Goal: Task Accomplishment & Management: Manage account settings

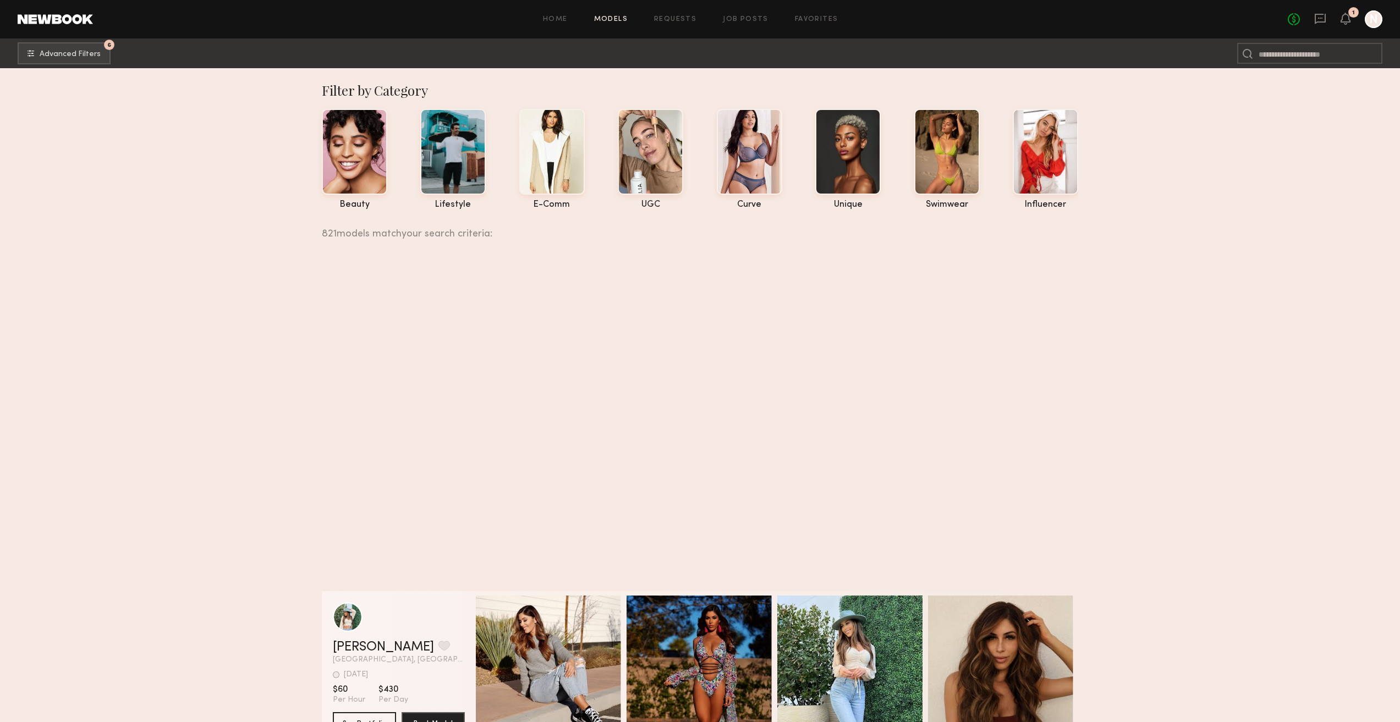
scroll to position [2311, 0]
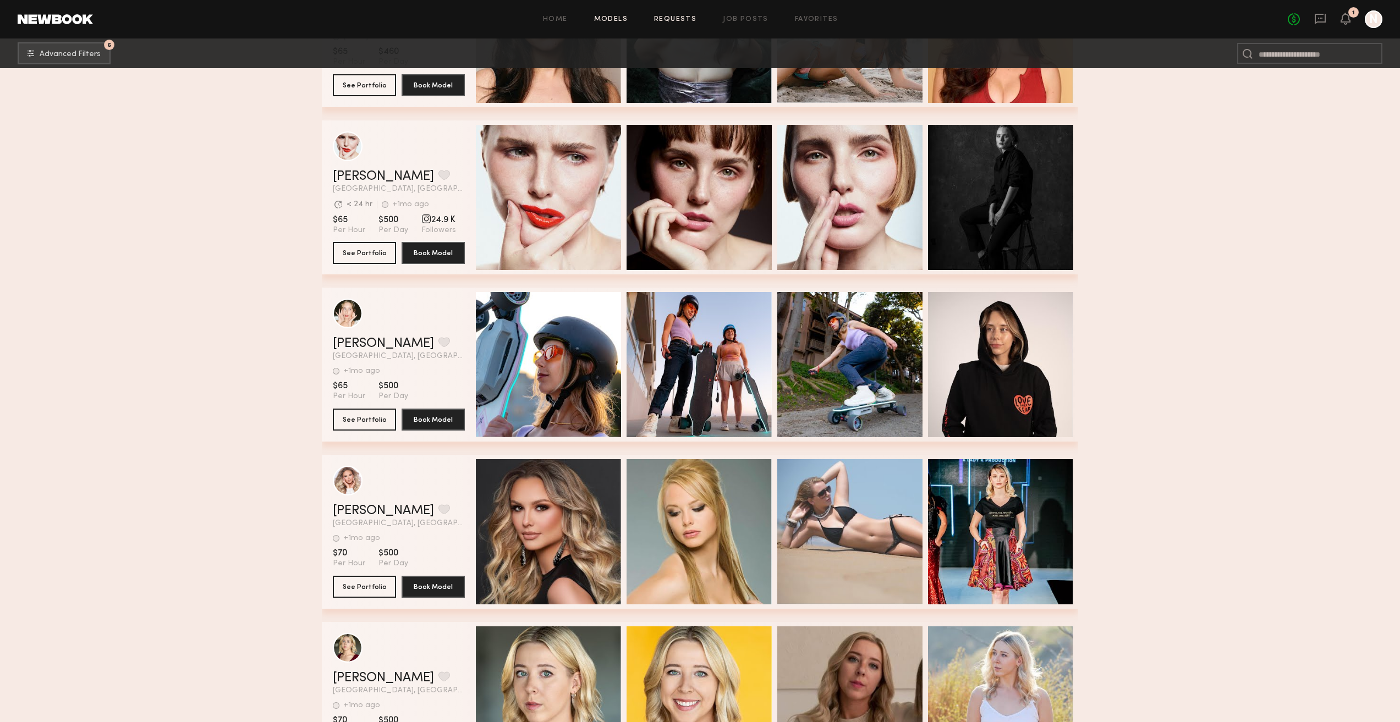
click at [693, 16] on link "Requests" at bounding box center [675, 19] width 42 height 7
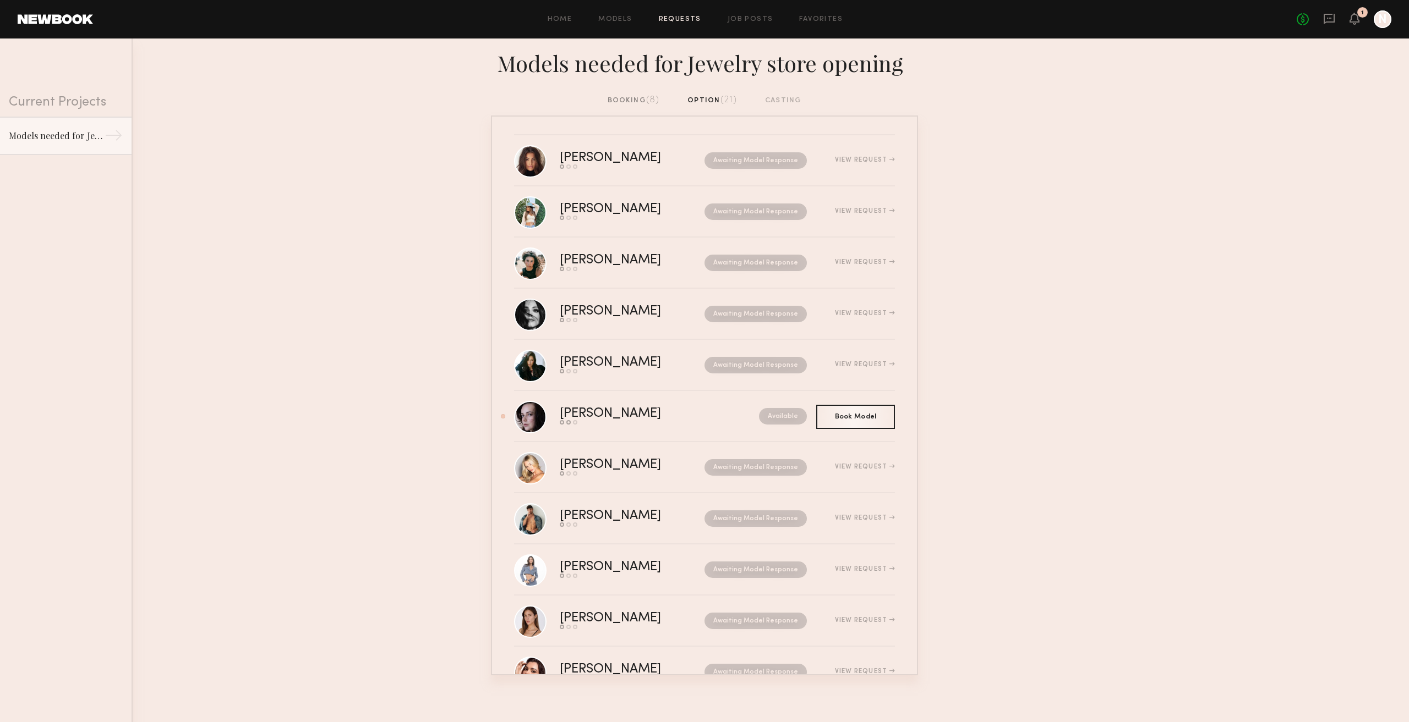
click at [612, 103] on div "booking (8)" at bounding box center [633, 101] width 52 height 12
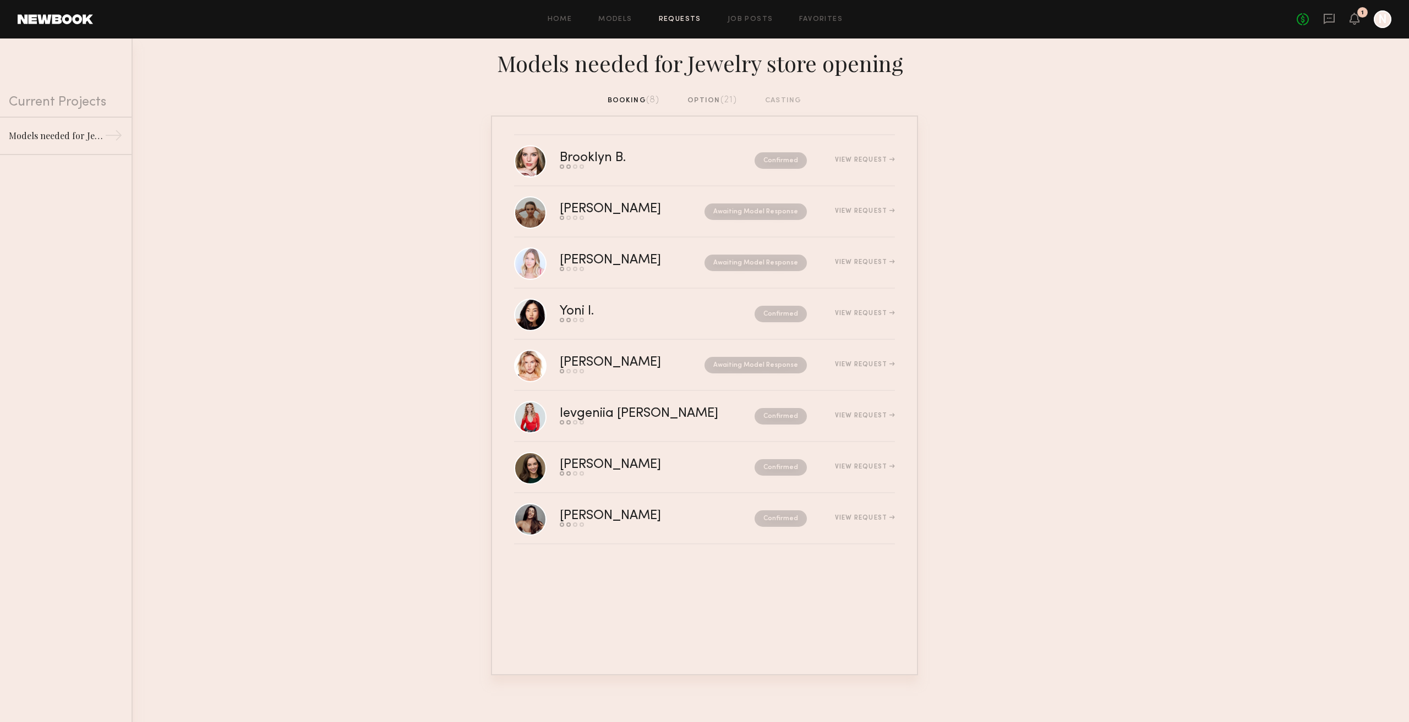
click at [720, 110] on div "booking (8) option (21) casting" at bounding box center [704, 105] width 1409 height 21
click at [718, 102] on div "option (21)" at bounding box center [712, 101] width 50 height 12
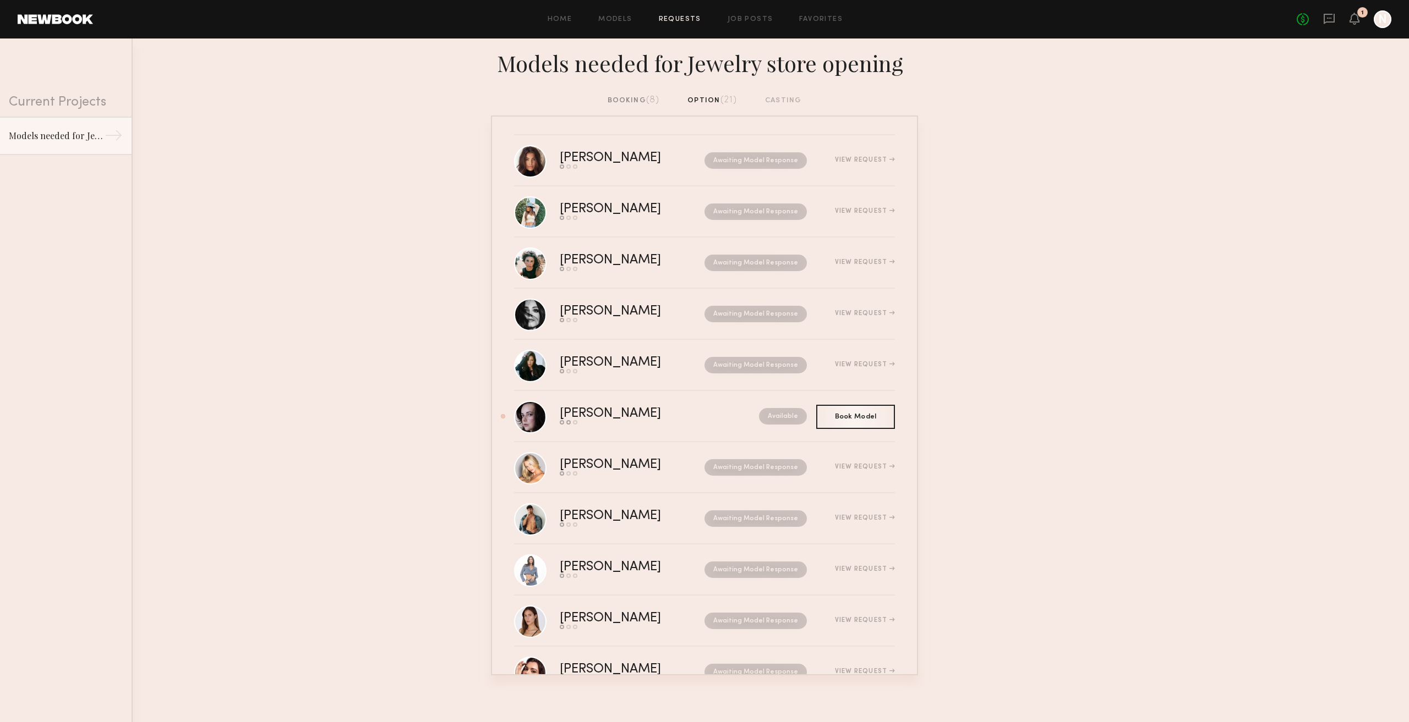
click at [655, 111] on div "booking (8) option (21) casting" at bounding box center [704, 105] width 1409 height 21
click at [647, 103] on span "(8)" at bounding box center [653, 100] width 14 height 9
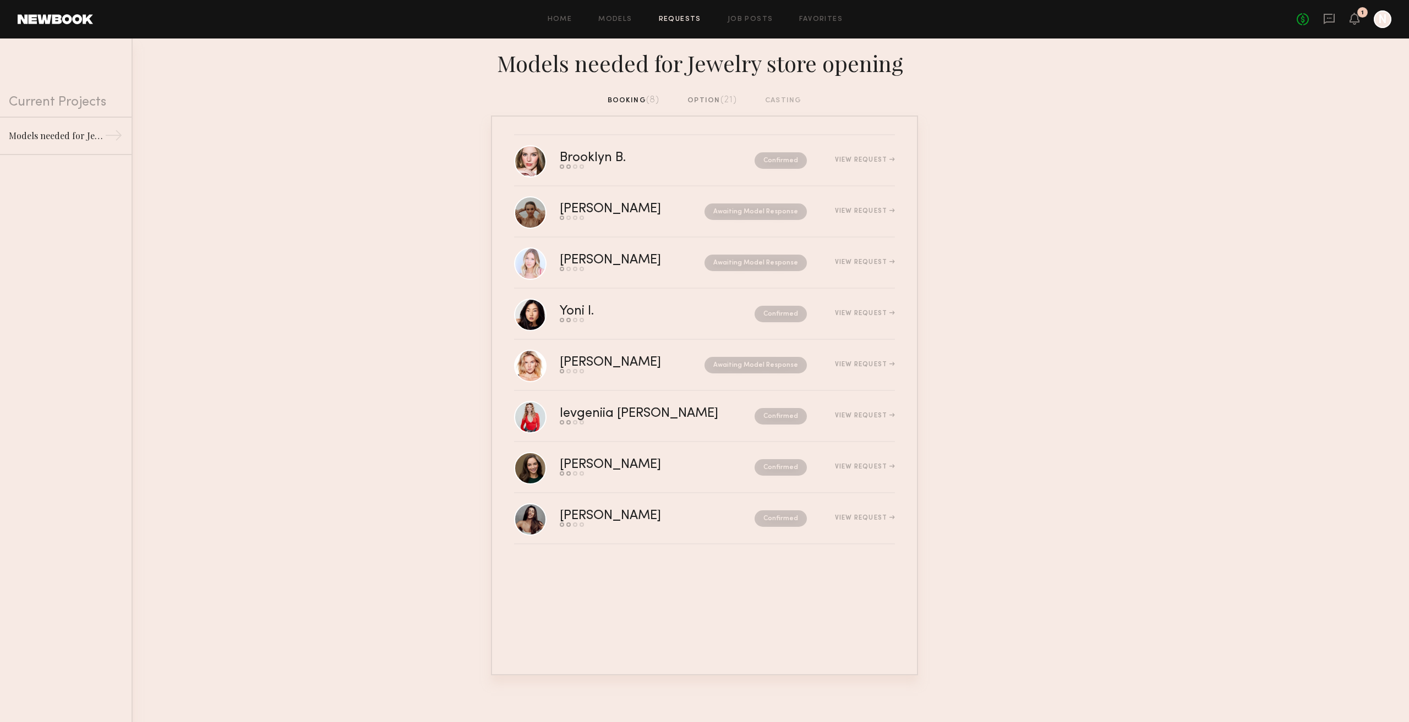
click at [1356, 25] on div "1" at bounding box center [1354, 20] width 10 height 14
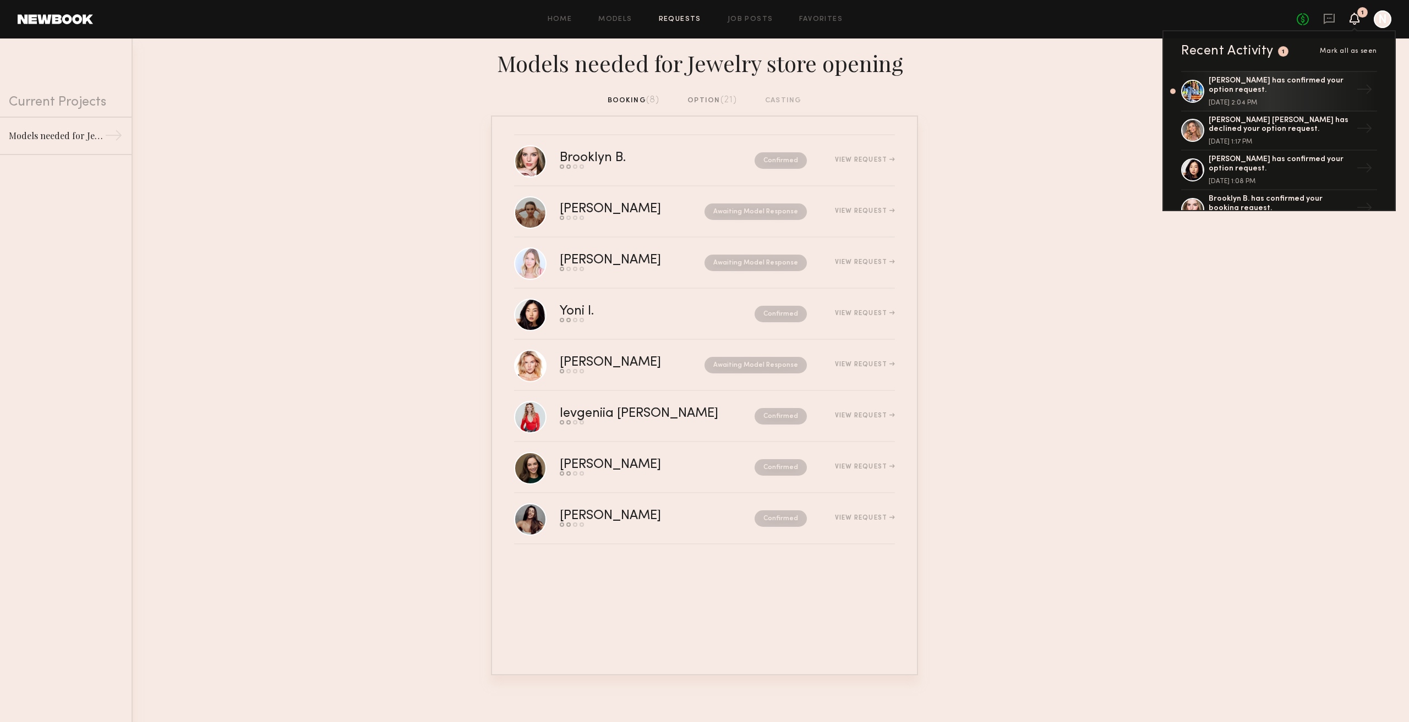
click at [711, 105] on div "option (21)" at bounding box center [712, 101] width 50 height 12
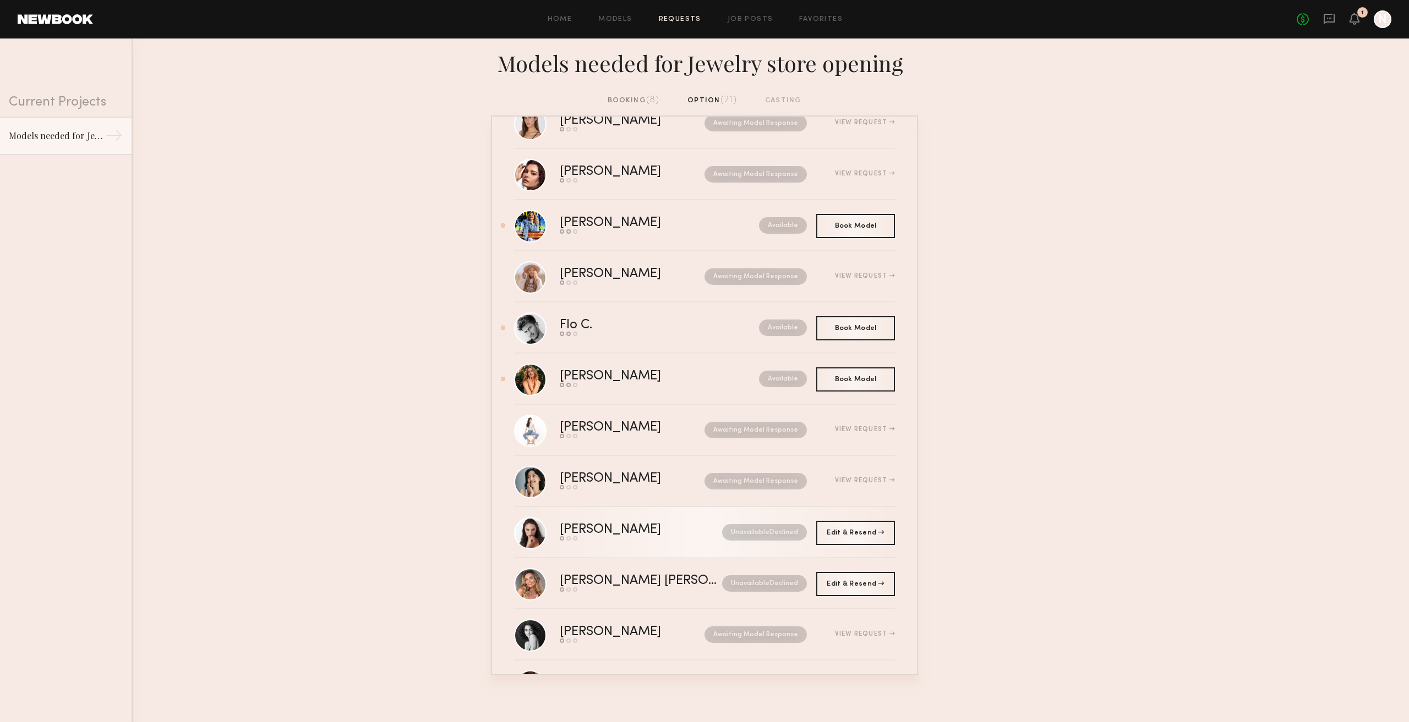
scroll to position [388, 0]
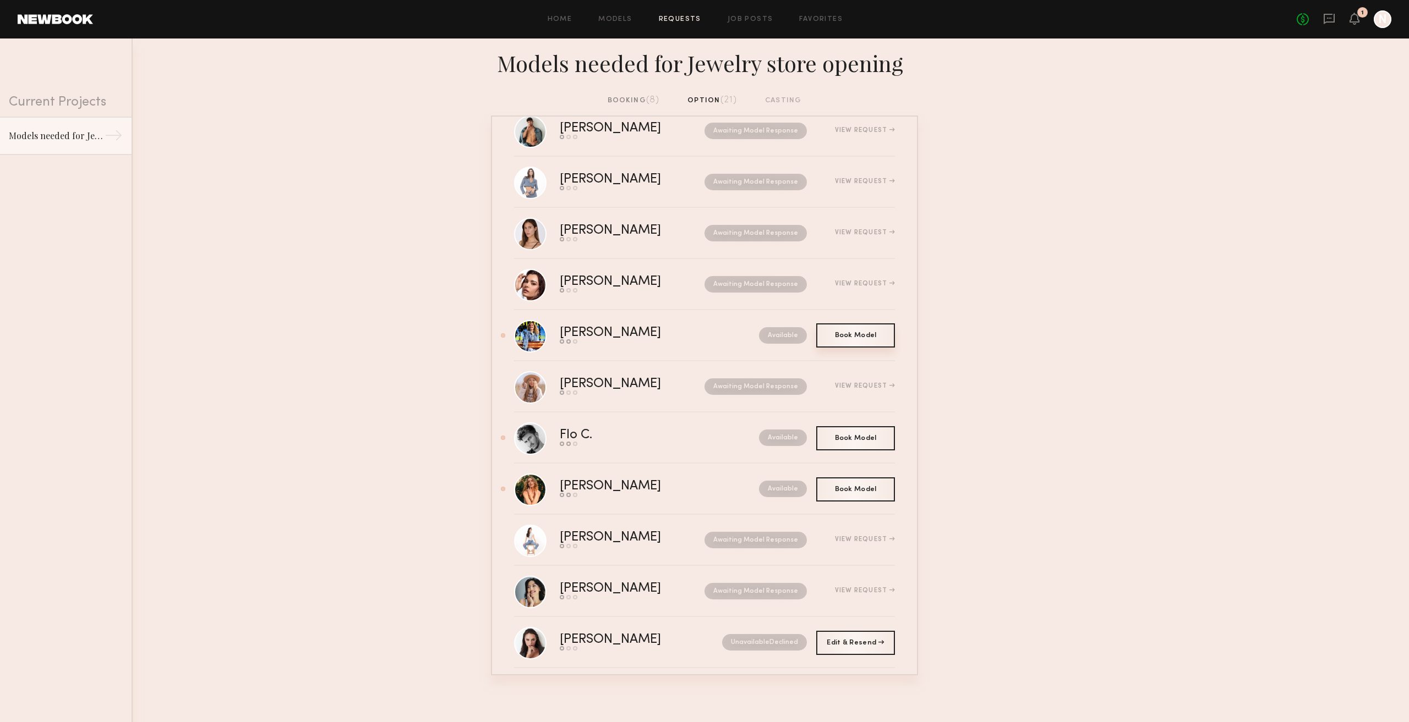
click at [845, 342] on div "Book Model Book" at bounding box center [855, 336] width 79 height 24
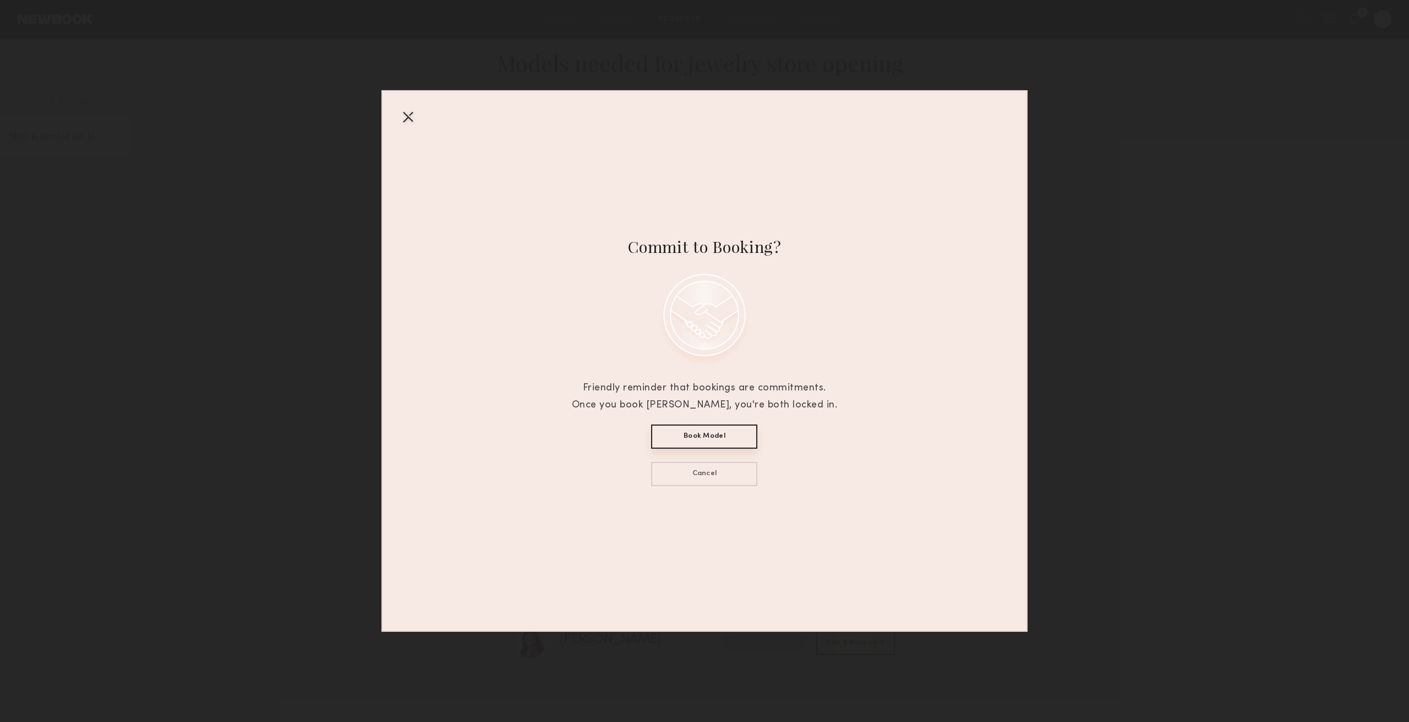
click at [708, 431] on button "Book Model" at bounding box center [704, 437] width 106 height 24
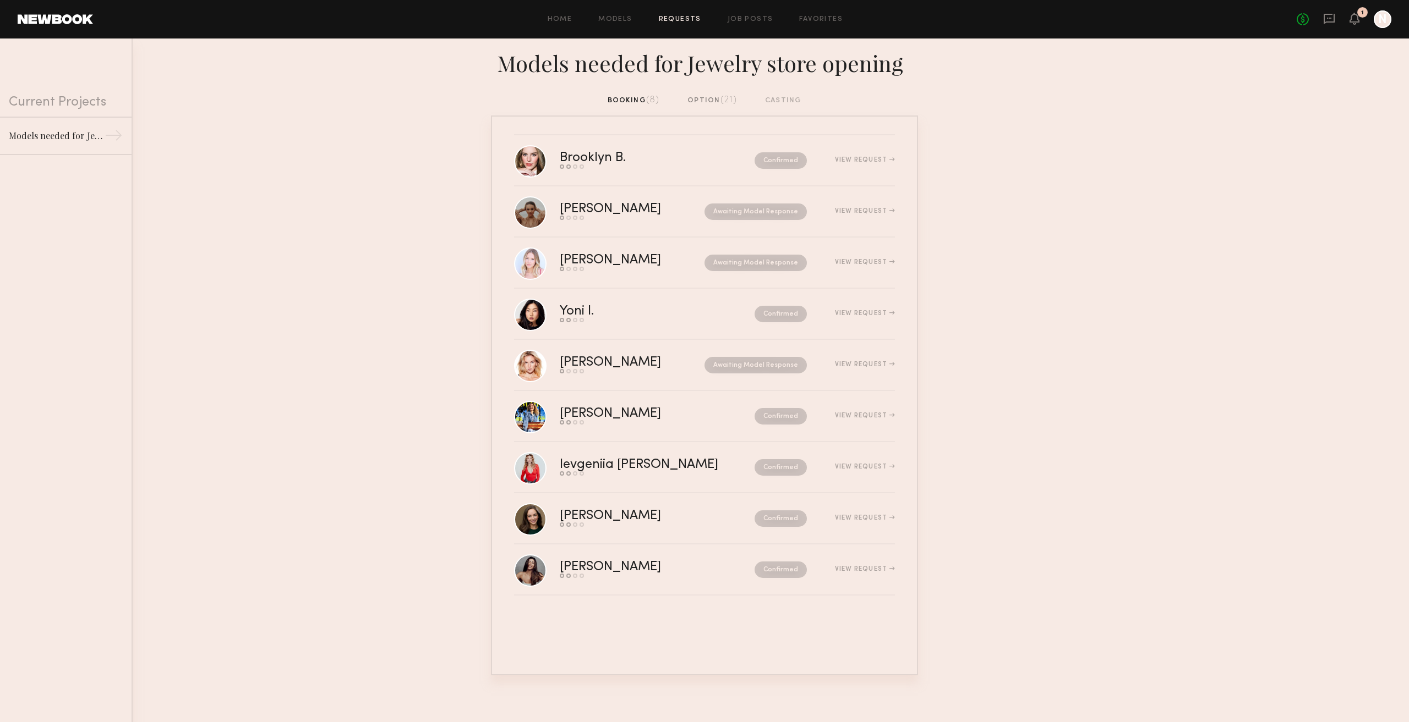
click at [615, 105] on div "booking (8) option (21) casting" at bounding box center [704, 101] width 194 height 12
click at [622, 100] on div "booking (8) option (21) casting" at bounding box center [704, 101] width 194 height 12
click at [591, 413] on div "Alena P." at bounding box center [634, 414] width 148 height 13
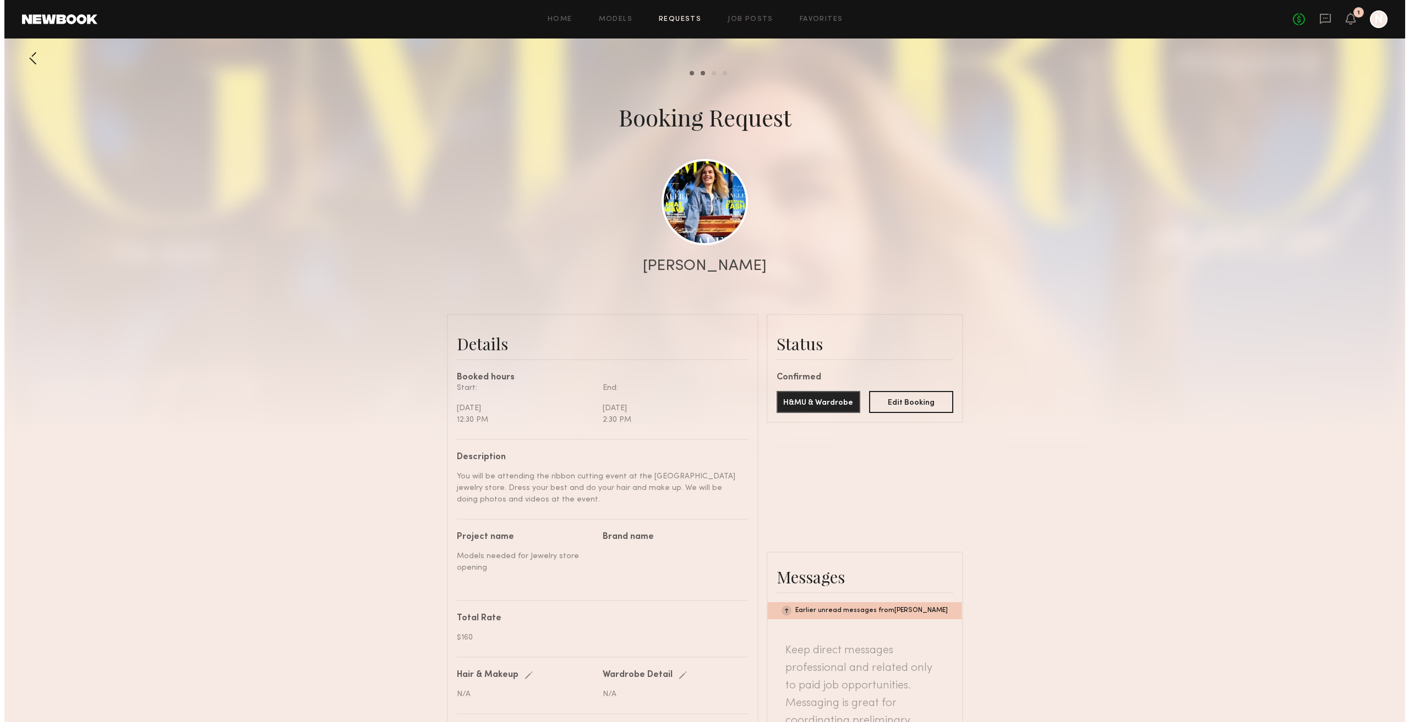
scroll to position [391, 0]
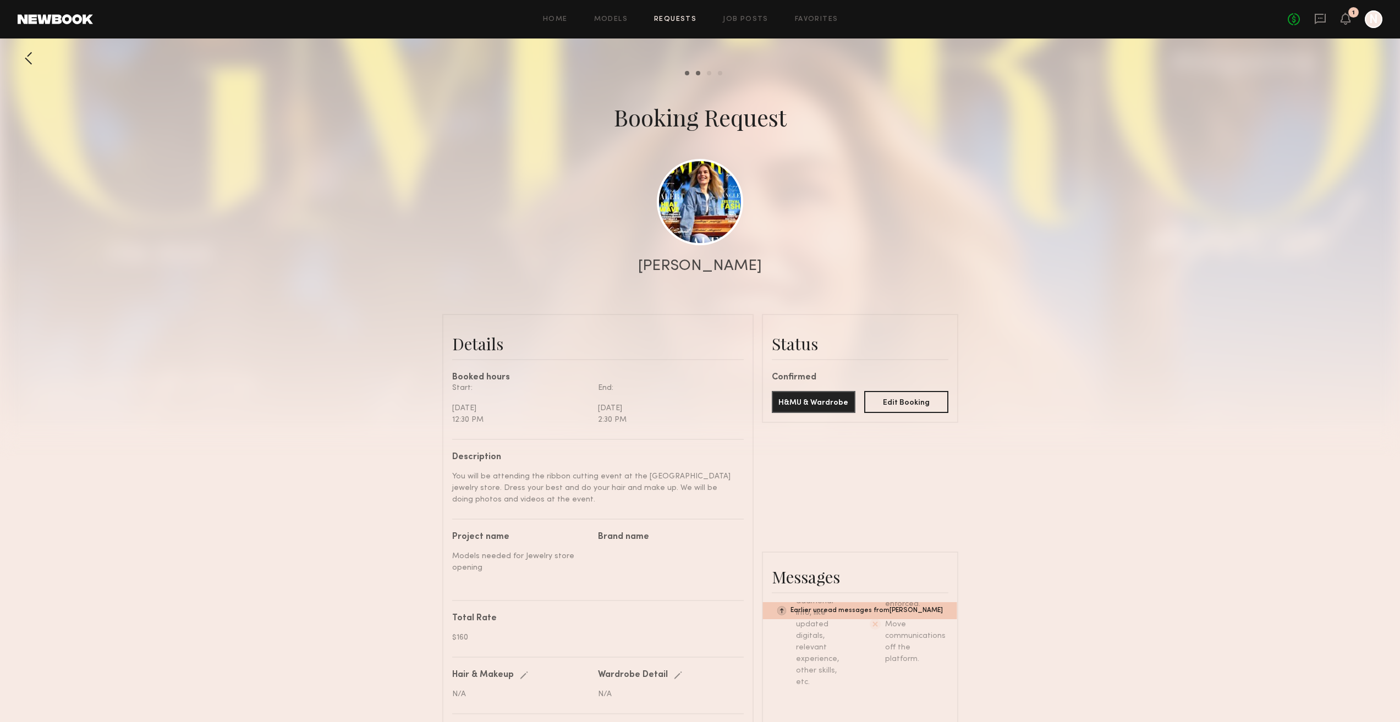
click at [30, 60] on div at bounding box center [29, 58] width 22 height 22
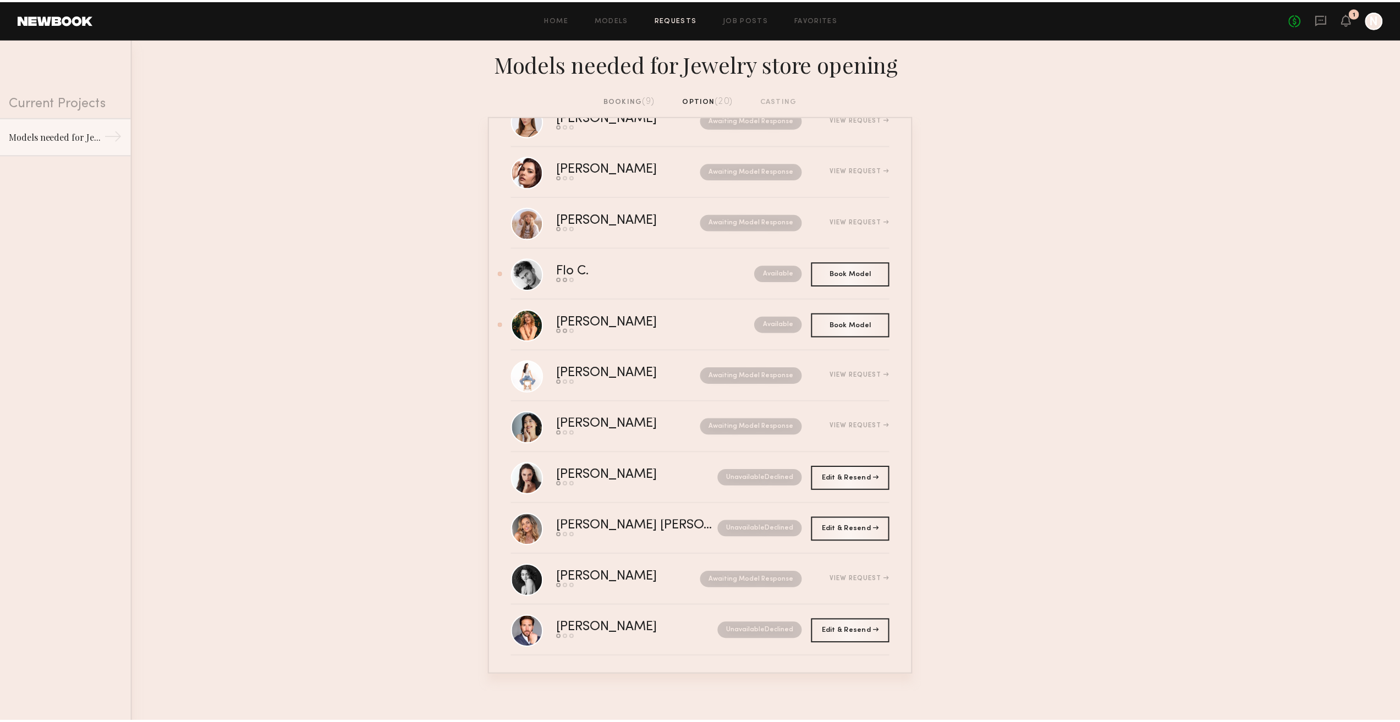
scroll to position [502, 0]
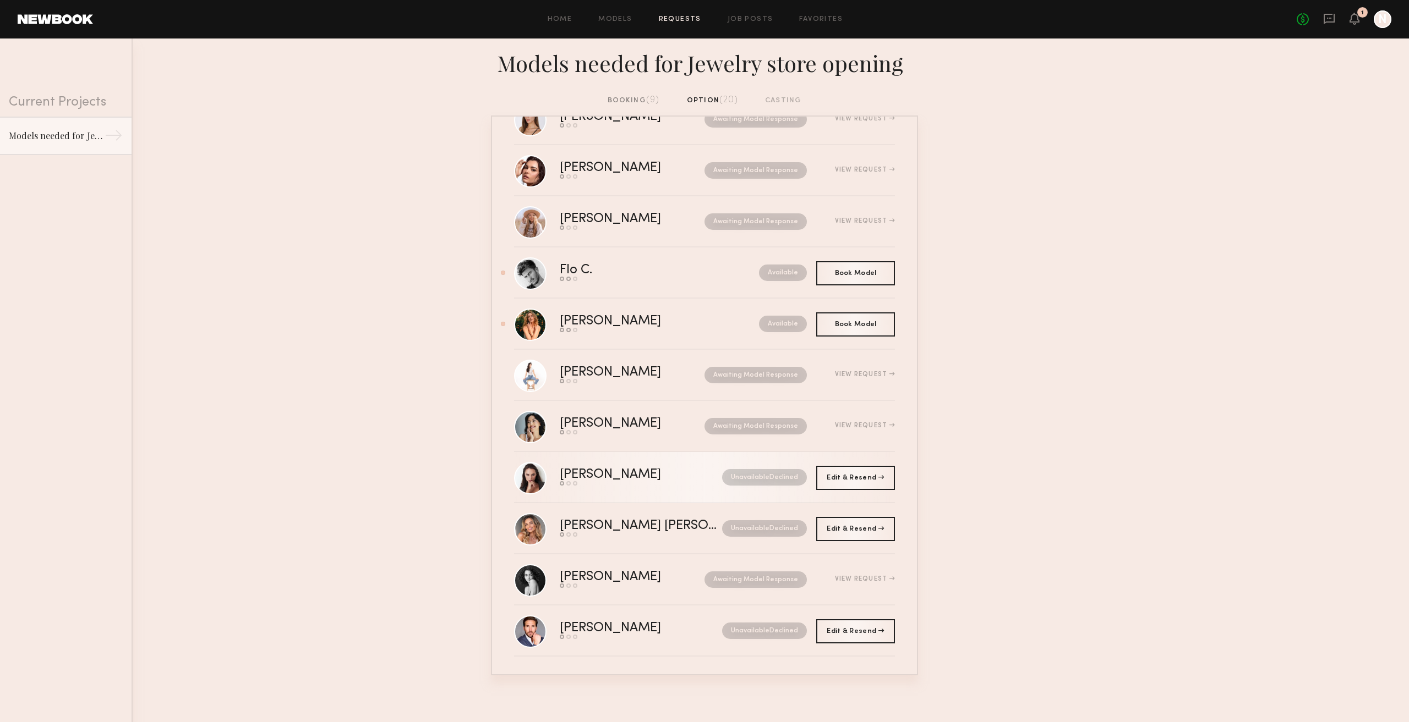
click at [605, 476] on div "Anastasiia S." at bounding box center [626, 475] width 132 height 13
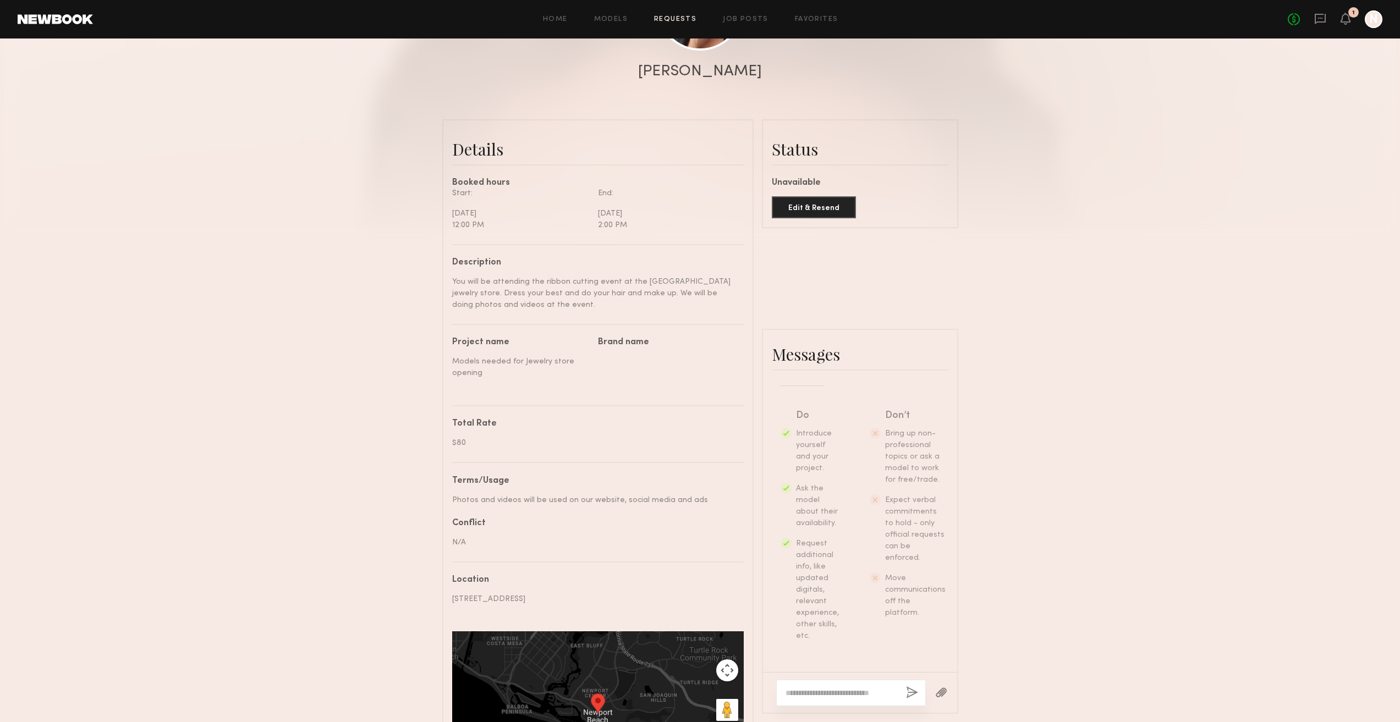
scroll to position [110, 0]
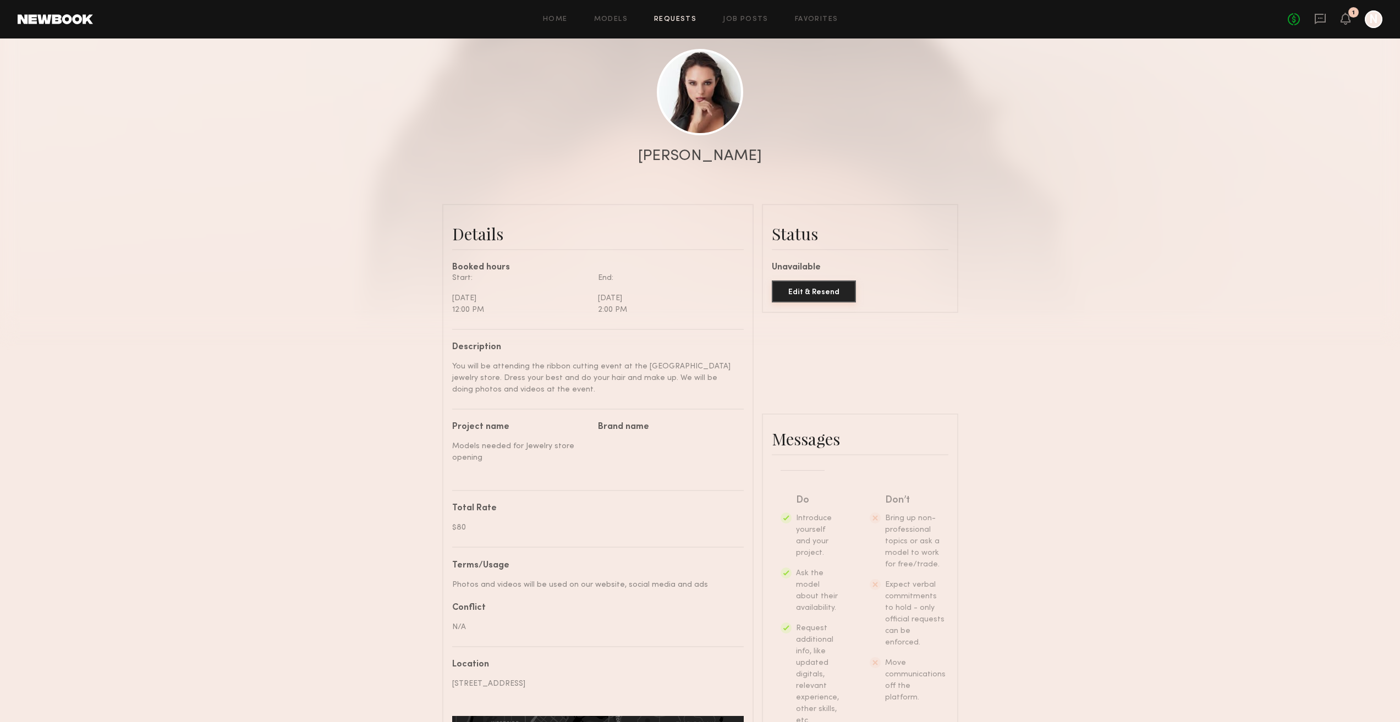
click at [823, 303] on button "Edit & Resend" at bounding box center [814, 292] width 84 height 22
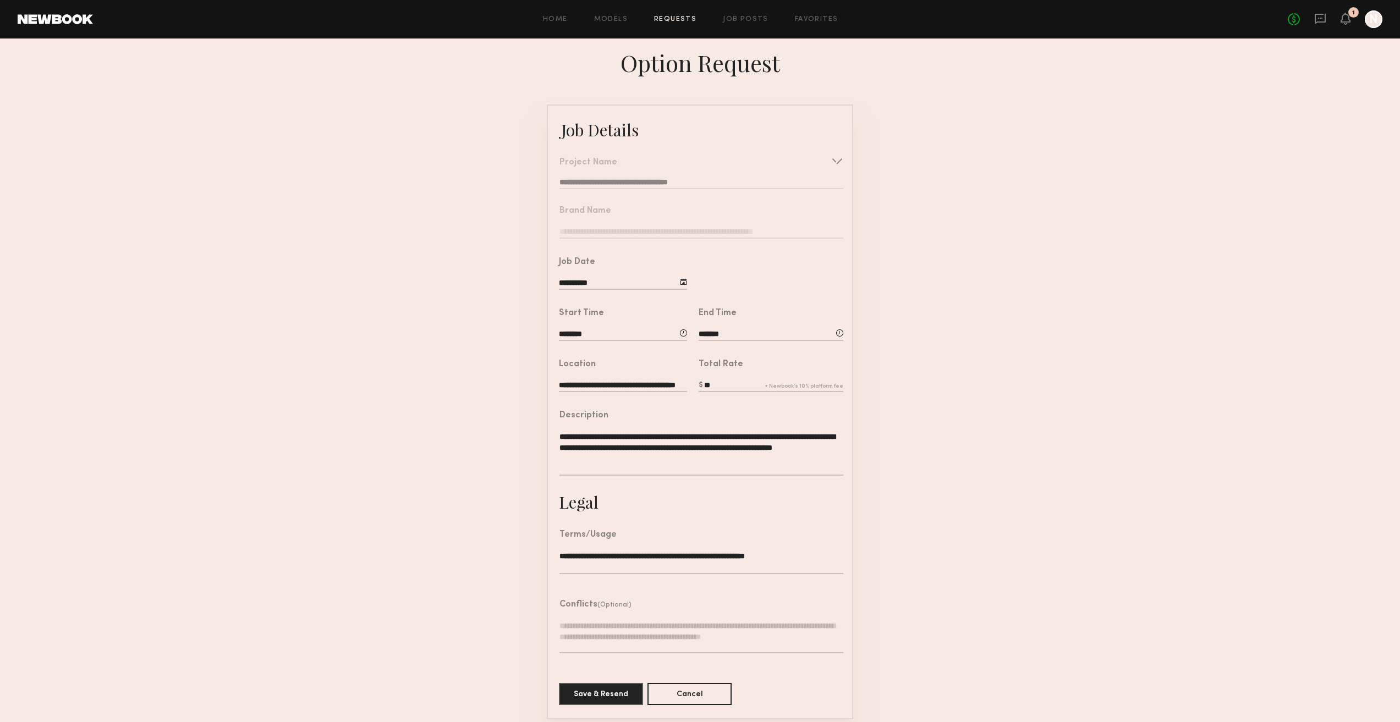
drag, startPoint x: 712, startPoint y: 394, endPoint x: 705, endPoint y: 396, distance: 6.7
click at [705, 392] on input "**" at bounding box center [771, 386] width 145 height 12
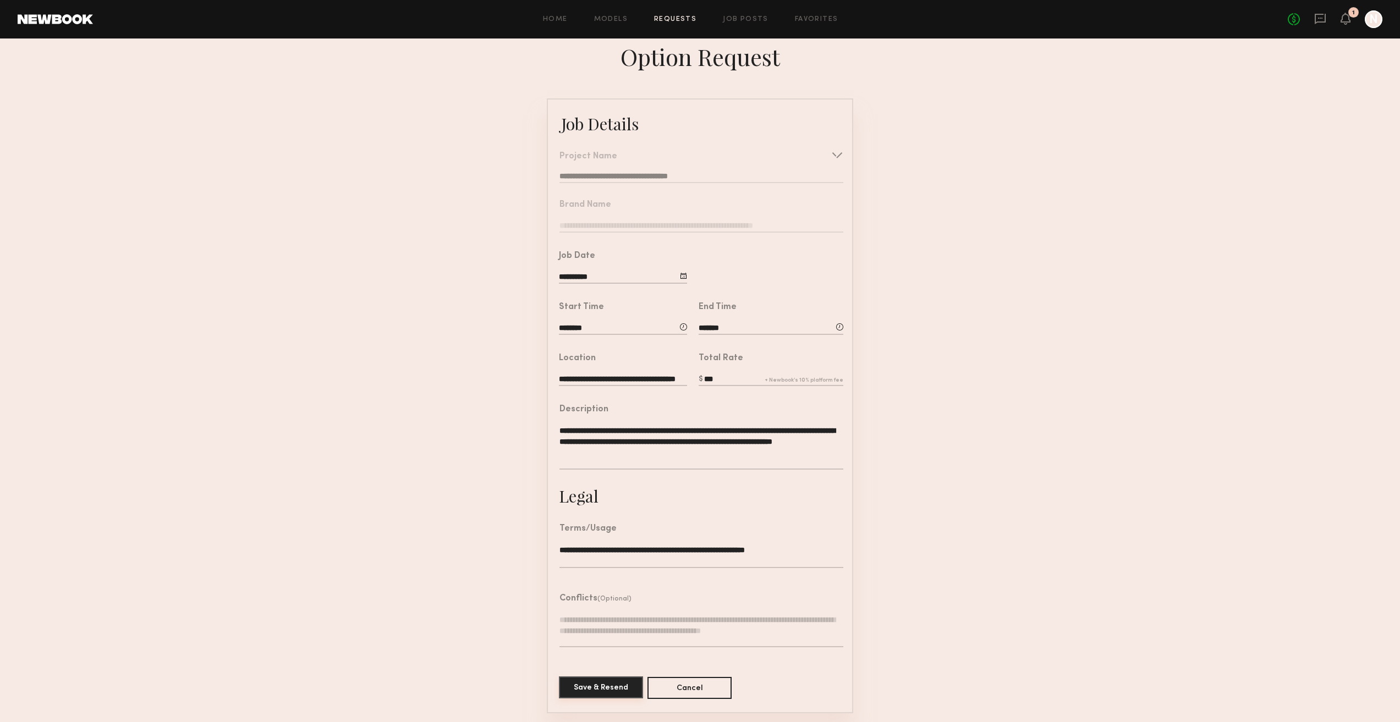
type input "***"
click at [609, 689] on button "Save & Resend" at bounding box center [601, 688] width 84 height 22
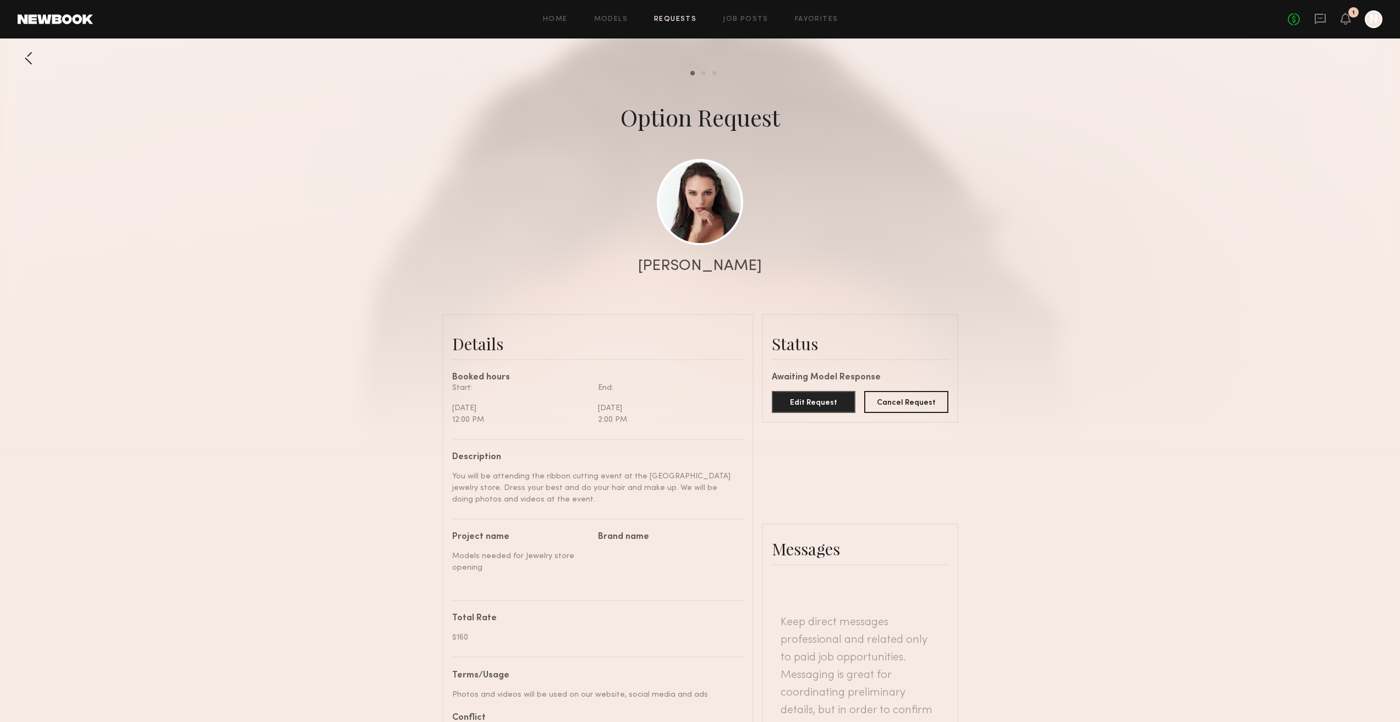
click at [675, 16] on link "Requests" at bounding box center [675, 19] width 42 height 7
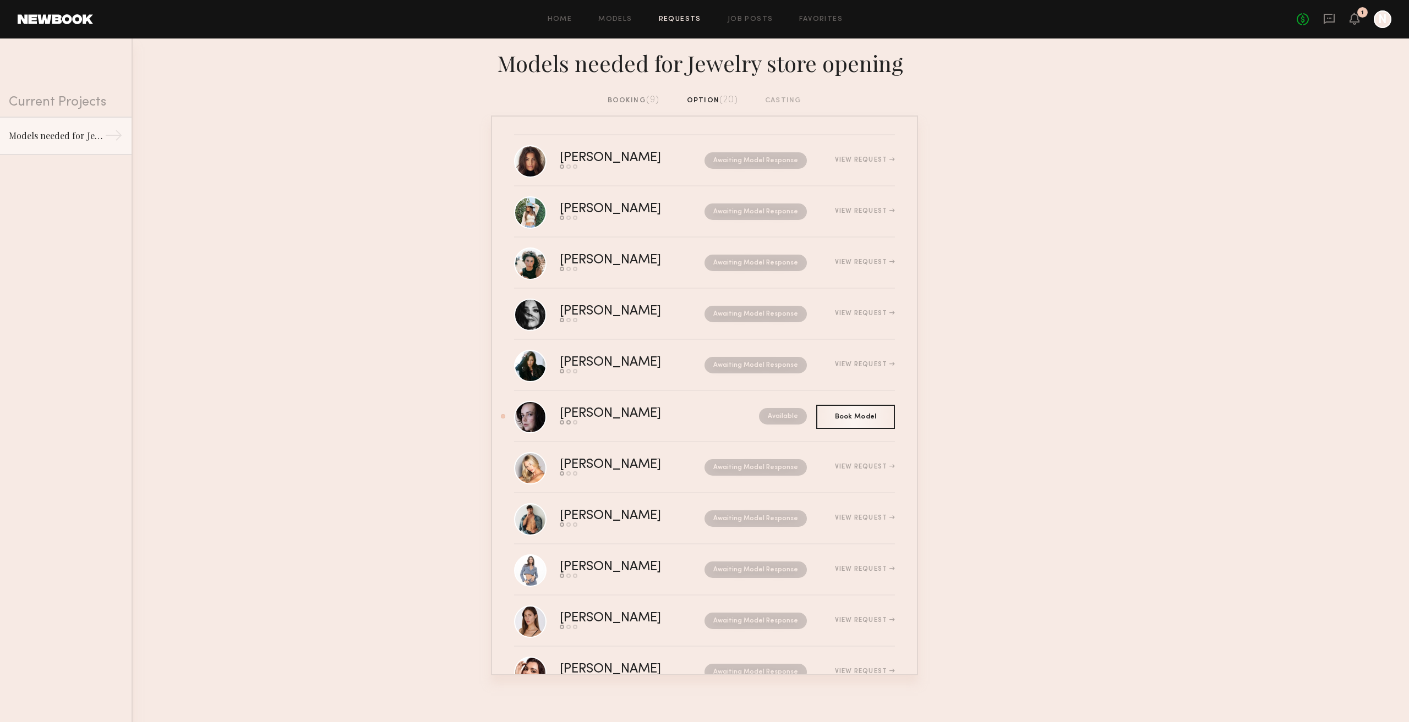
click at [642, 101] on div "booking (9)" at bounding box center [633, 101] width 52 height 12
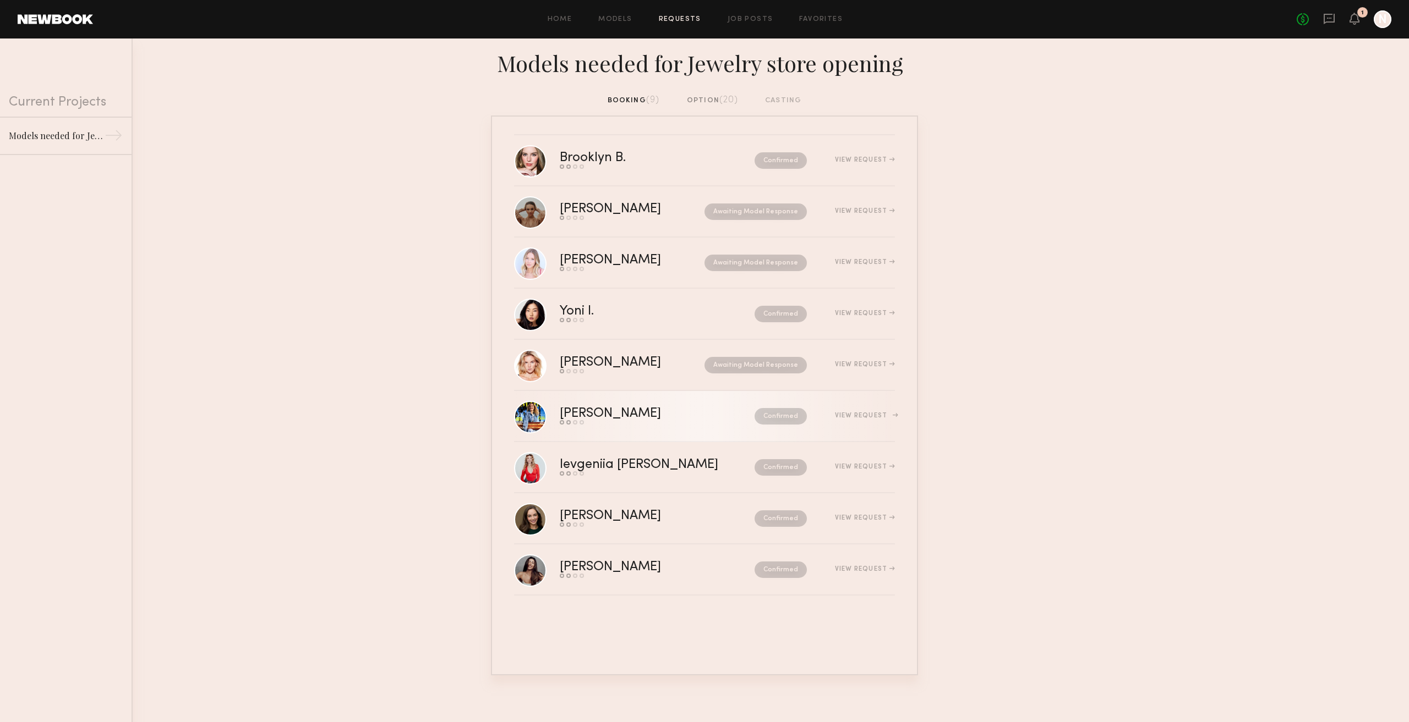
click at [856, 425] on div "Alena P. Send request Model response Review hours worked Pay model Confirmed Vi…" at bounding box center [727, 416] width 335 height 17
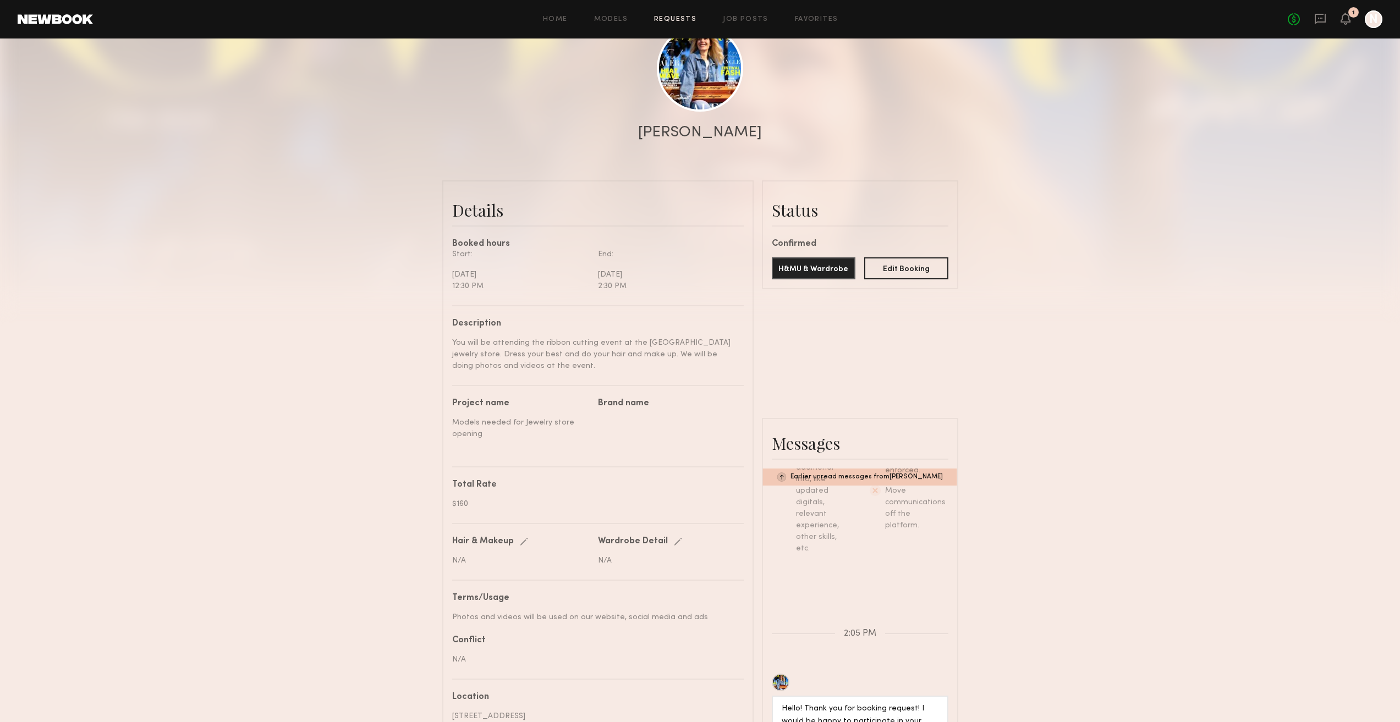
scroll to position [24, 0]
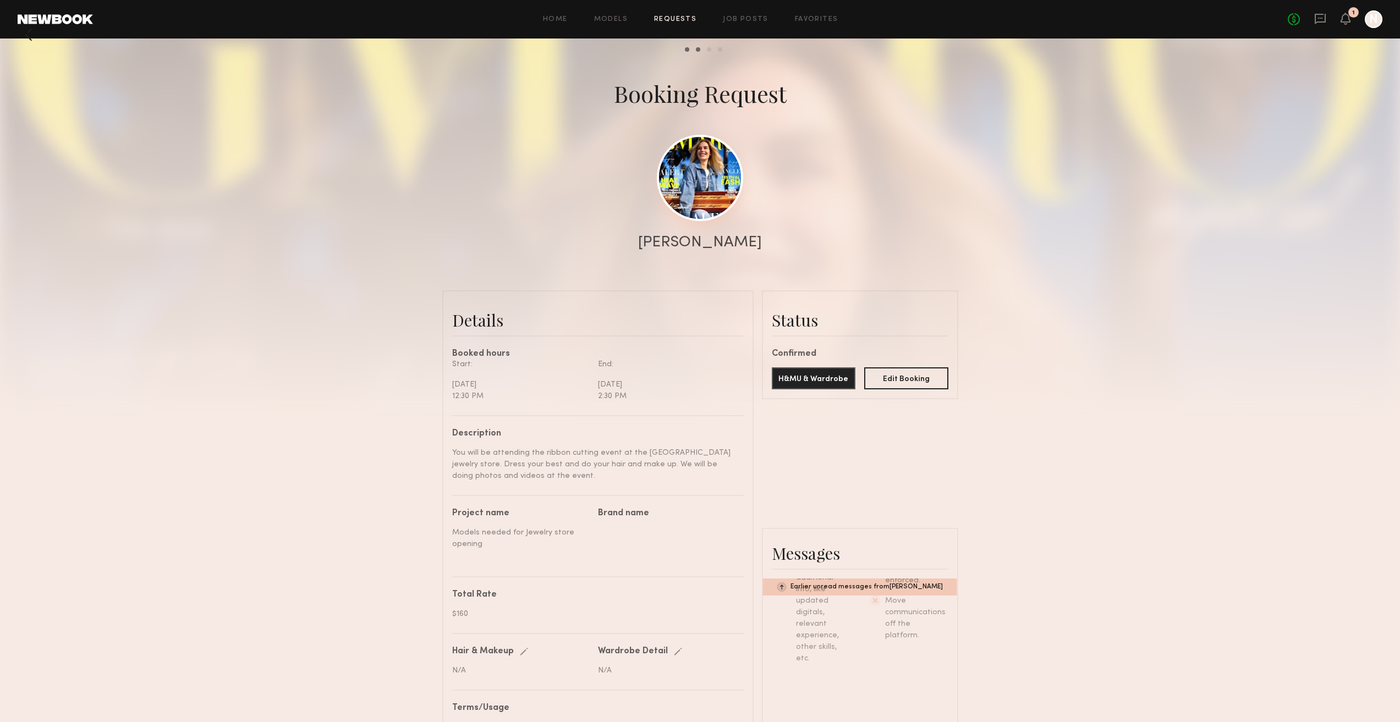
click at [725, 170] on link at bounding box center [700, 178] width 86 height 86
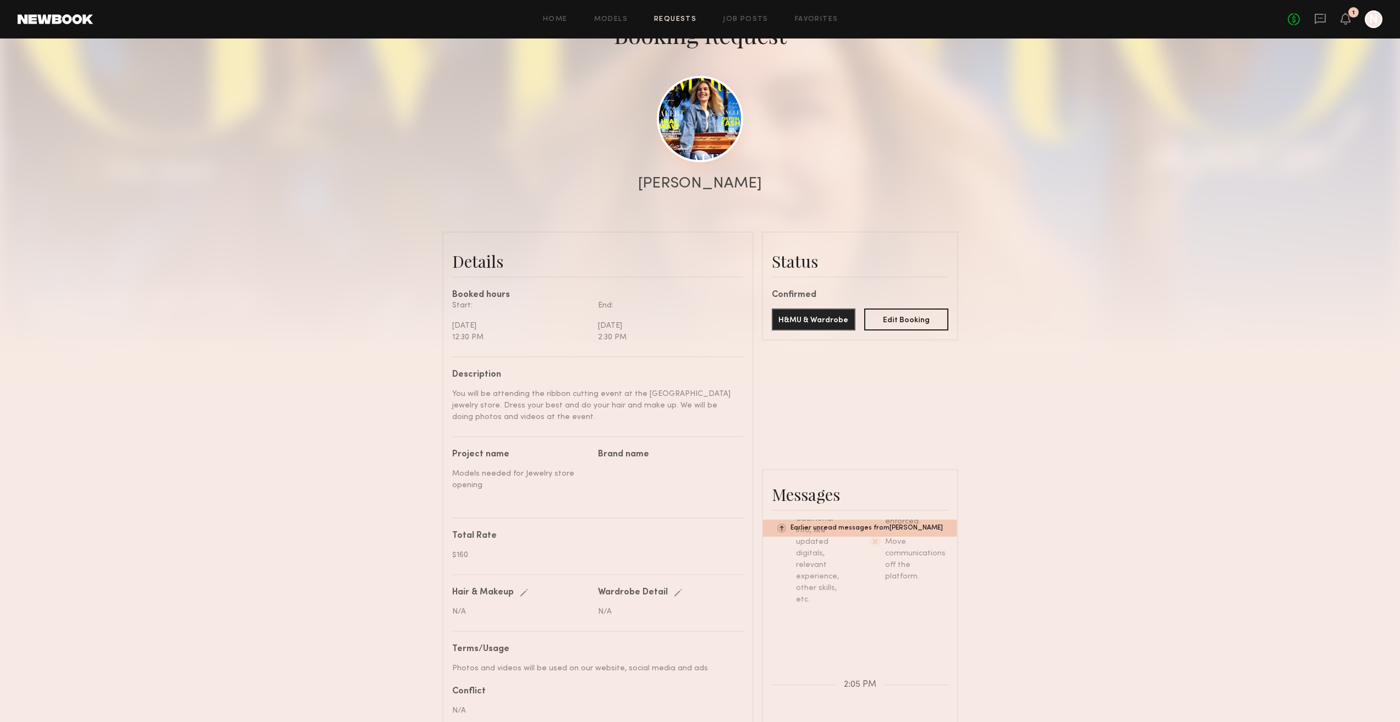
scroll to position [244, 0]
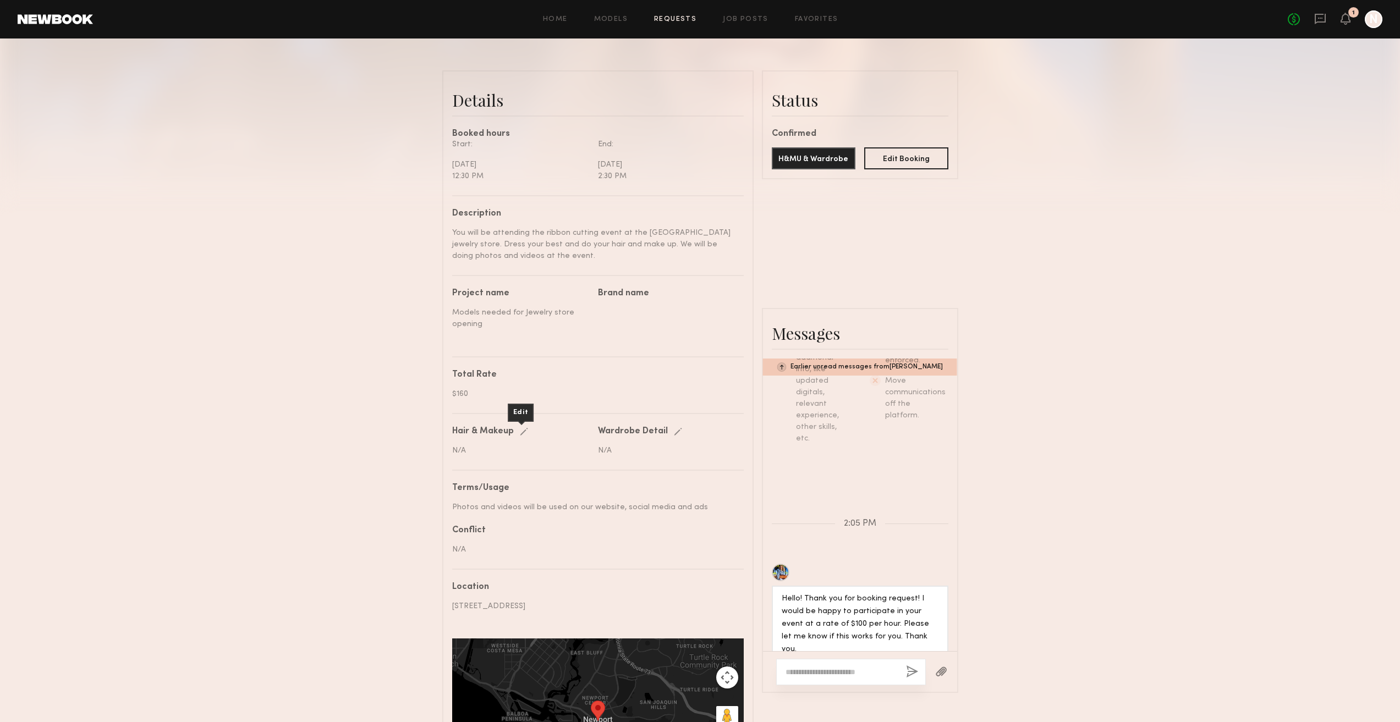
click at [524, 436] on div "Edit" at bounding box center [526, 432] width 13 height 8
click at [511, 457] on input "text" at bounding box center [522, 451] width 140 height 10
paste input "**********"
type input "**********"
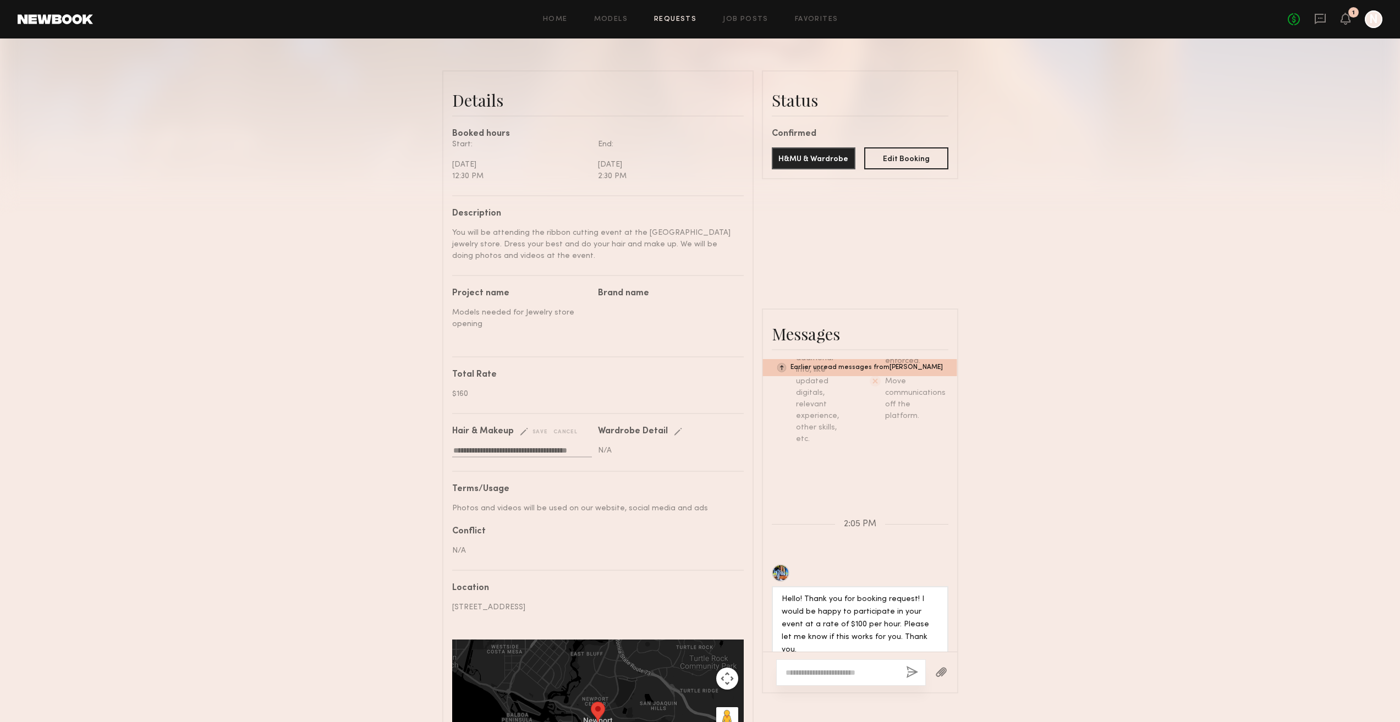
click at [540, 436] on div "save" at bounding box center [534, 432] width 28 height 8
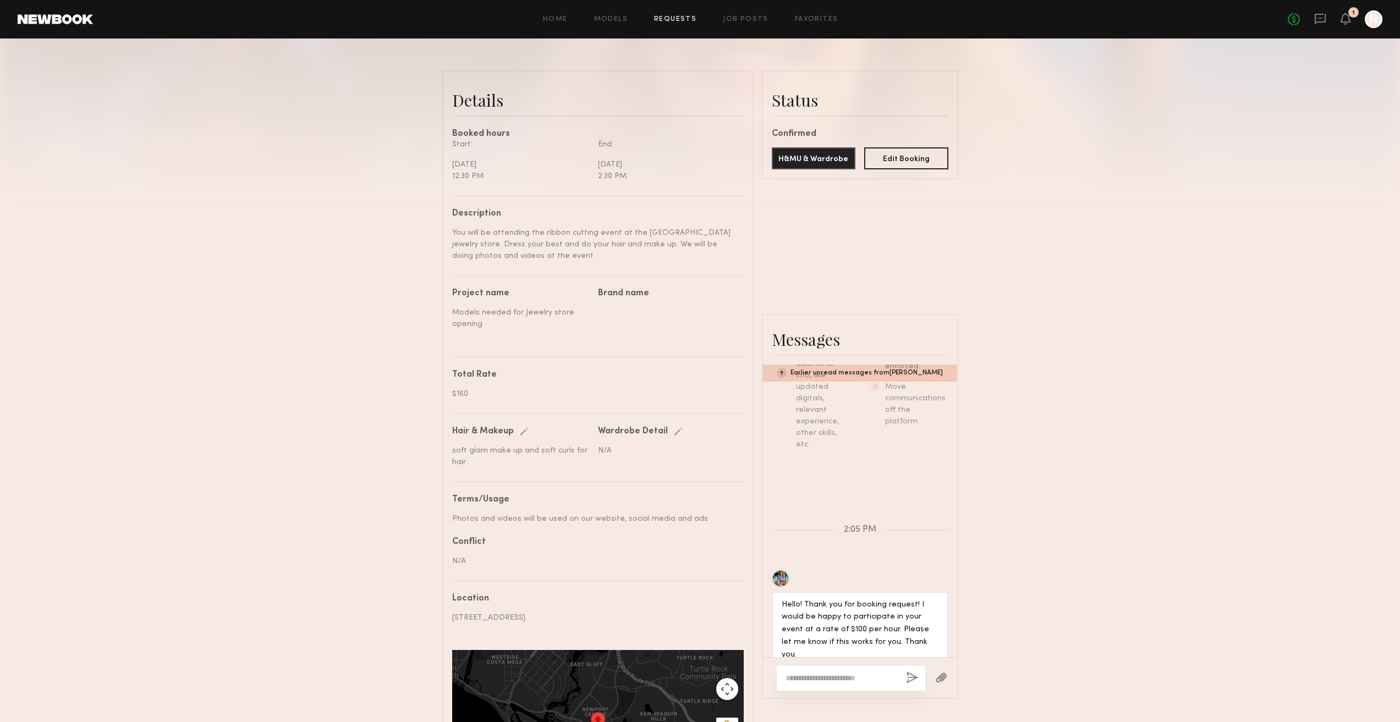
click at [676, 439] on div "**********" at bounding box center [598, 505] width 292 height 620
click at [674, 436] on div "Edit" at bounding box center [680, 432] width 13 height 8
click at [650, 457] on input "text" at bounding box center [668, 451] width 140 height 10
paste input "**********"
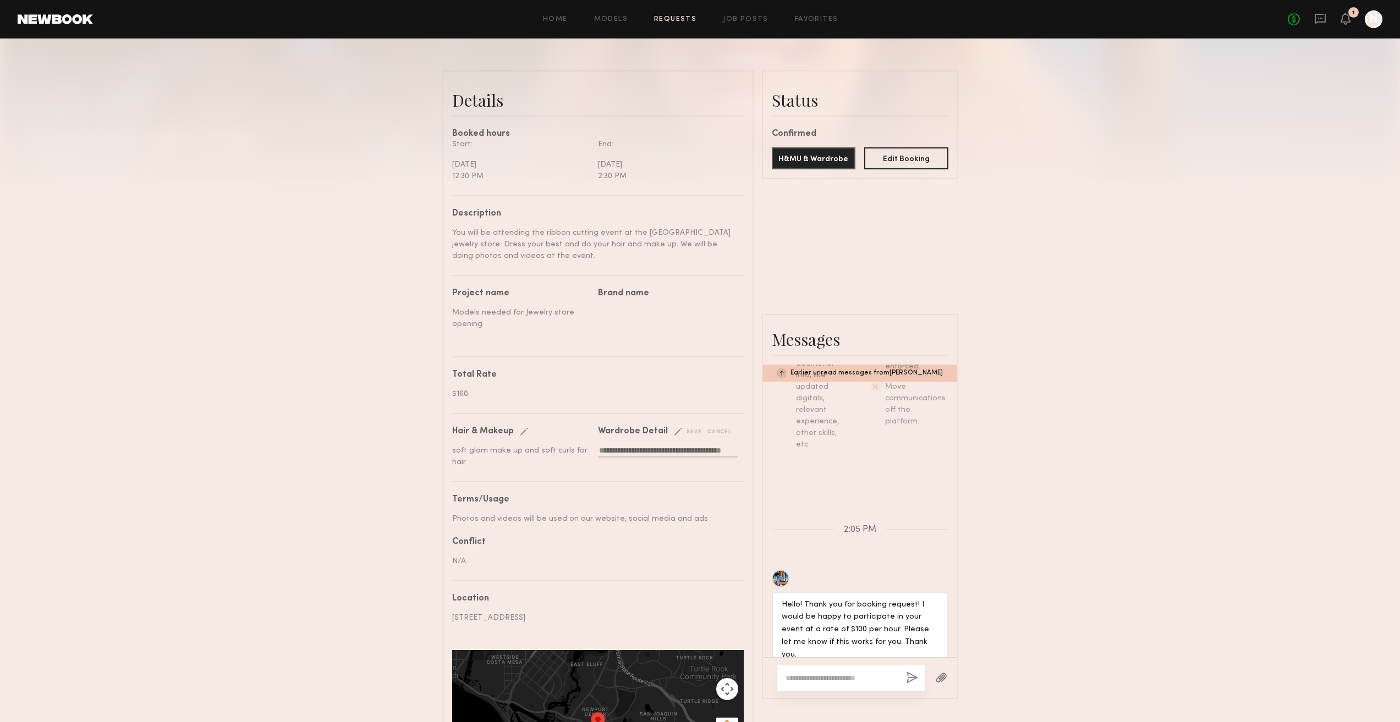
type input "**********"
click at [692, 436] on div "save" at bounding box center [688, 432] width 28 height 8
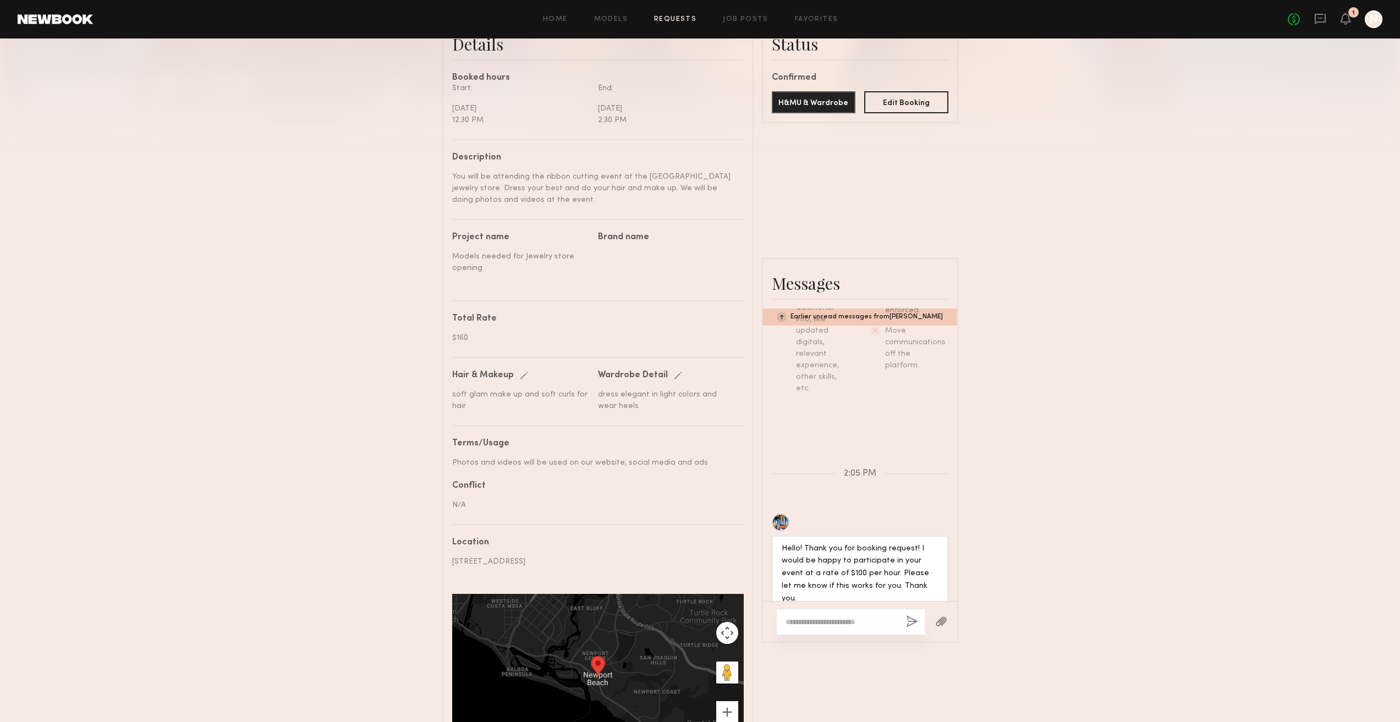
scroll to position [354, 0]
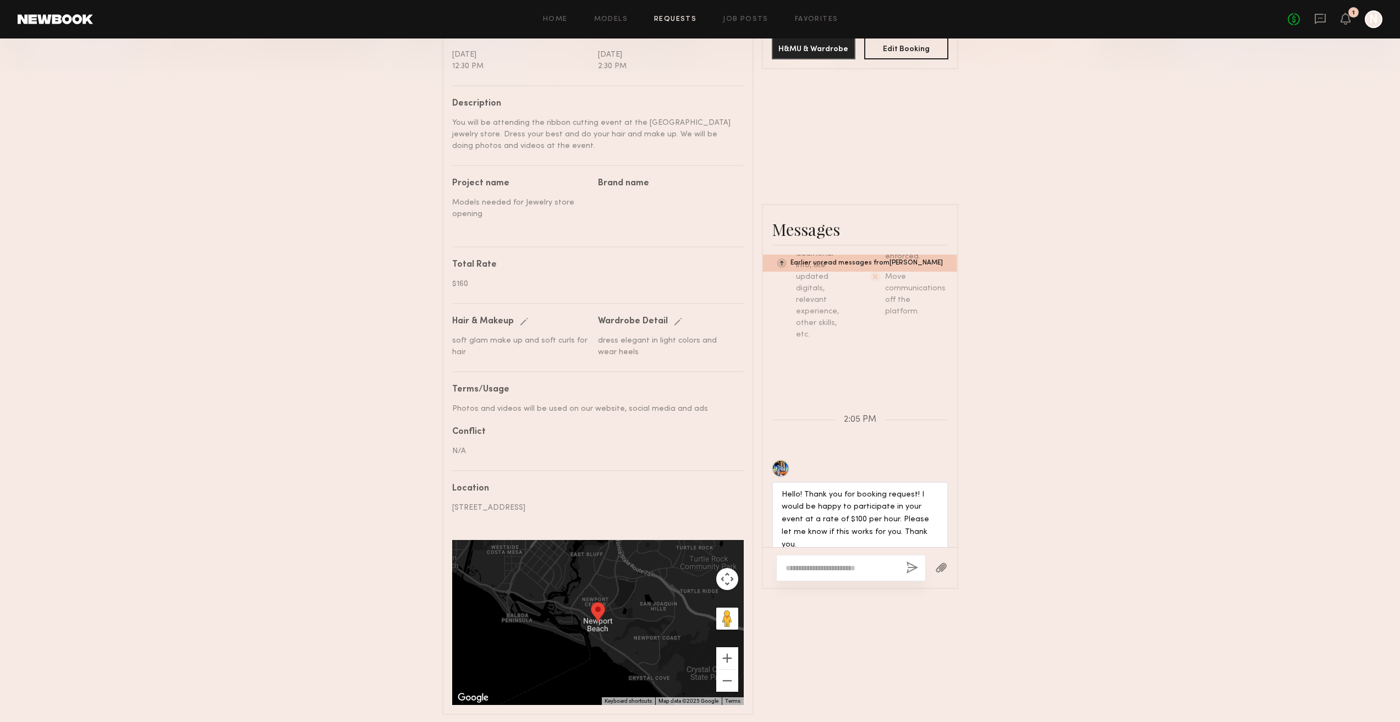
click at [823, 588] on div at bounding box center [860, 567] width 194 height 41
click at [821, 574] on textarea at bounding box center [842, 568] width 112 height 11
paste textarea "**********"
type textarea "**********"
click at [911, 576] on button "button" at bounding box center [912, 569] width 12 height 14
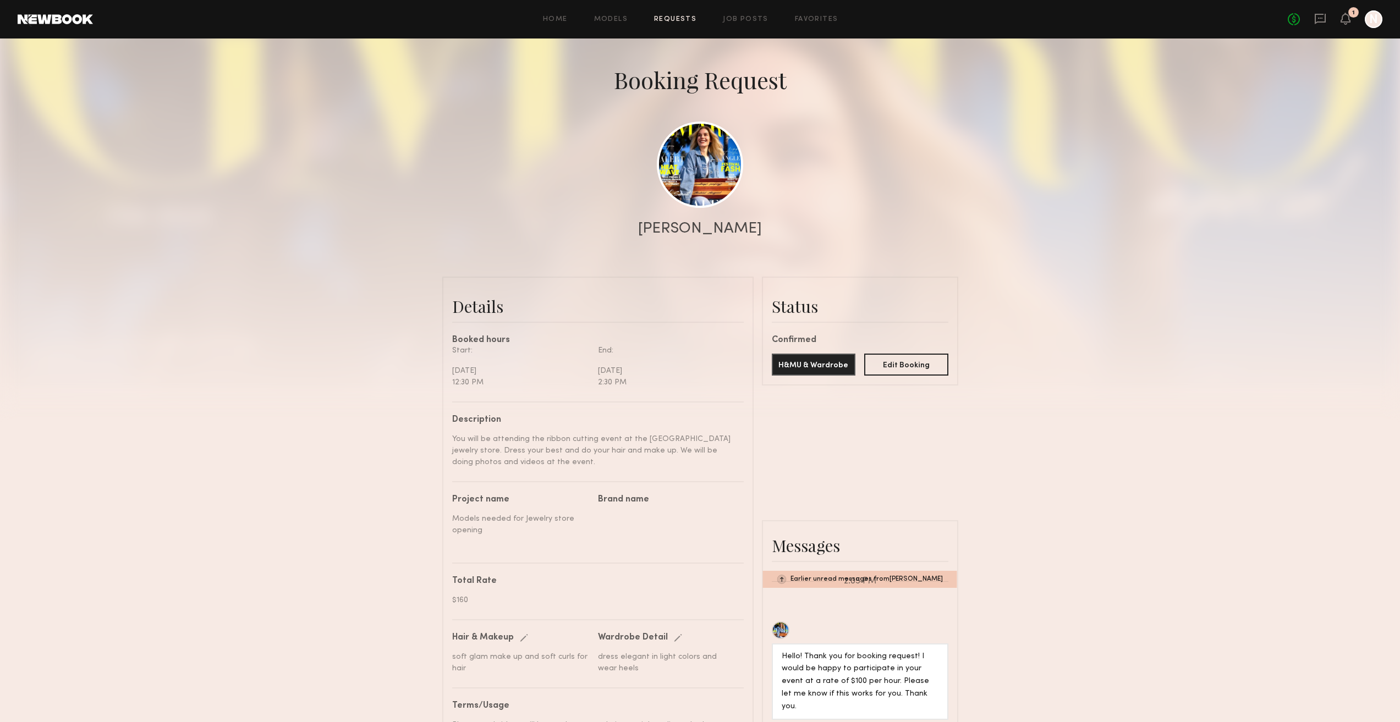
scroll to position [0, 0]
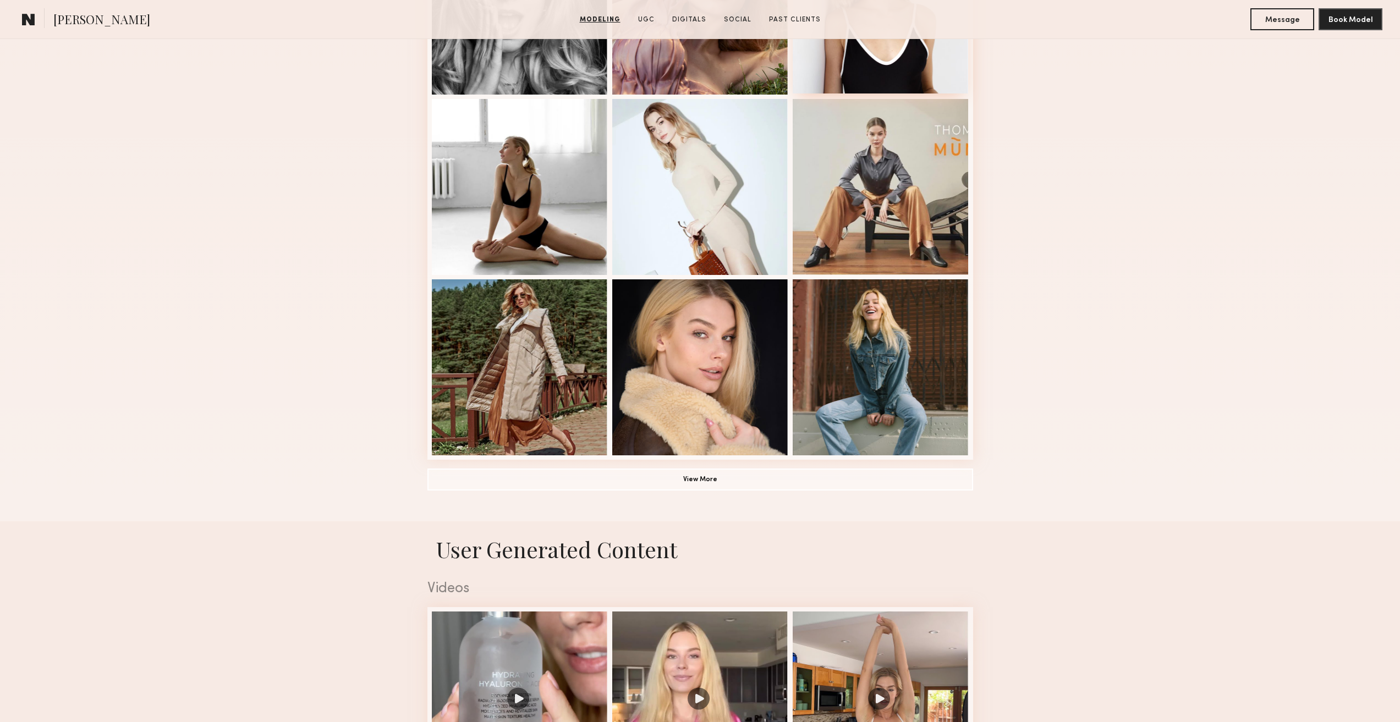
scroll to position [715, 0]
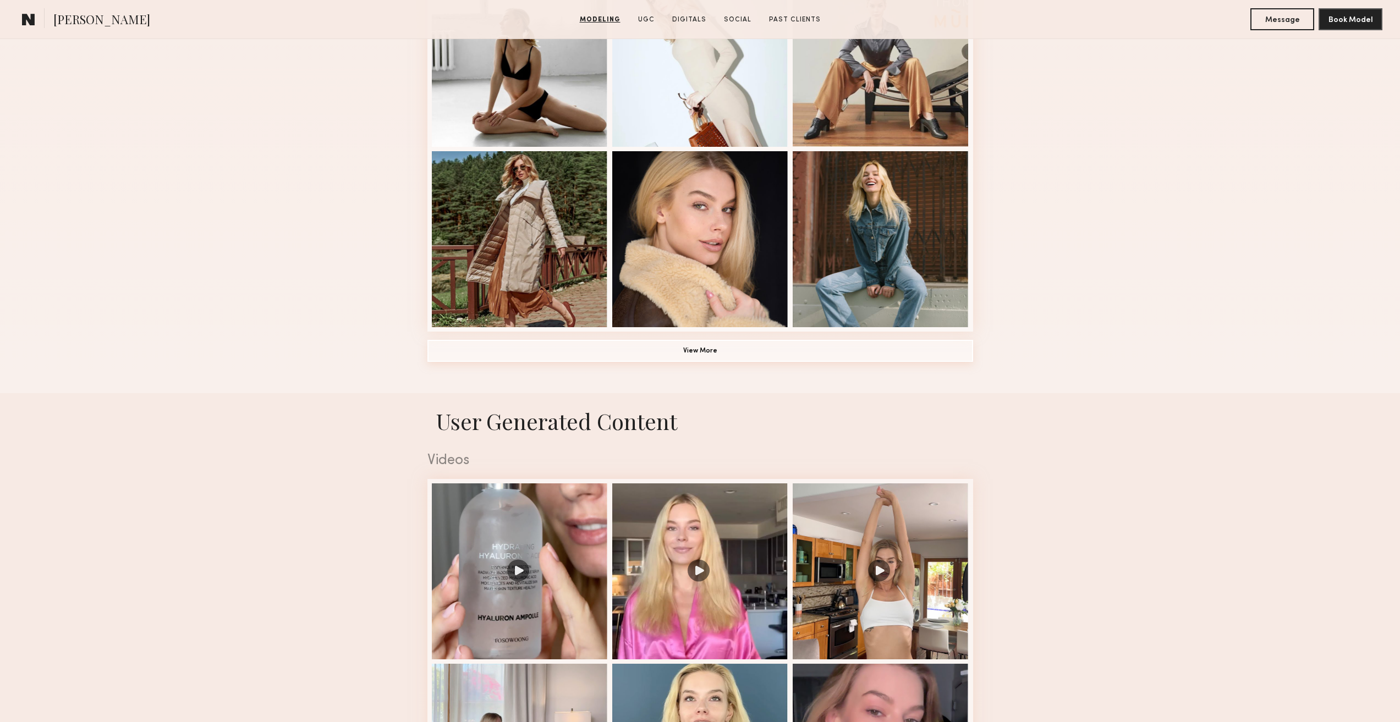
click at [714, 362] on button "View More" at bounding box center [701, 351] width 546 height 22
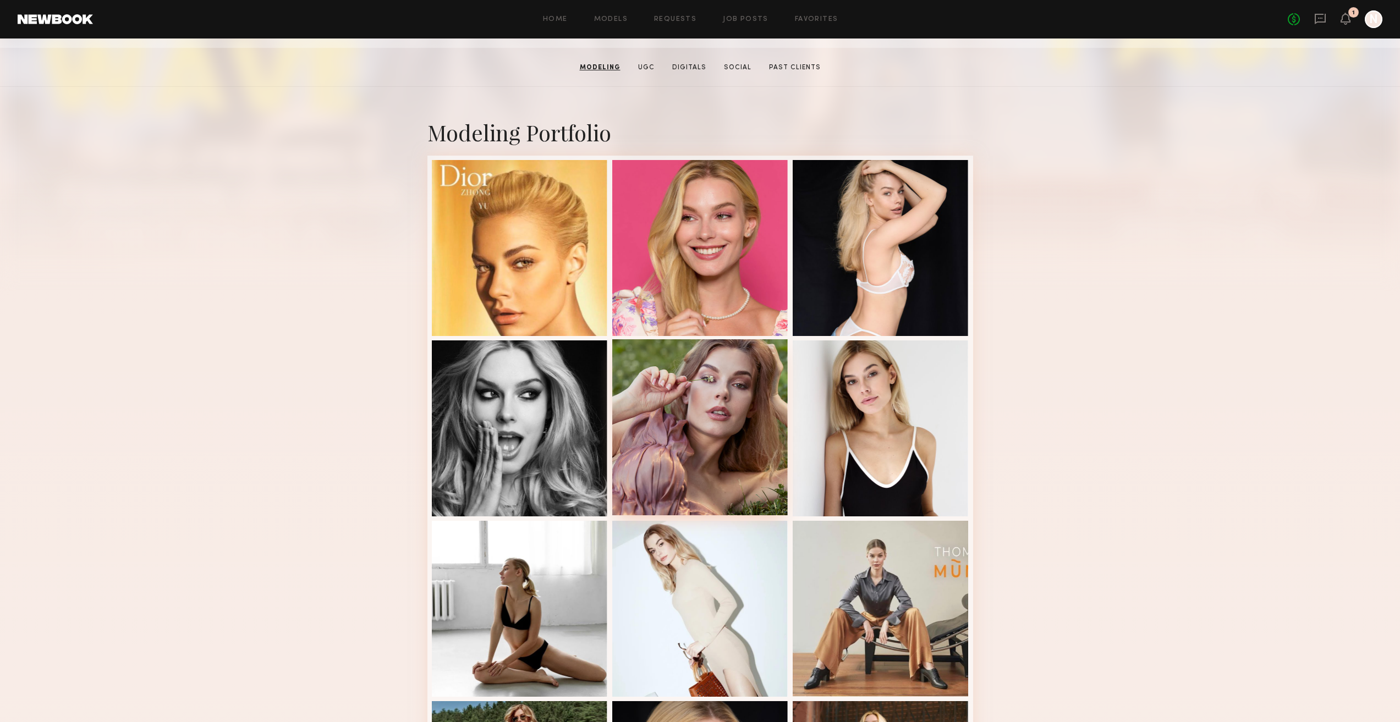
scroll to position [0, 0]
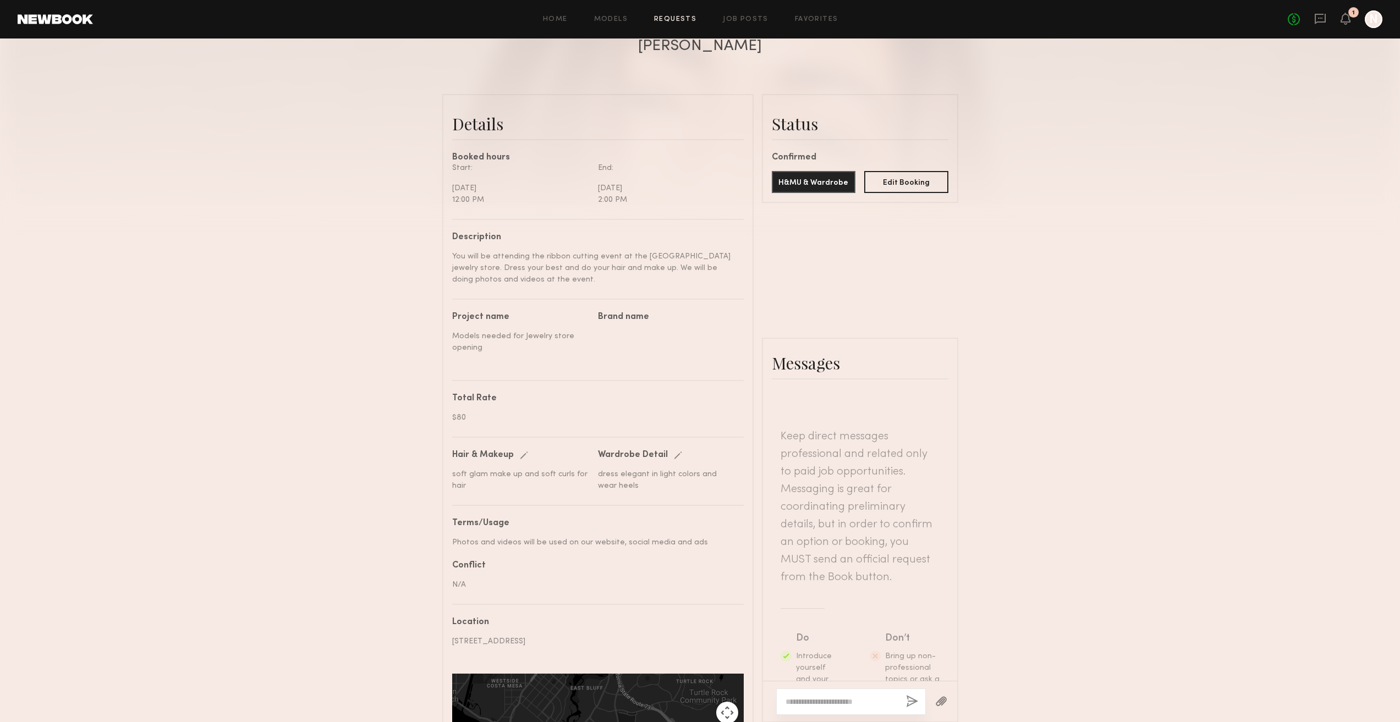
scroll to position [584, 0]
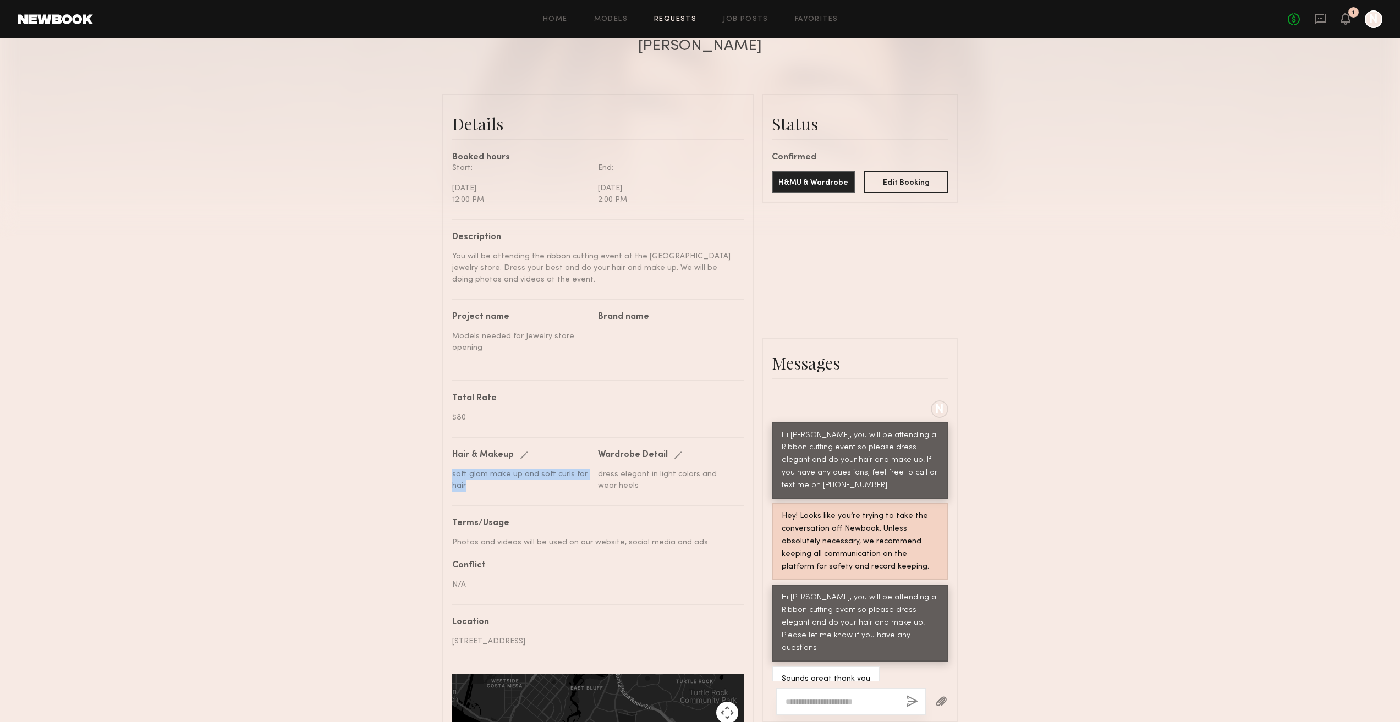
drag, startPoint x: 472, startPoint y: 501, endPoint x: 453, endPoint y: 492, distance: 21.2
click at [453, 492] on div "soft glam make up and soft curls for hair" at bounding box center [521, 480] width 138 height 23
copy div "soft glam make up and soft curls for hair"
drag, startPoint x: 618, startPoint y: 504, endPoint x: 598, endPoint y: 492, distance: 23.9
click at [598, 492] on div "dress elegant in light colors and wear heels" at bounding box center [667, 480] width 138 height 23
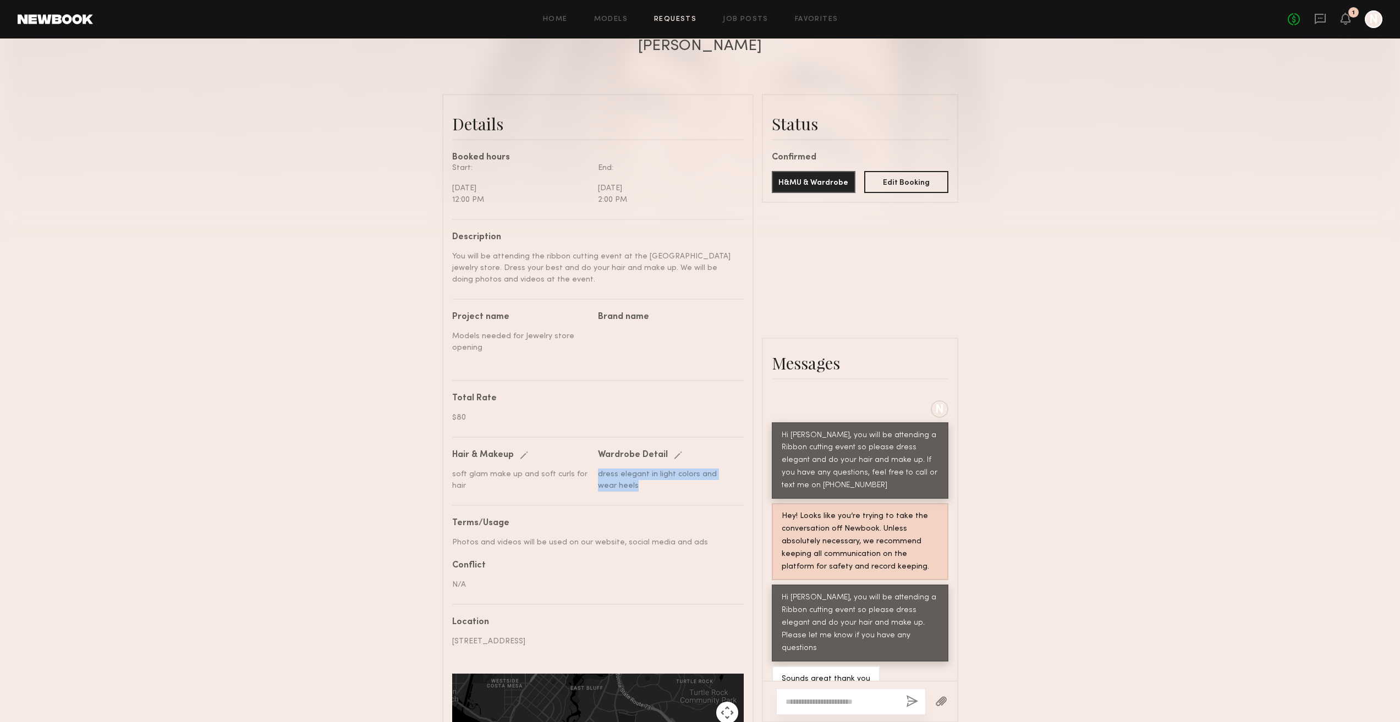
copy div "dress elegant in light colors and wear heels"
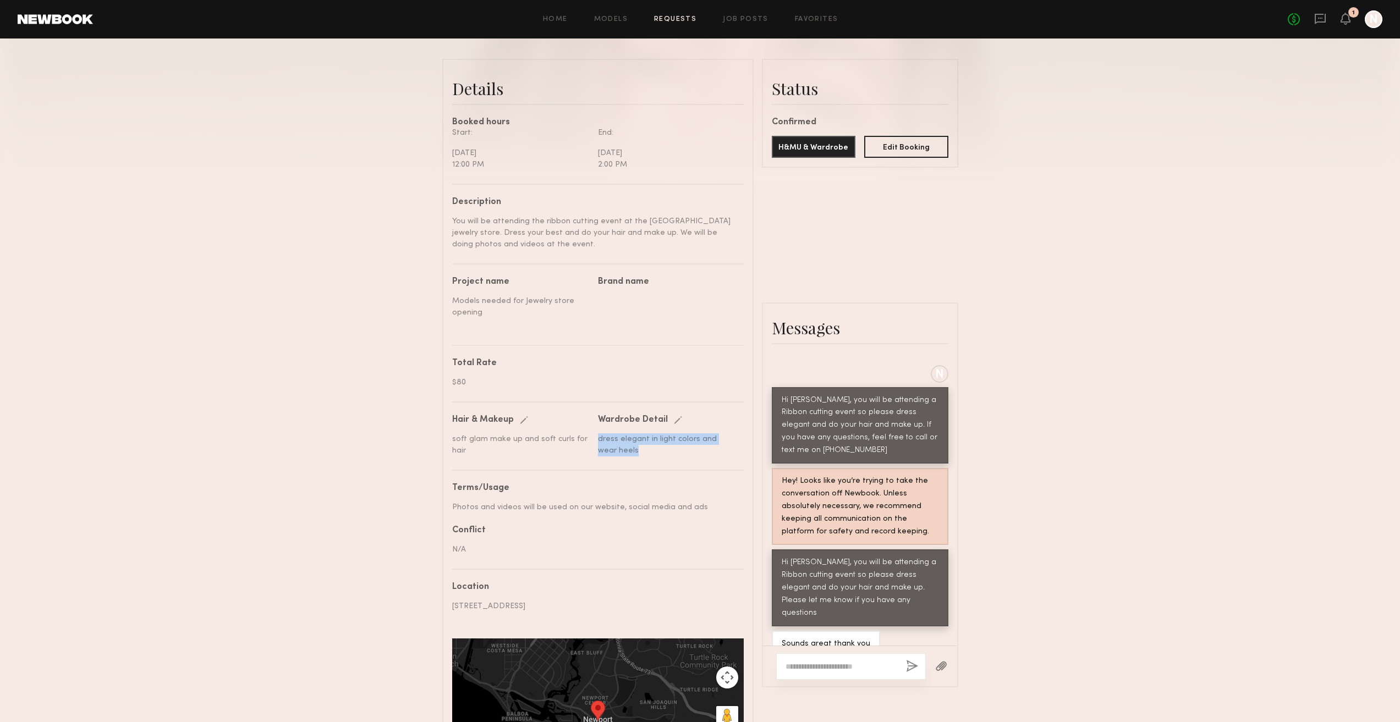
scroll to position [275, 0]
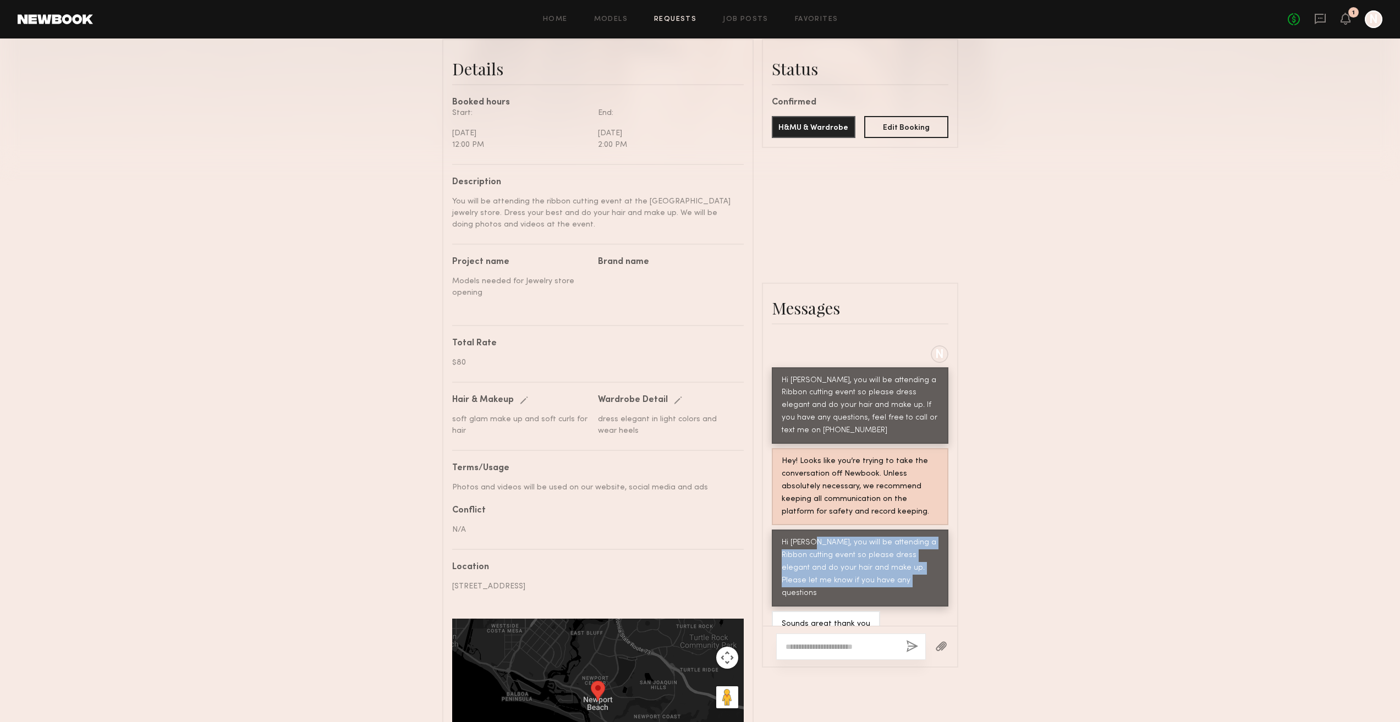
drag, startPoint x: 807, startPoint y: 549, endPoint x: 900, endPoint y: 580, distance: 97.8
click at [900, 580] on div "Hi Elke, you will be attending a Ribbon cutting event so please dress elegant a…" at bounding box center [860, 568] width 157 height 63
copy div "you will be attending a Ribbon cutting event so please dress elegant and do you…"
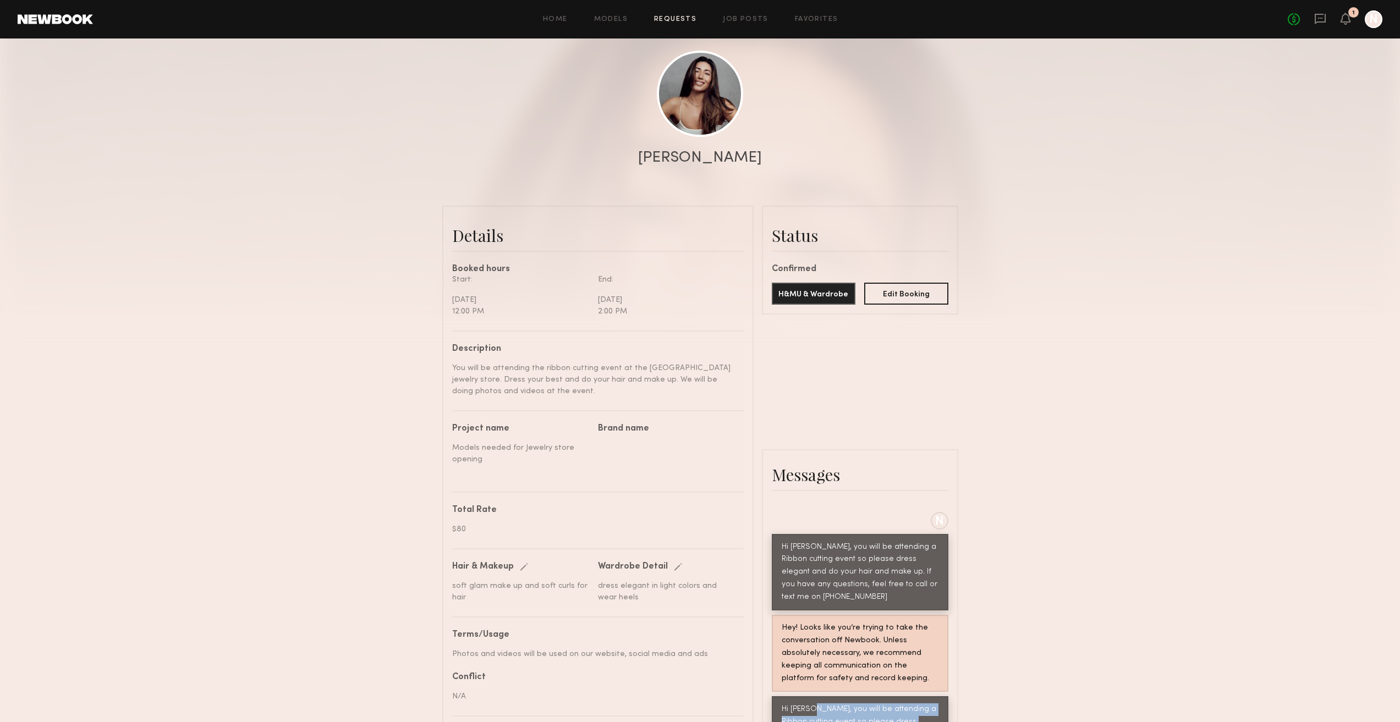
scroll to position [0, 0]
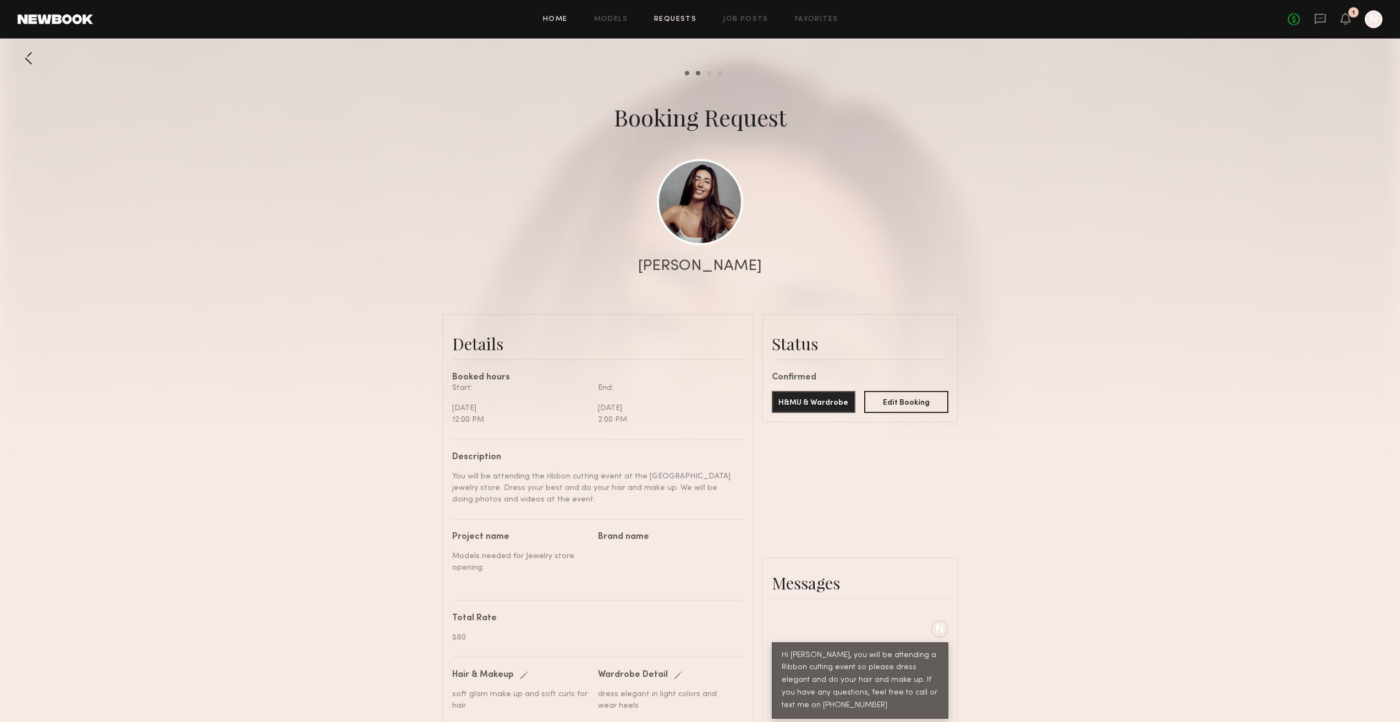
click at [567, 19] on link "Home" at bounding box center [555, 19] width 25 height 7
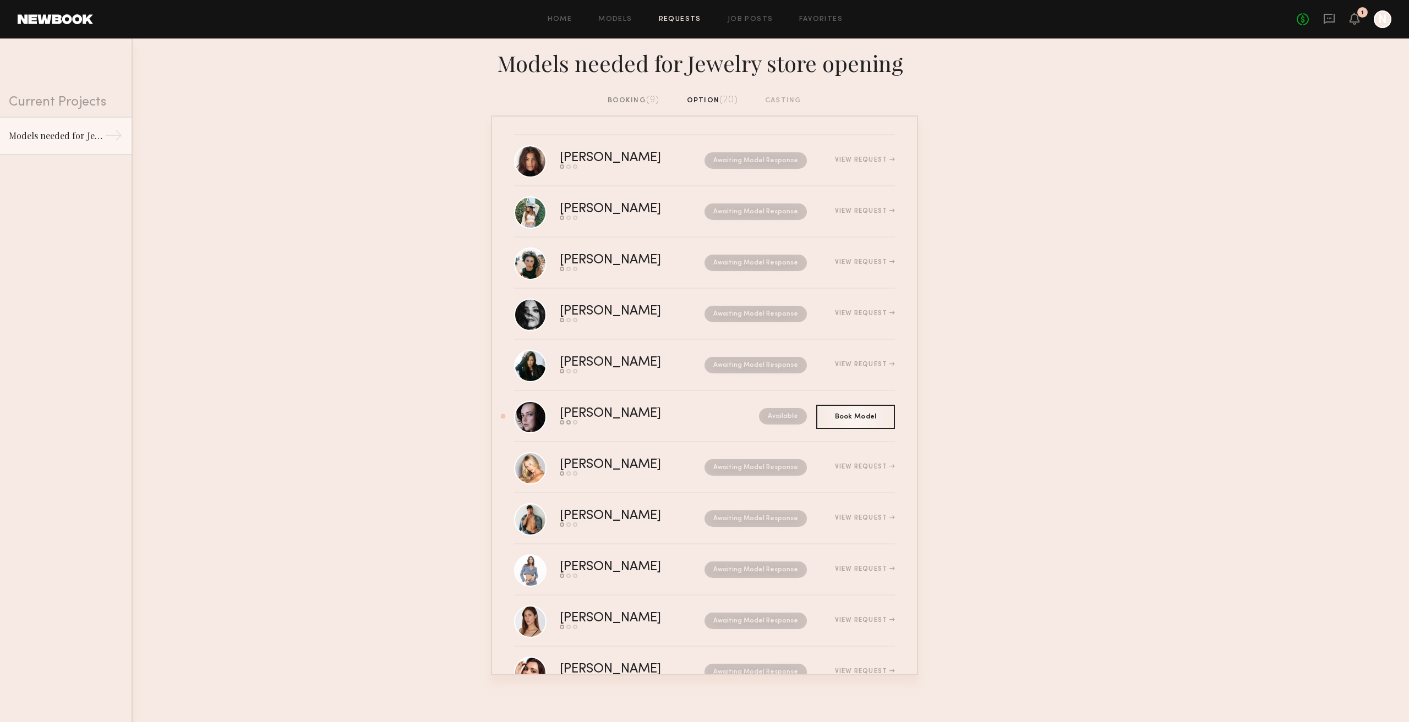
click at [644, 105] on div "booking (9)" at bounding box center [633, 101] width 52 height 12
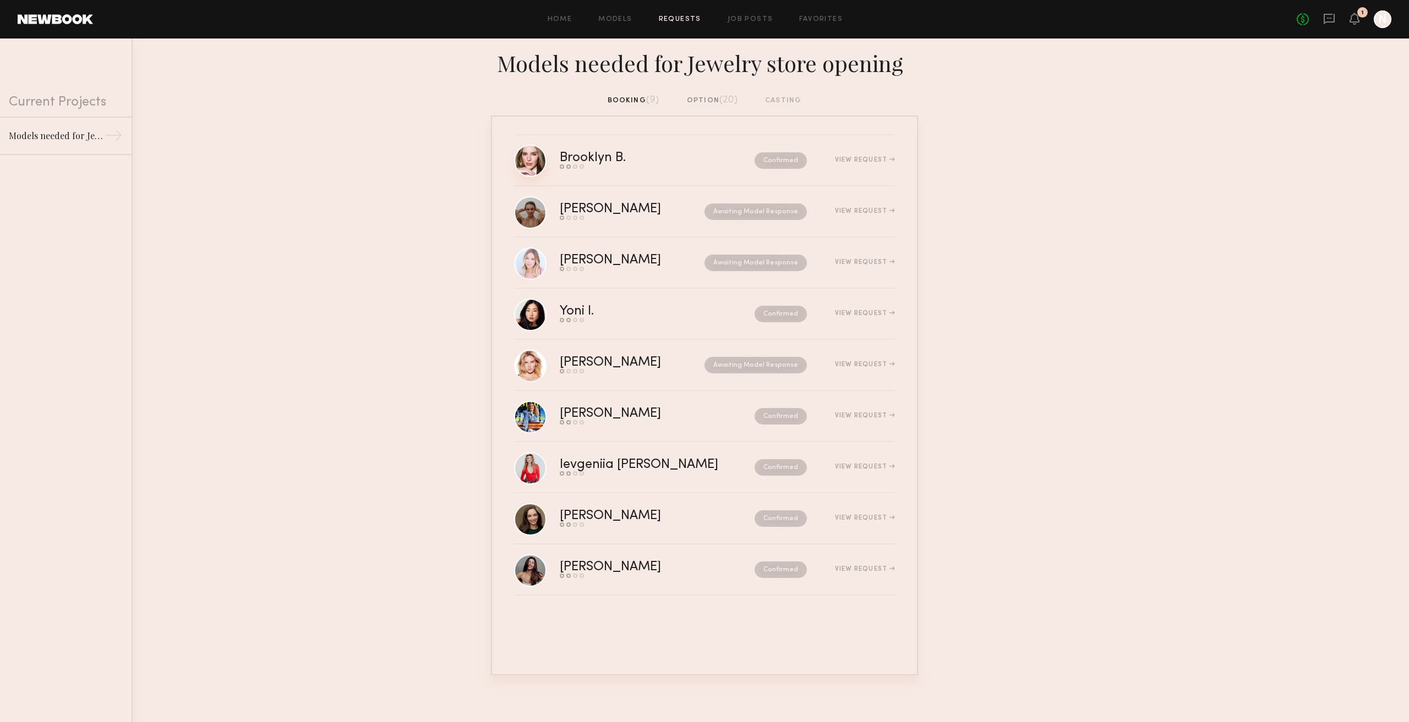
click at [525, 161] on link at bounding box center [530, 161] width 32 height 32
click at [607, 149] on link "Brooklyn B. Send request Model response Review hours worked Pay model Confirmed…" at bounding box center [704, 160] width 381 height 51
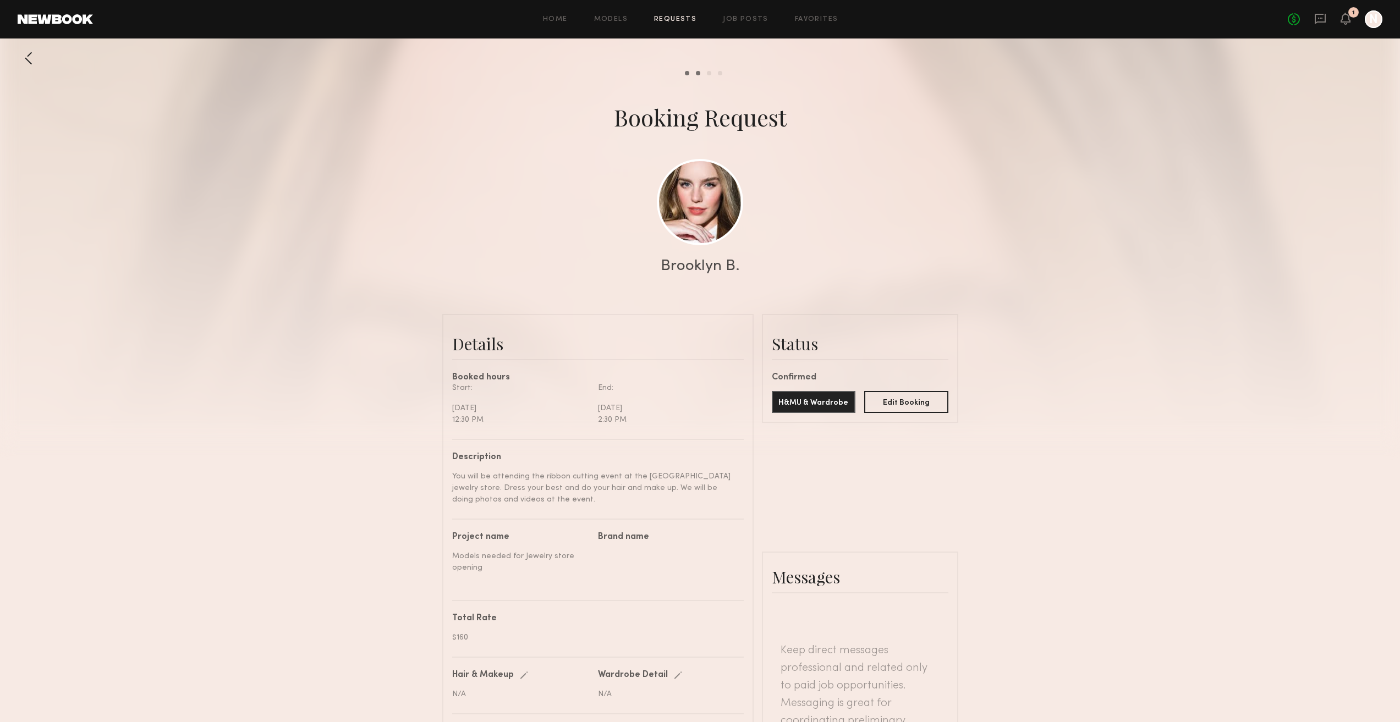
scroll to position [552, 0]
click at [40, 62] on div at bounding box center [700, 220] width 1400 height 440
click at [40, 64] on ng-component "Send request Model response Review hours worked Pay model Booking Request Brook…" at bounding box center [700, 552] width 1400 height 1010
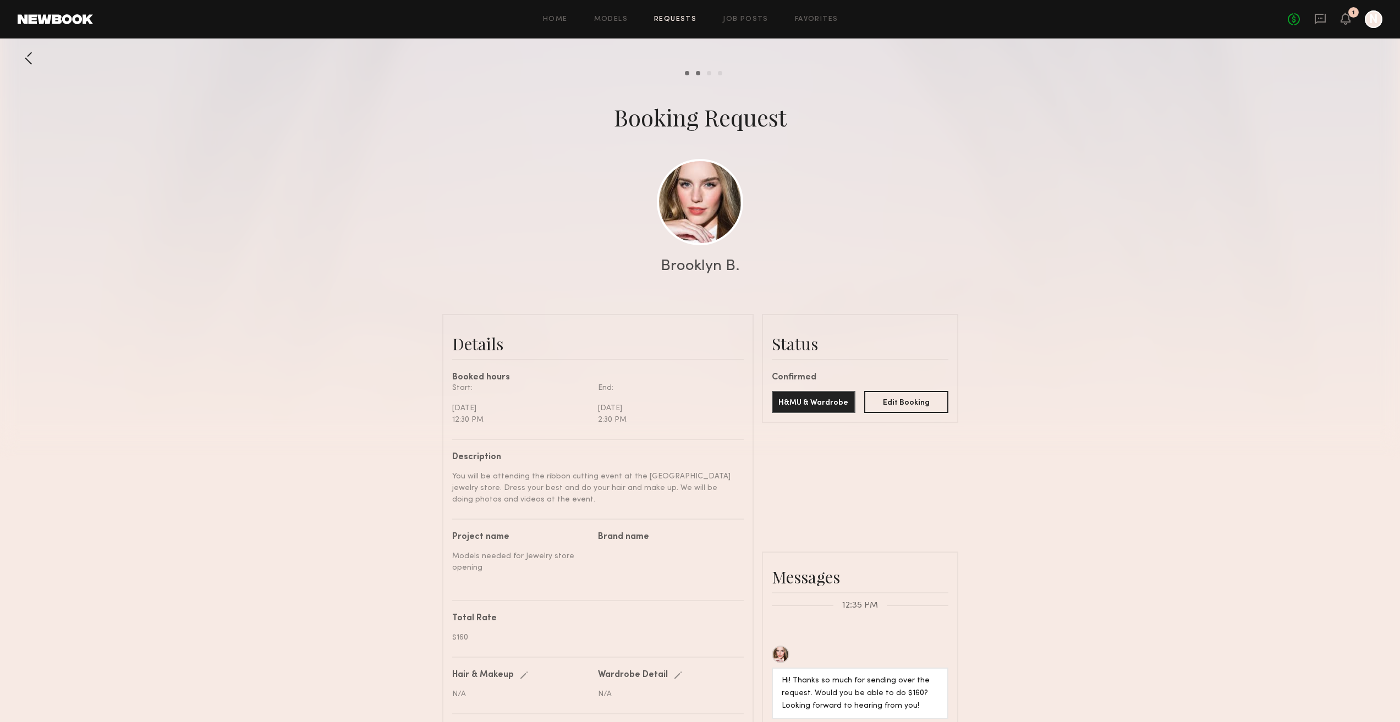
click at [24, 54] on div at bounding box center [29, 58] width 22 height 22
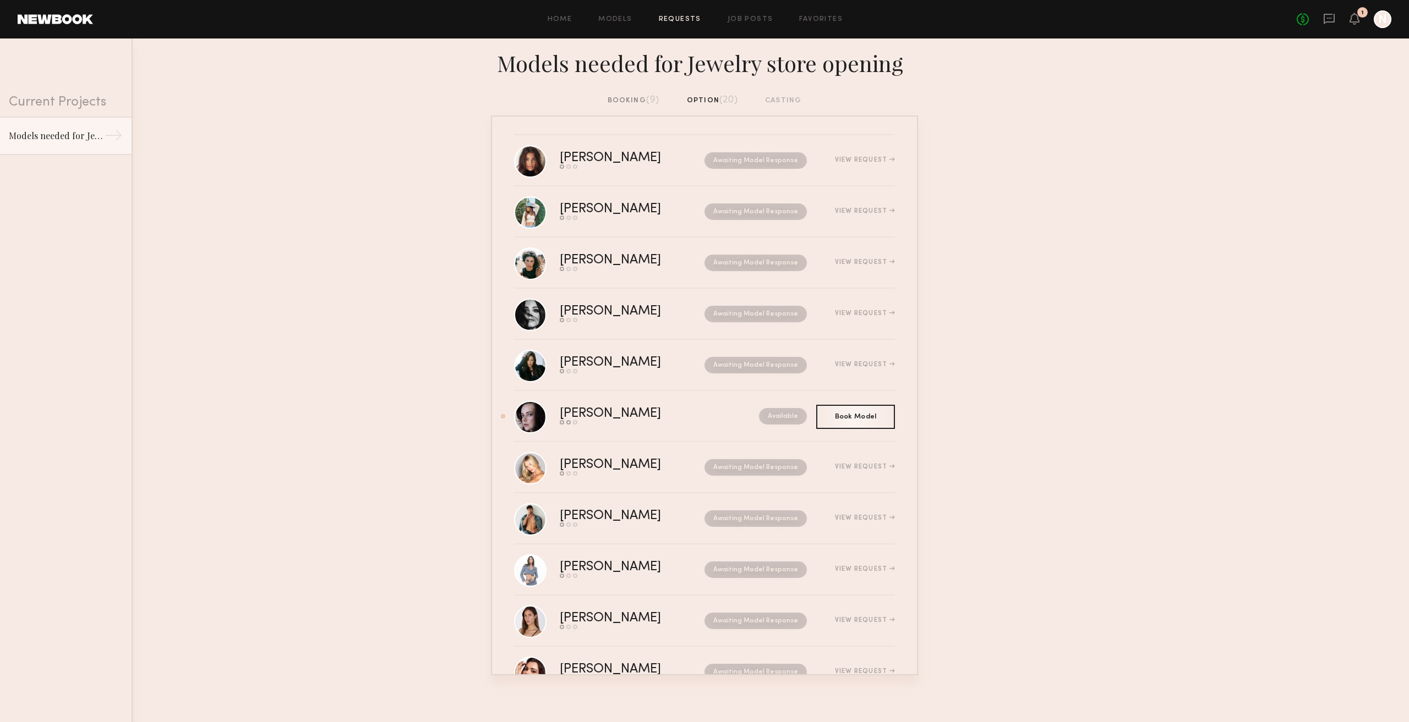
click at [639, 95] on div "booking (9)" at bounding box center [633, 101] width 52 height 12
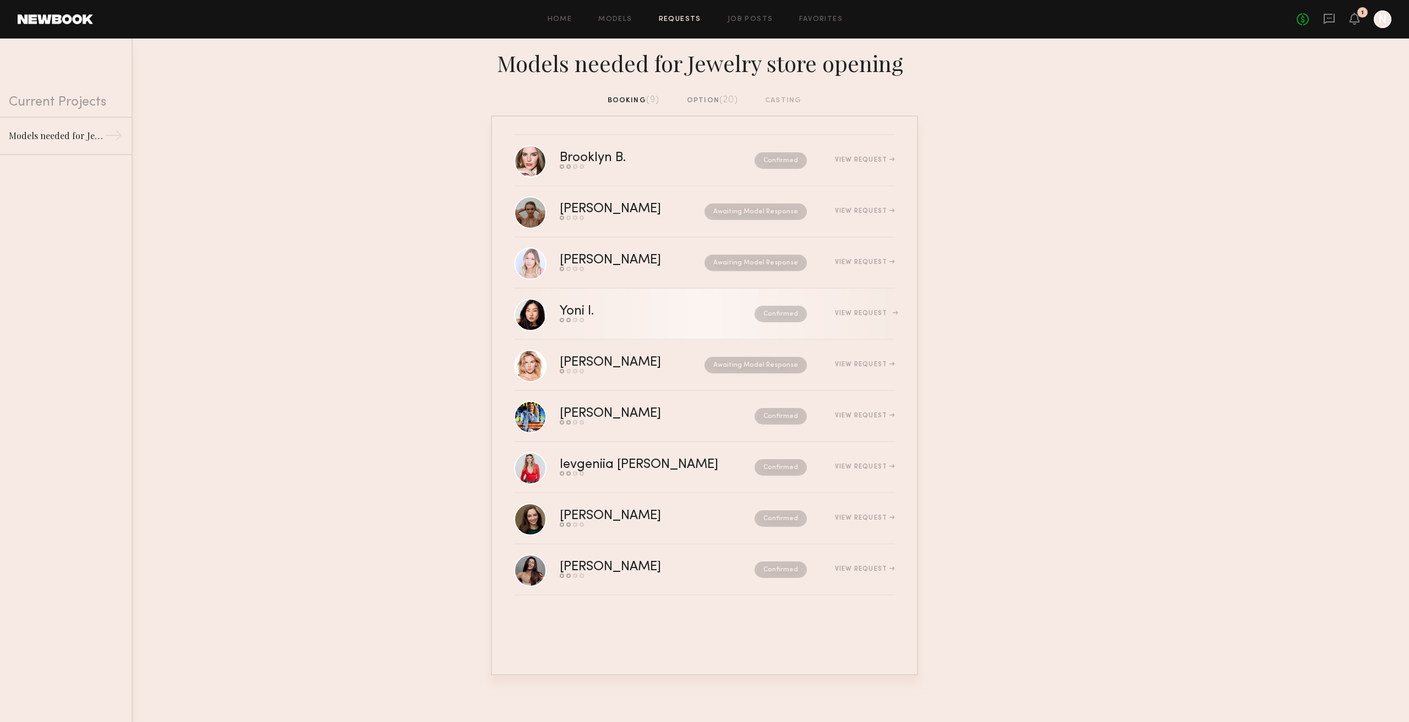
click at [627, 308] on div "Yoni I." at bounding box center [617, 311] width 114 height 13
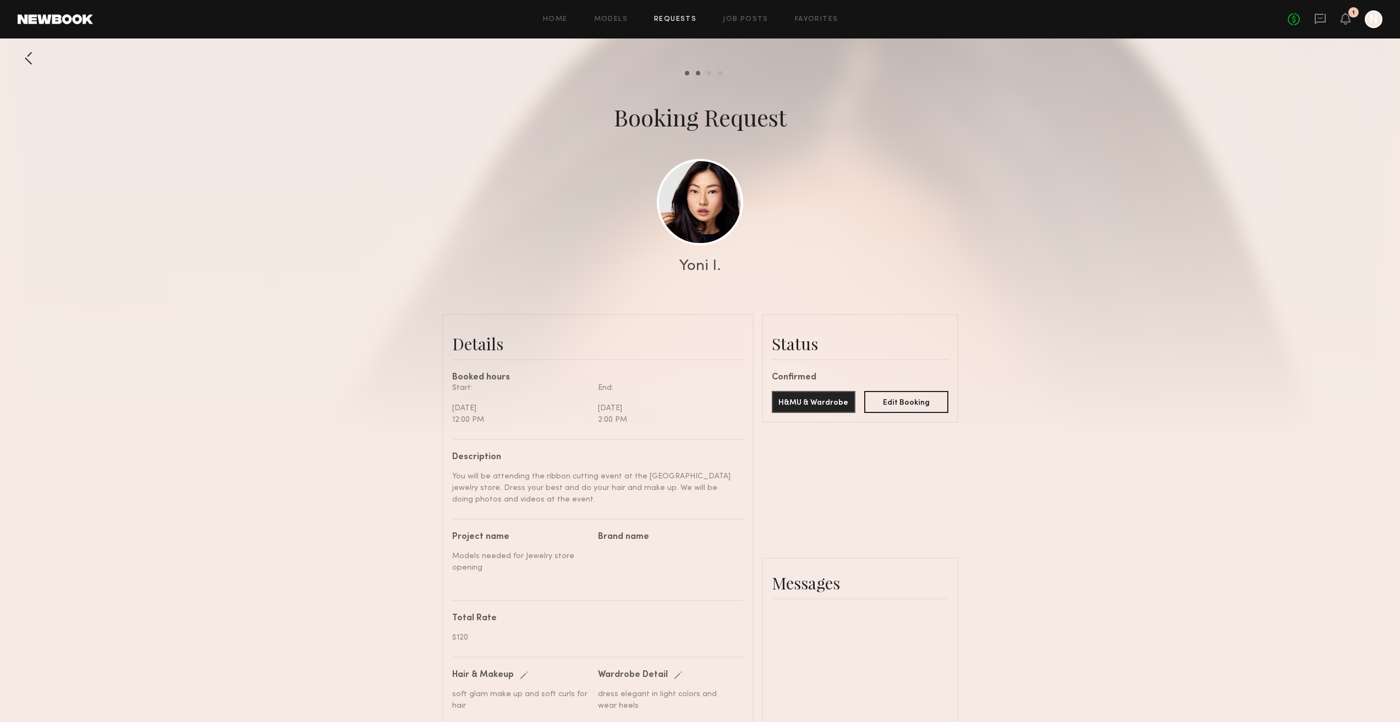
scroll to position [391, 0]
click at [28, 59] on div at bounding box center [29, 58] width 22 height 22
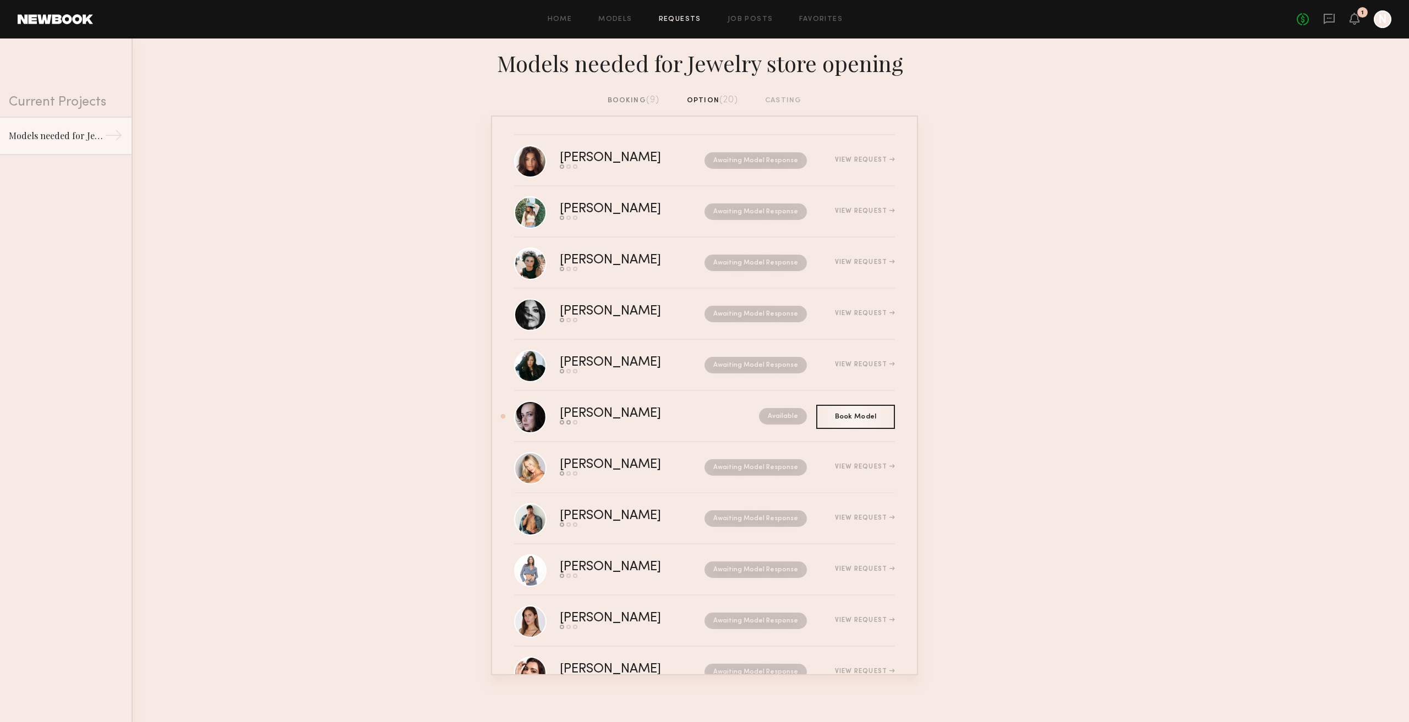
click at [634, 93] on div "Models needed for Jewelry store opening" at bounding box center [704, 67] width 1409 height 56
click at [641, 102] on div "booking (9)" at bounding box center [633, 101] width 52 height 12
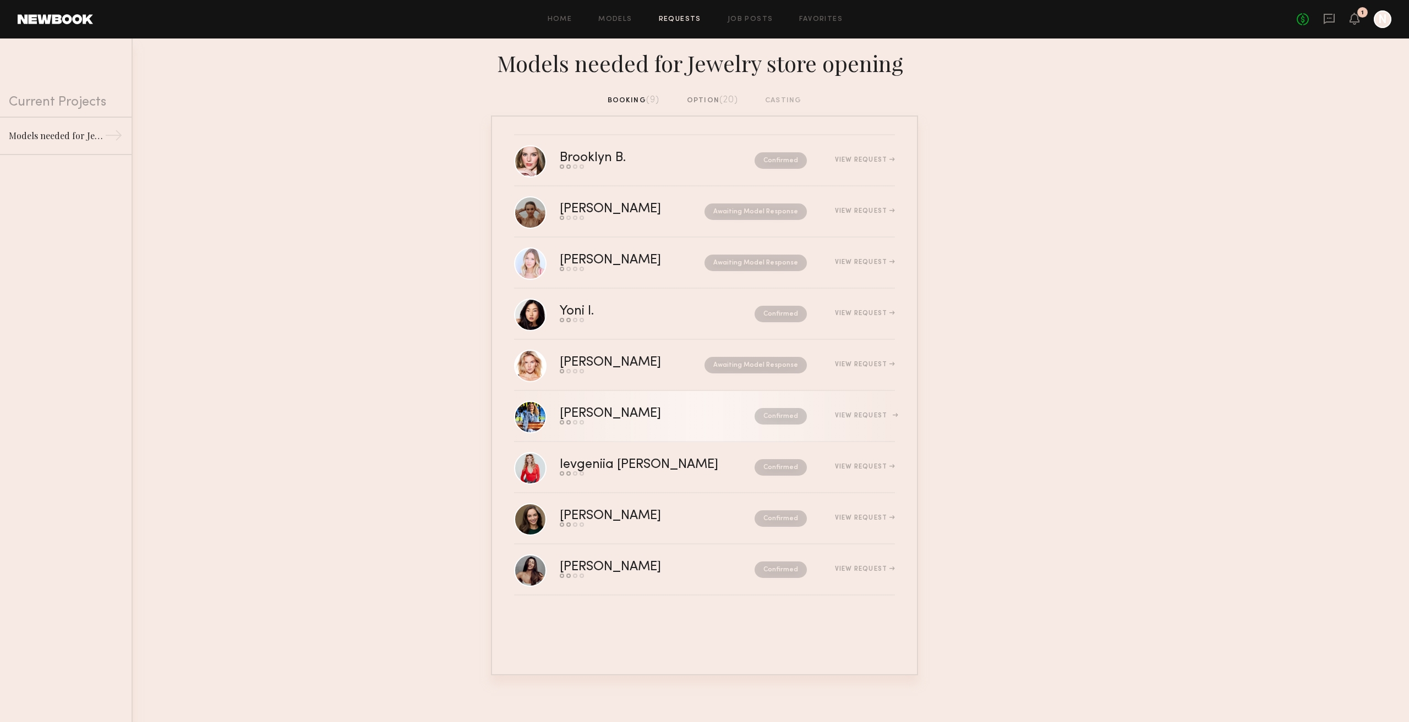
click at [604, 412] on div "Alena P." at bounding box center [634, 414] width 148 height 13
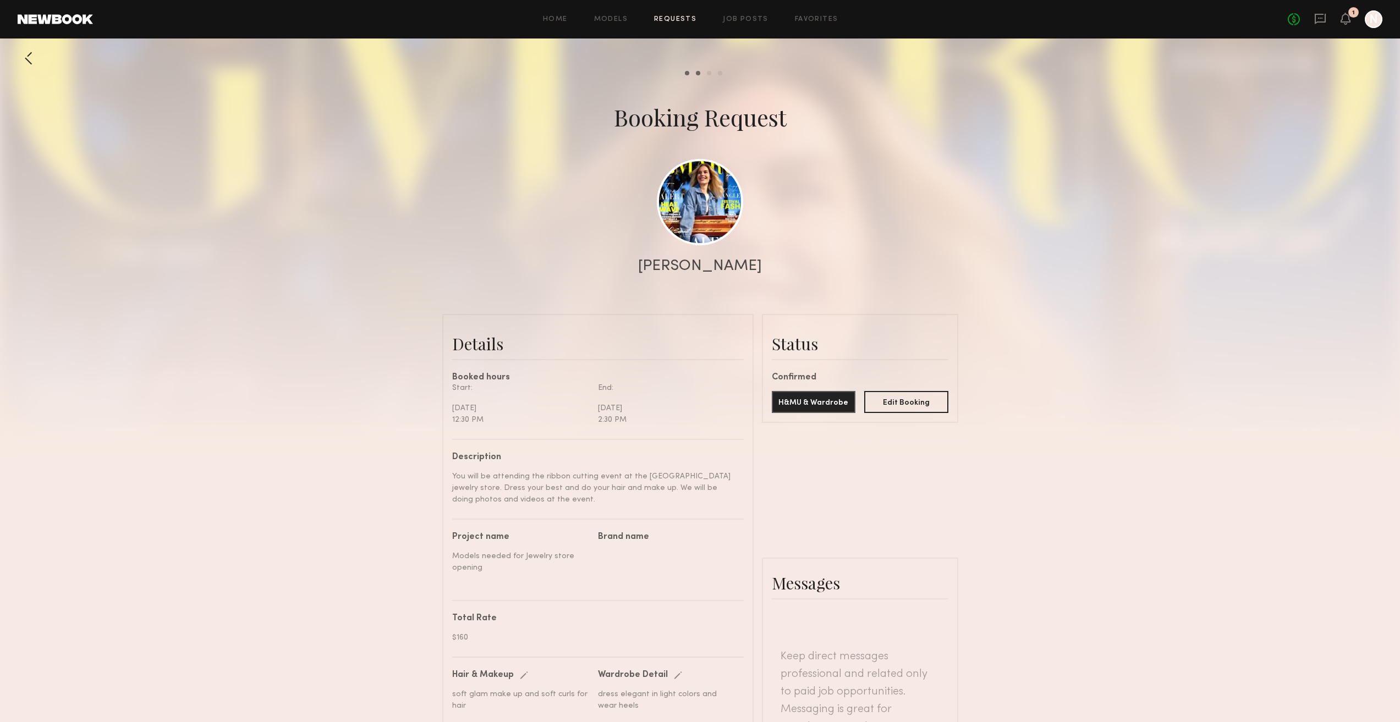
scroll to position [459, 0]
click at [29, 58] on div at bounding box center [29, 58] width 22 height 22
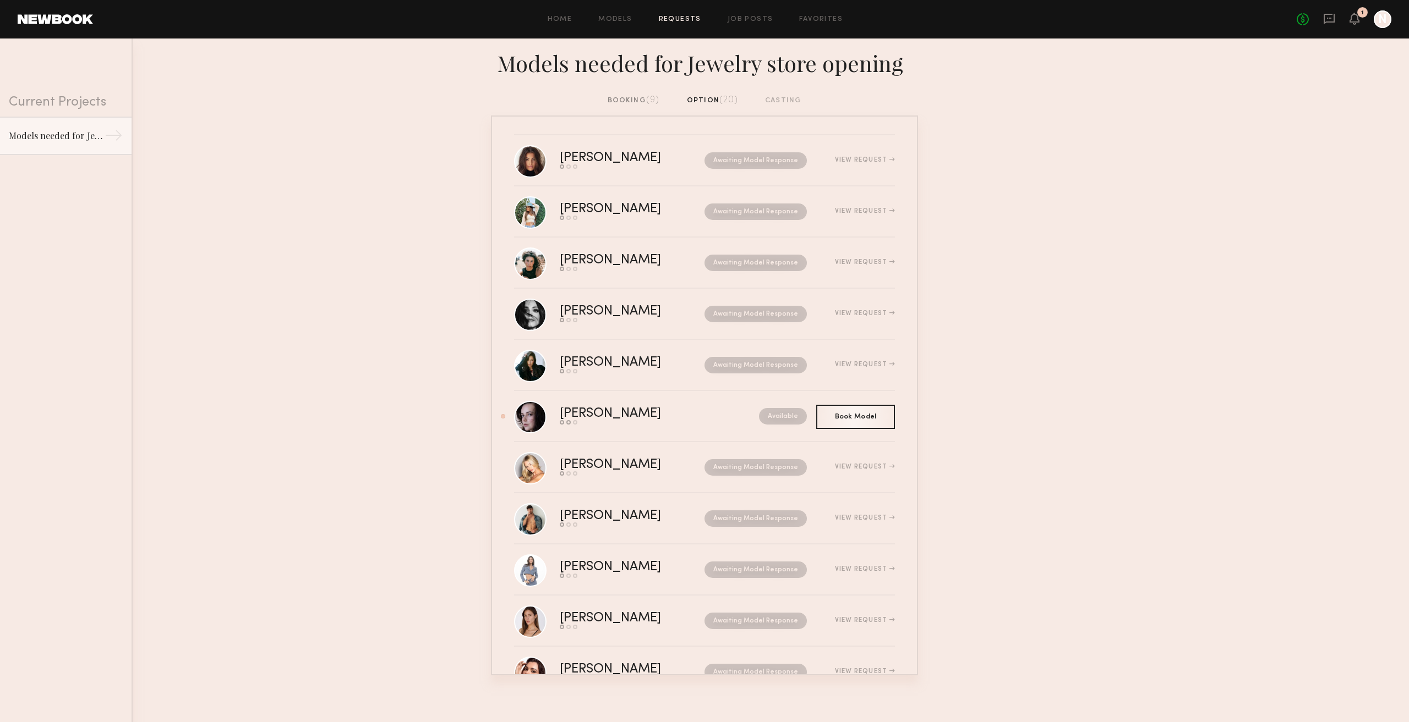
click at [623, 96] on div "booking (9)" at bounding box center [633, 101] width 52 height 12
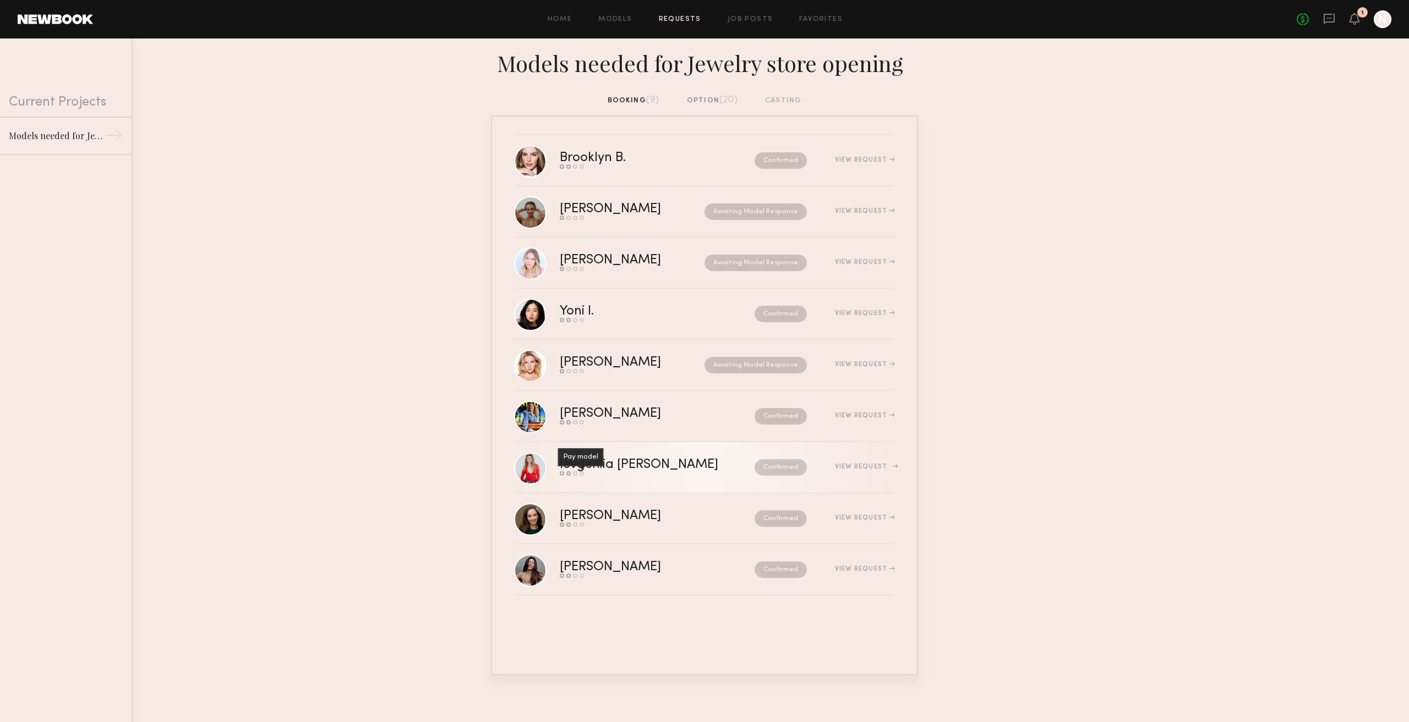
click at [582, 476] on div "Pay model" at bounding box center [581, 474] width 4 height 4
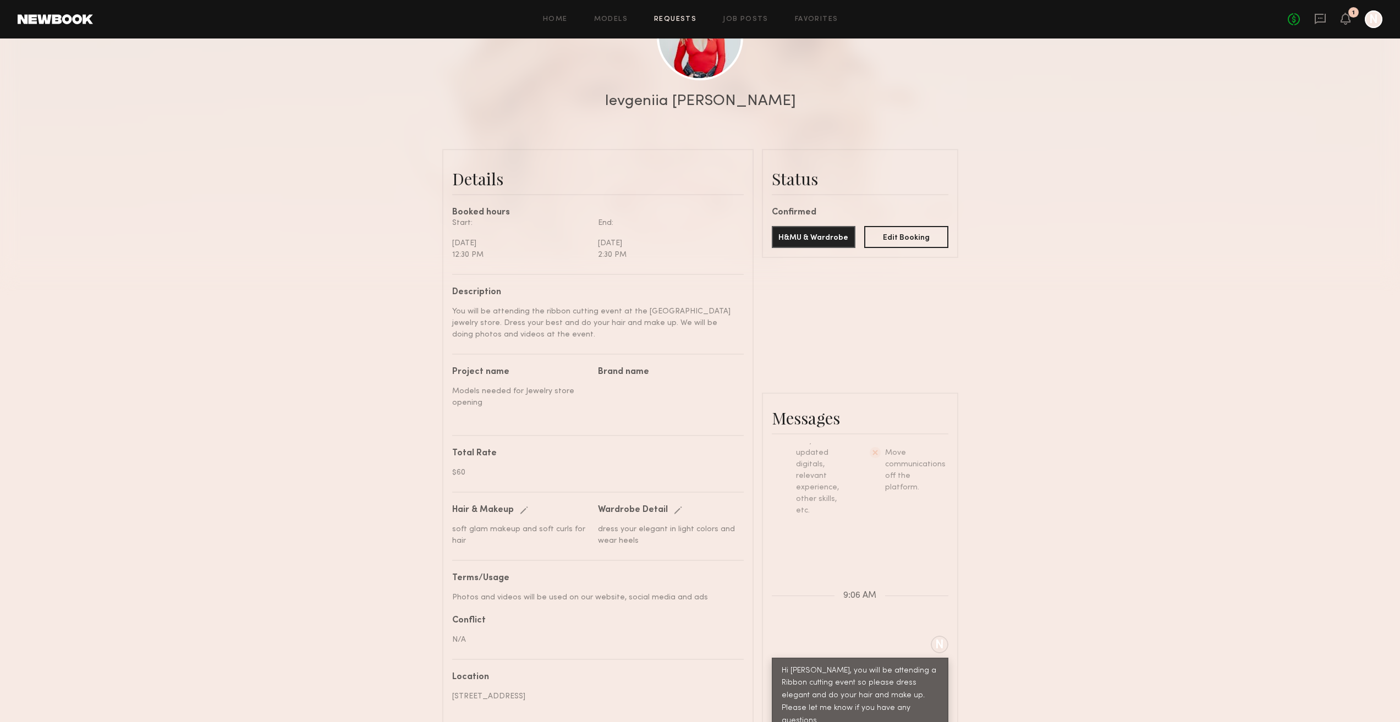
scroll to position [55, 0]
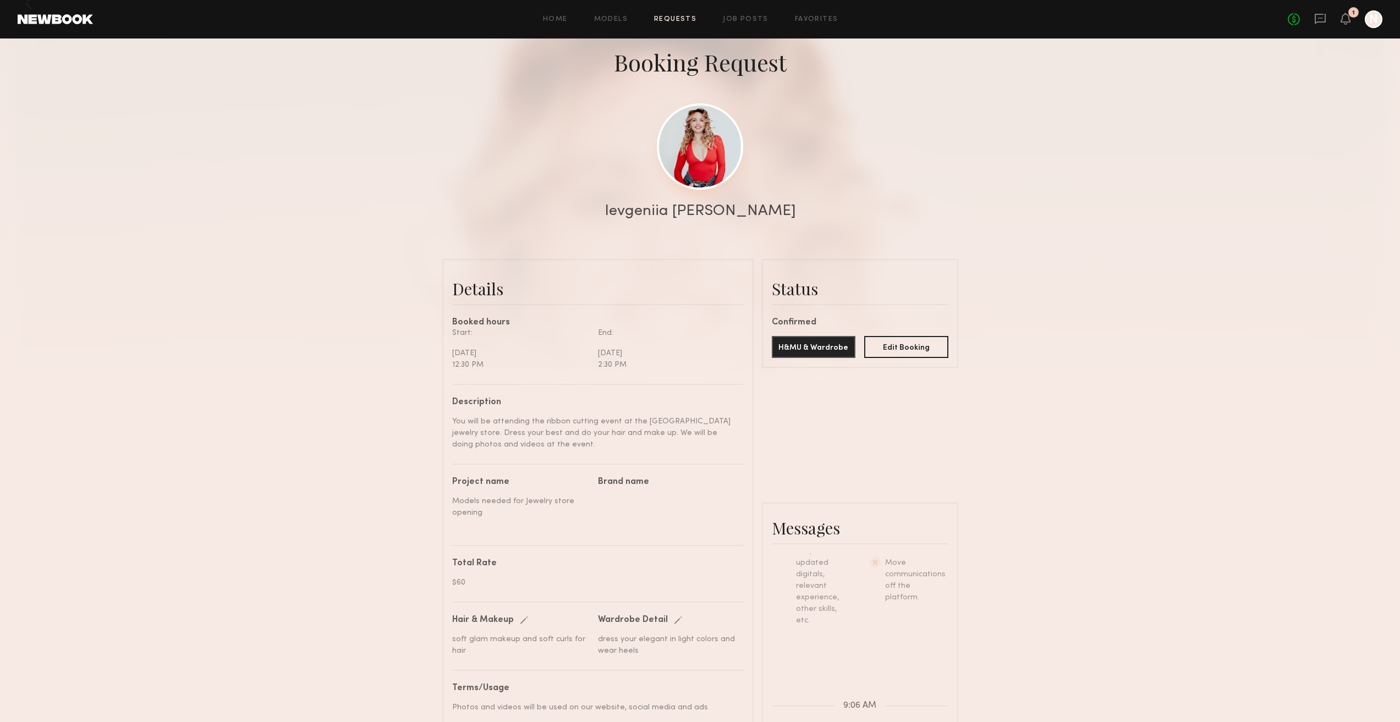
click at [706, 165] on link at bounding box center [700, 146] width 86 height 86
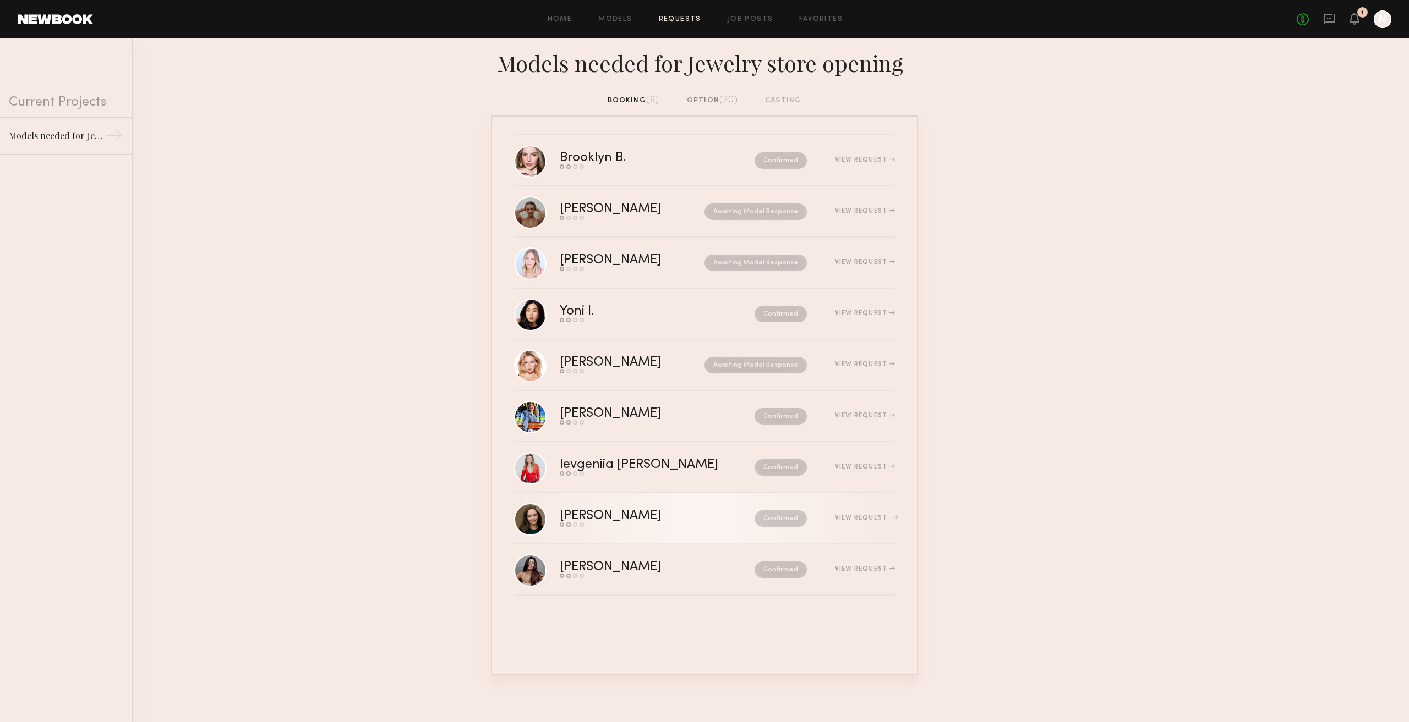
click at [708, 517] on div "Confirmed" at bounding box center [757, 519] width 99 height 17
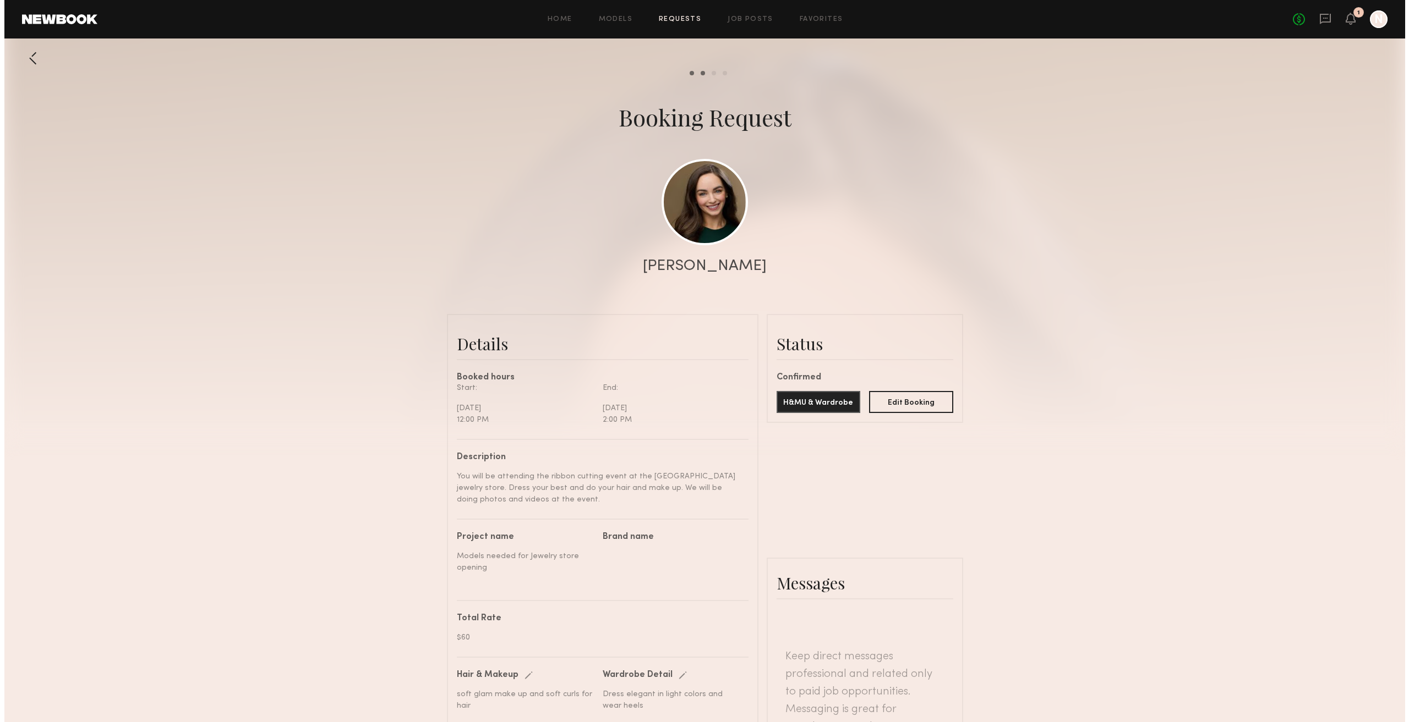
scroll to position [421, 0]
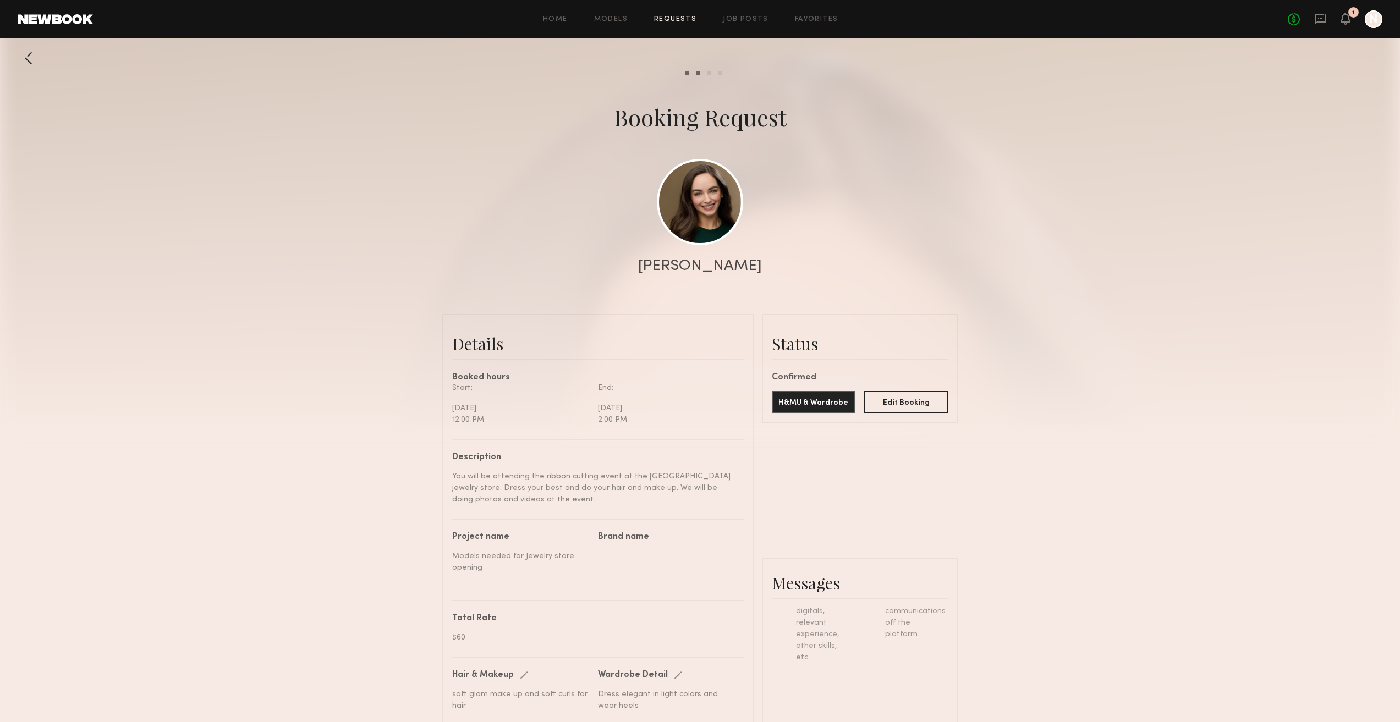
click at [24, 61] on div at bounding box center [29, 58] width 22 height 22
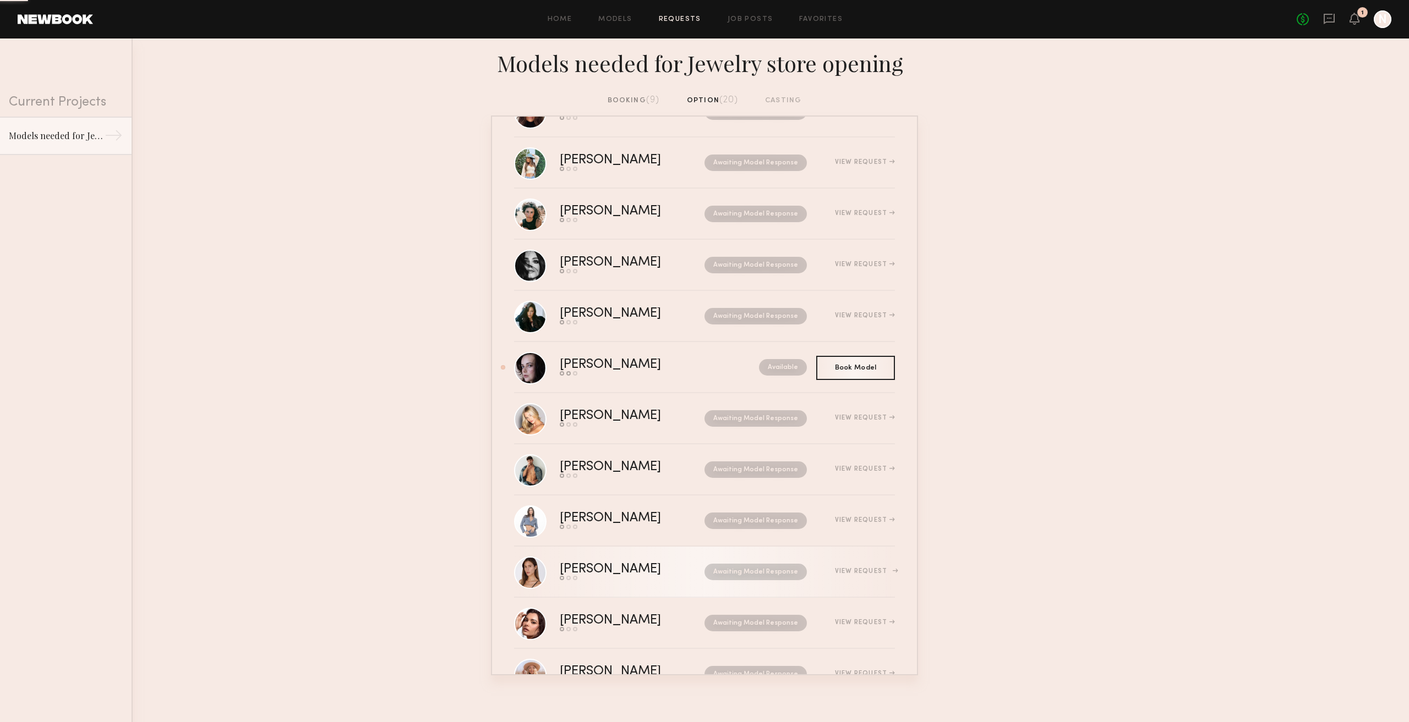
scroll to position [92, 0]
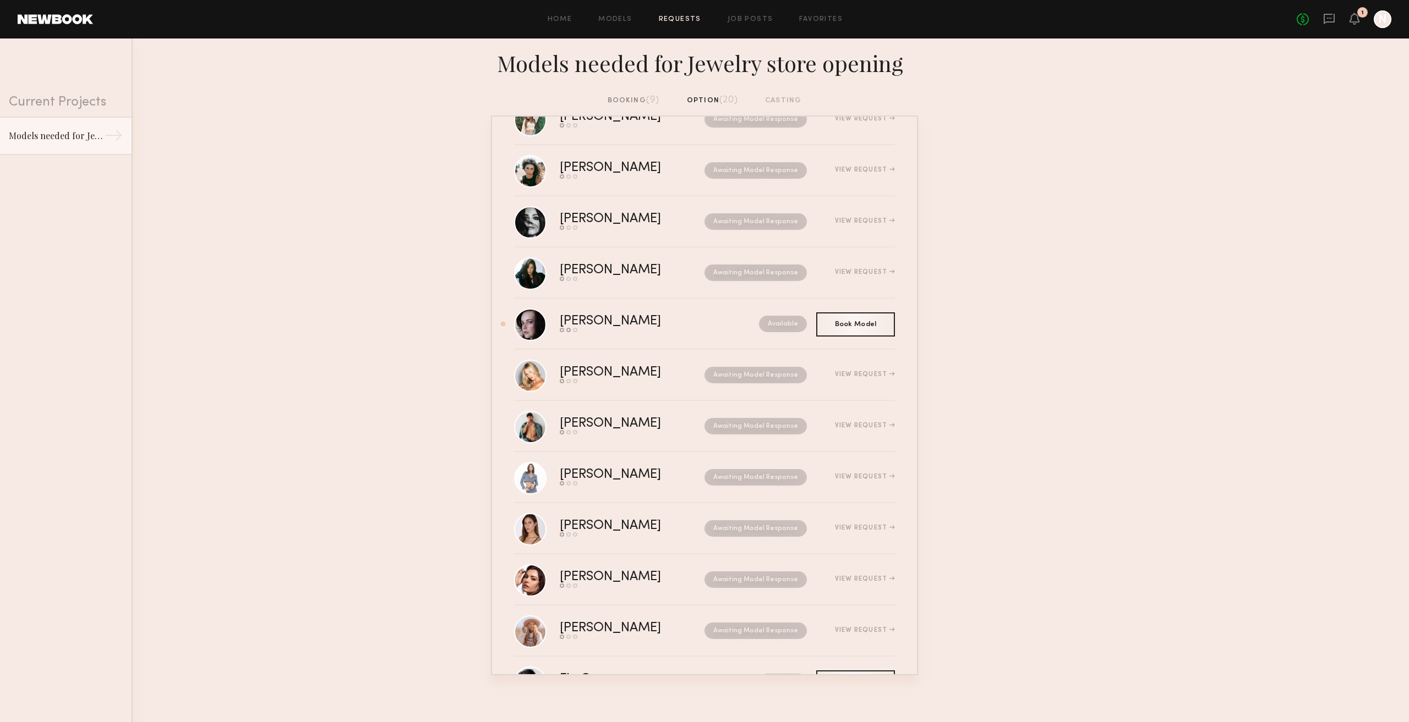
click at [644, 105] on div "booking (9)" at bounding box center [633, 101] width 52 height 12
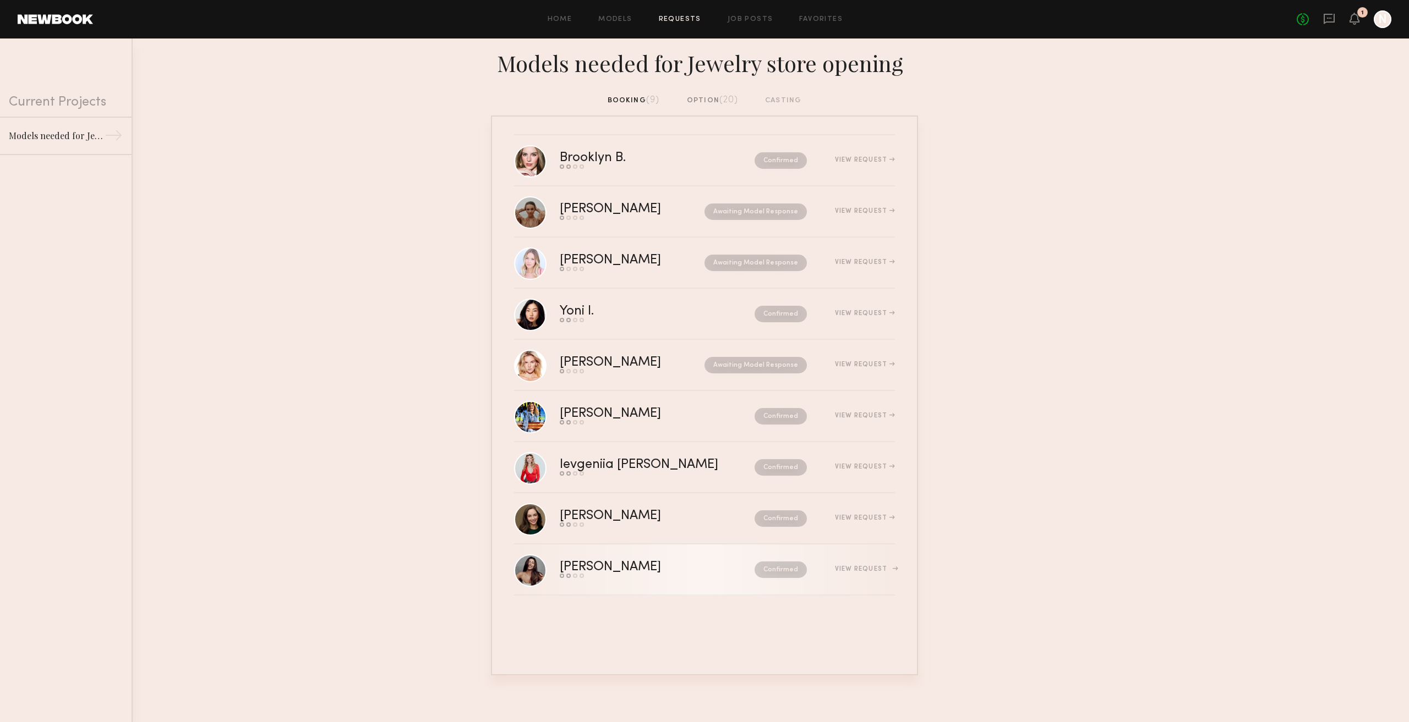
click at [661, 571] on div "Elke K." at bounding box center [634, 567] width 148 height 13
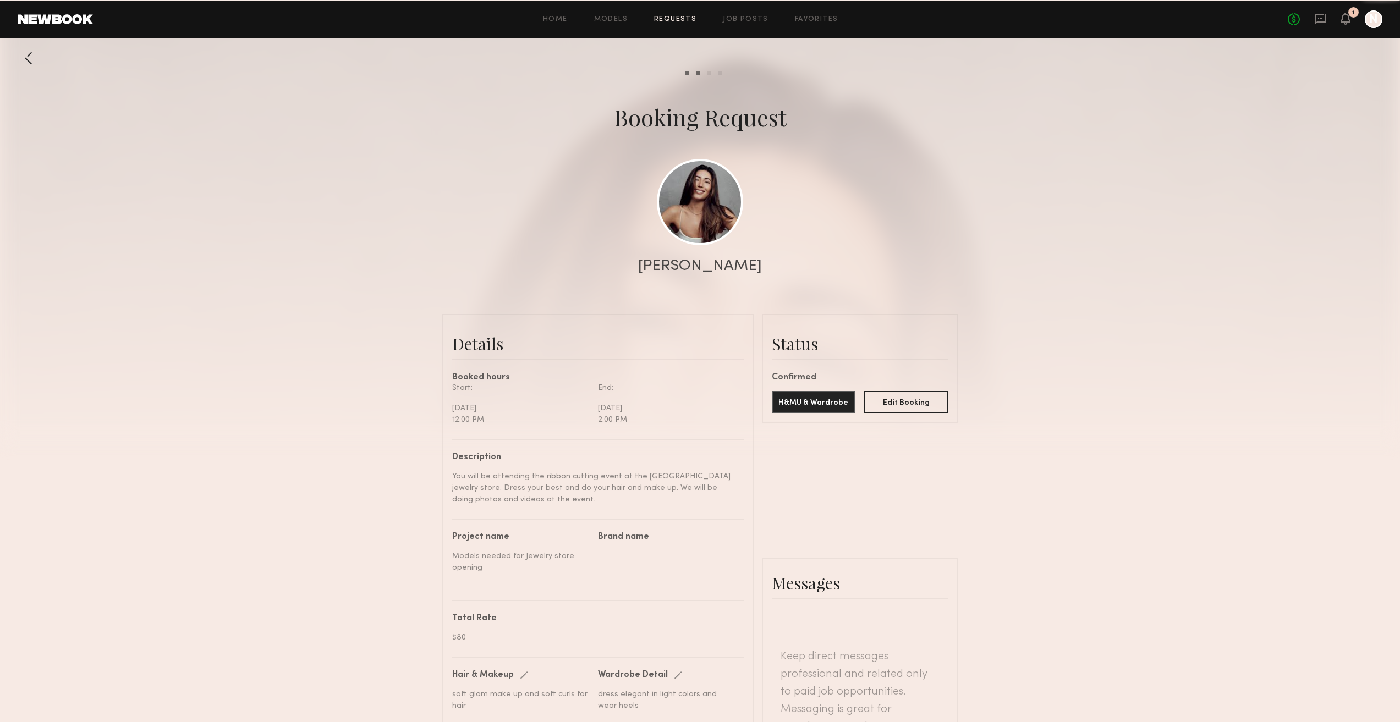
scroll to position [584, 0]
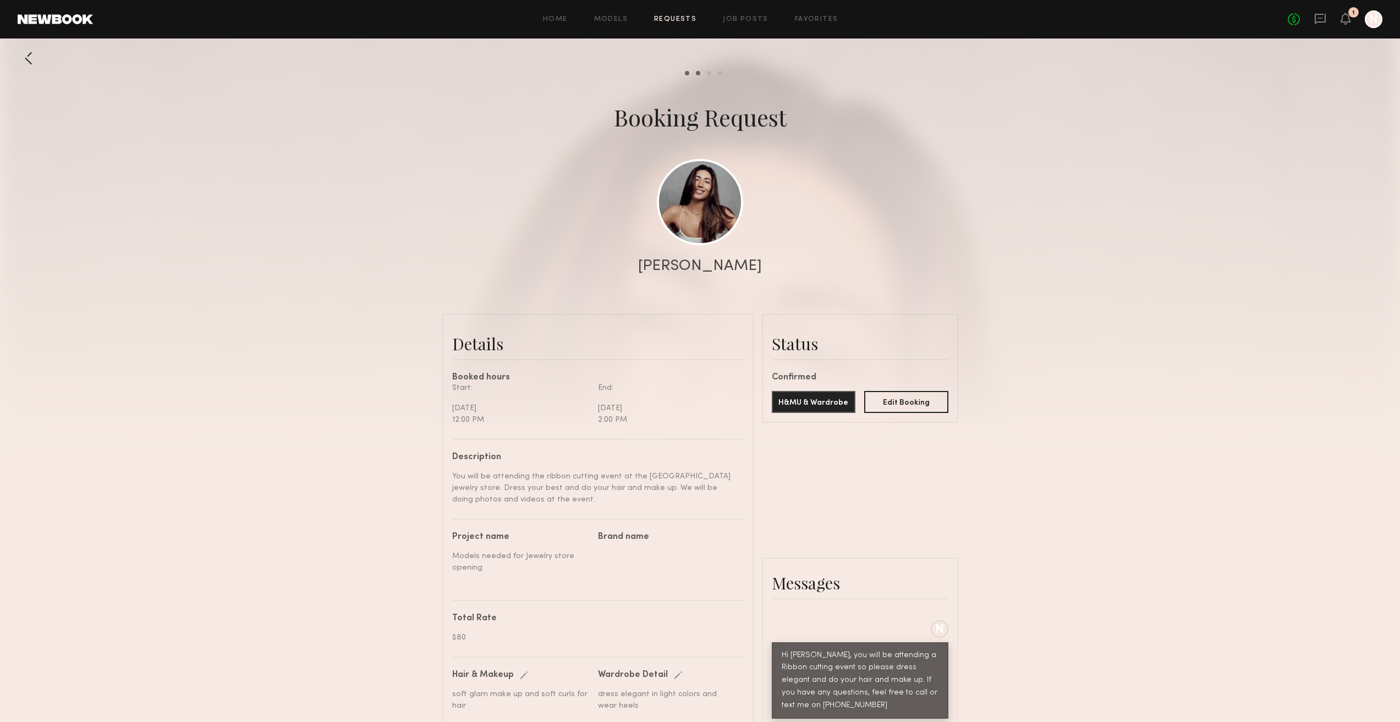
click at [29, 49] on div at bounding box center [29, 58] width 22 height 22
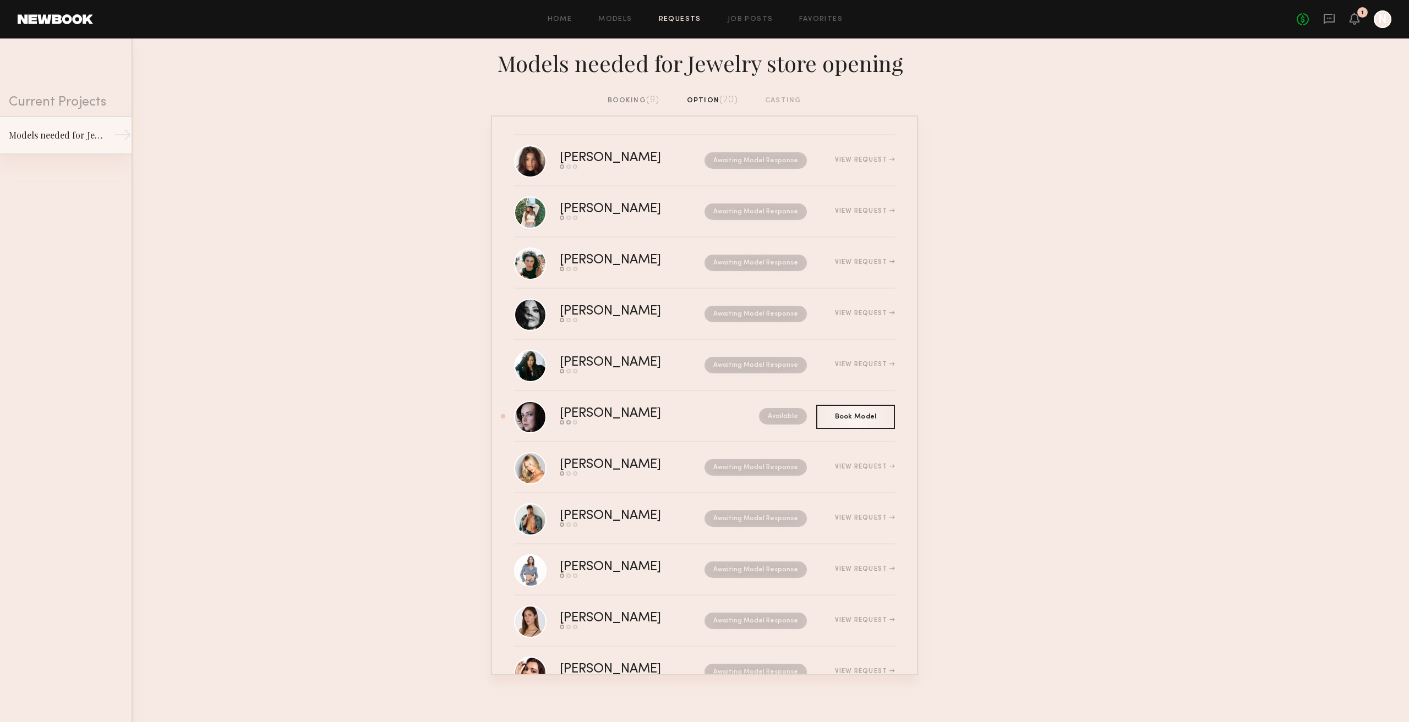
click at [17, 133] on div "Models needed for Jewelry store opening" at bounding box center [57, 135] width 96 height 13
click at [39, 132] on div "Models needed for Jewelry store opening" at bounding box center [57, 135] width 96 height 13
click at [737, 18] on link "Job Posts" at bounding box center [750, 19] width 46 height 7
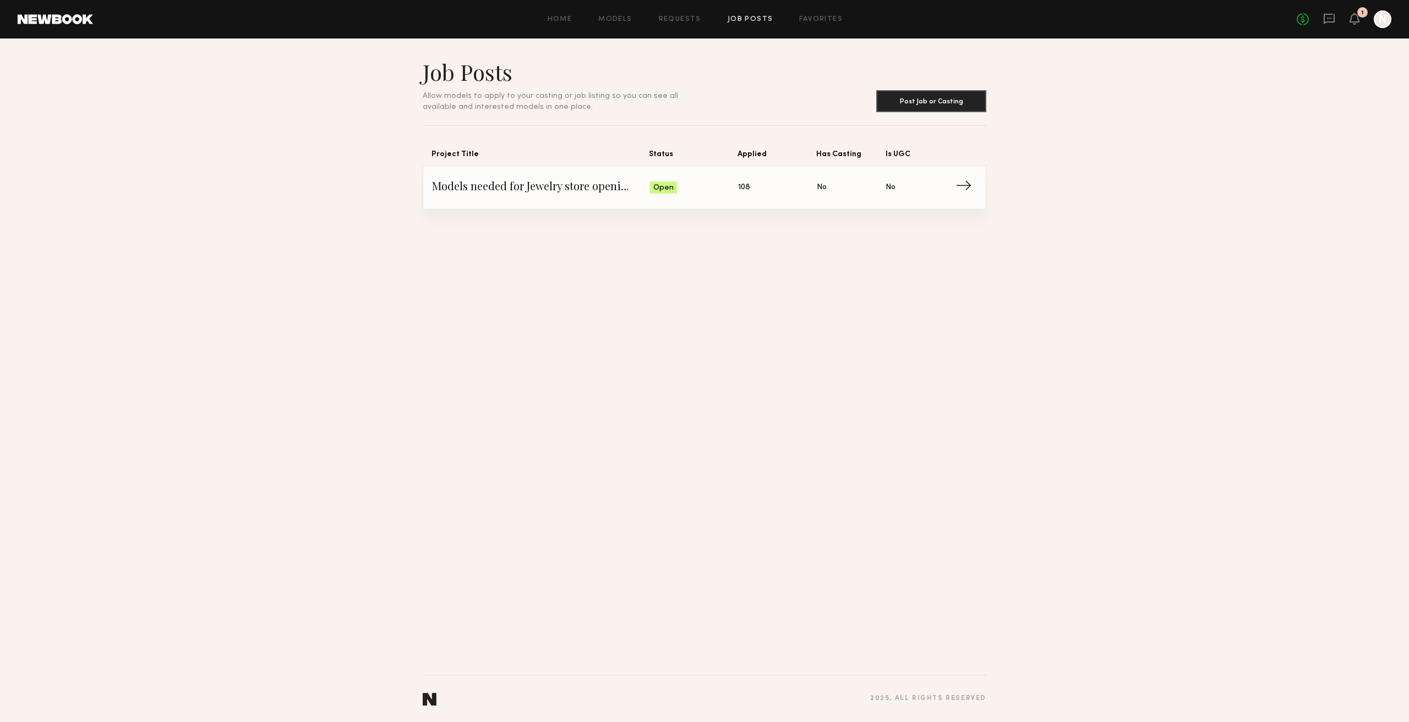
click at [684, 167] on link "Models needed for Jewelry store opening Status: Open Applied: 108 Has Casting: …" at bounding box center [704, 187] width 545 height 43
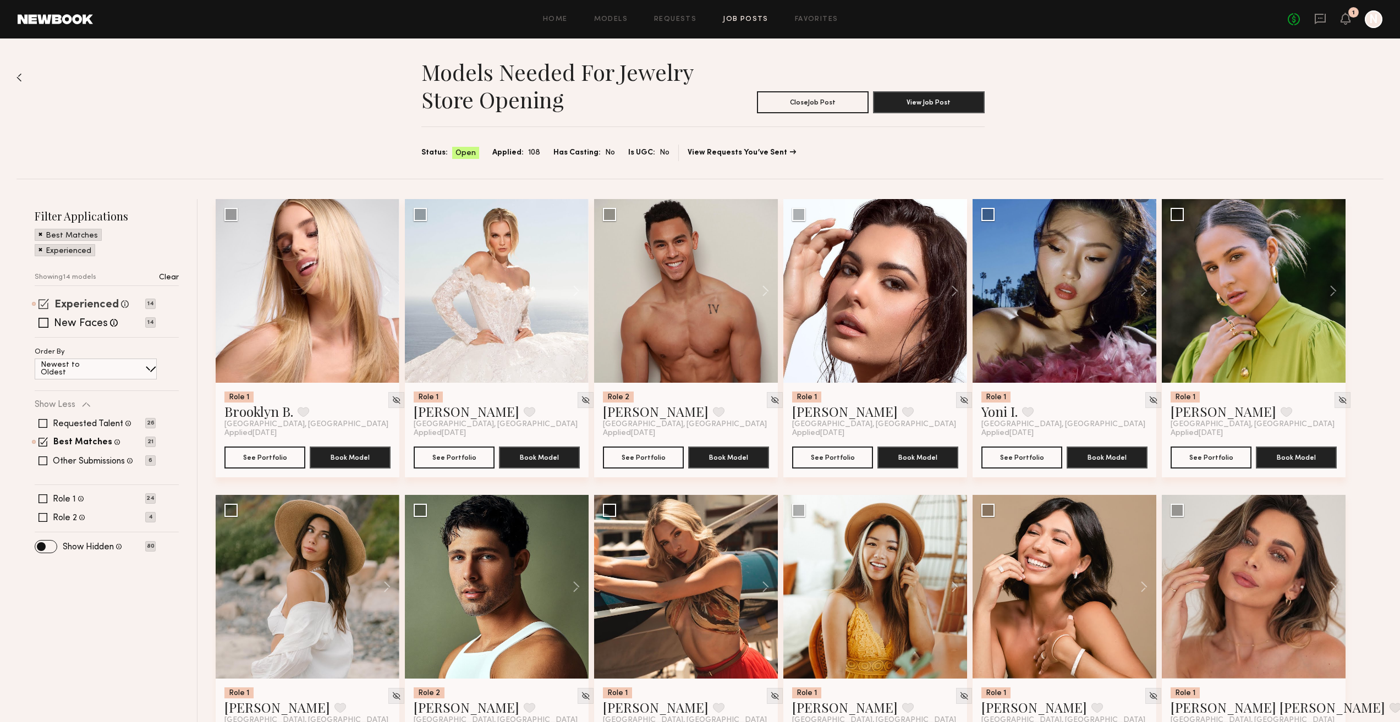
click at [73, 306] on label "Experienced" at bounding box center [86, 305] width 64 height 11
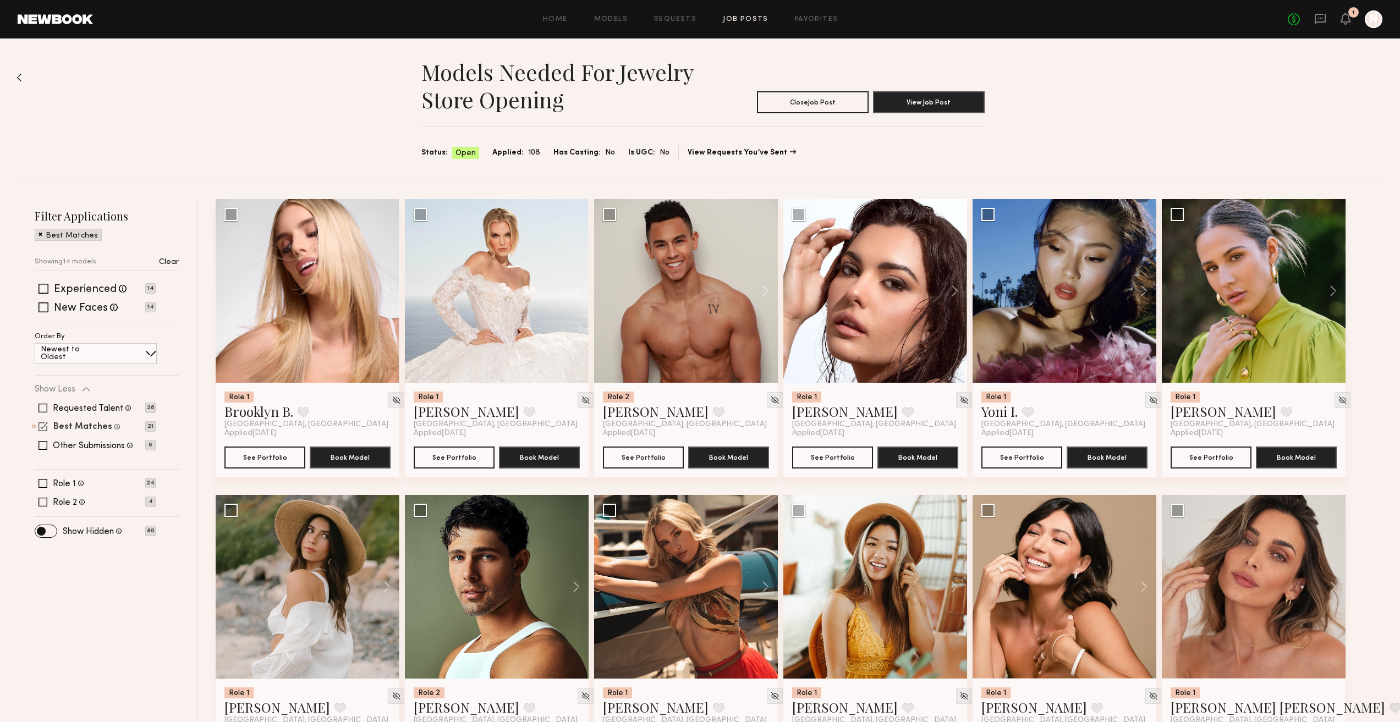
click at [84, 428] on label "Best Matches" at bounding box center [82, 427] width 59 height 9
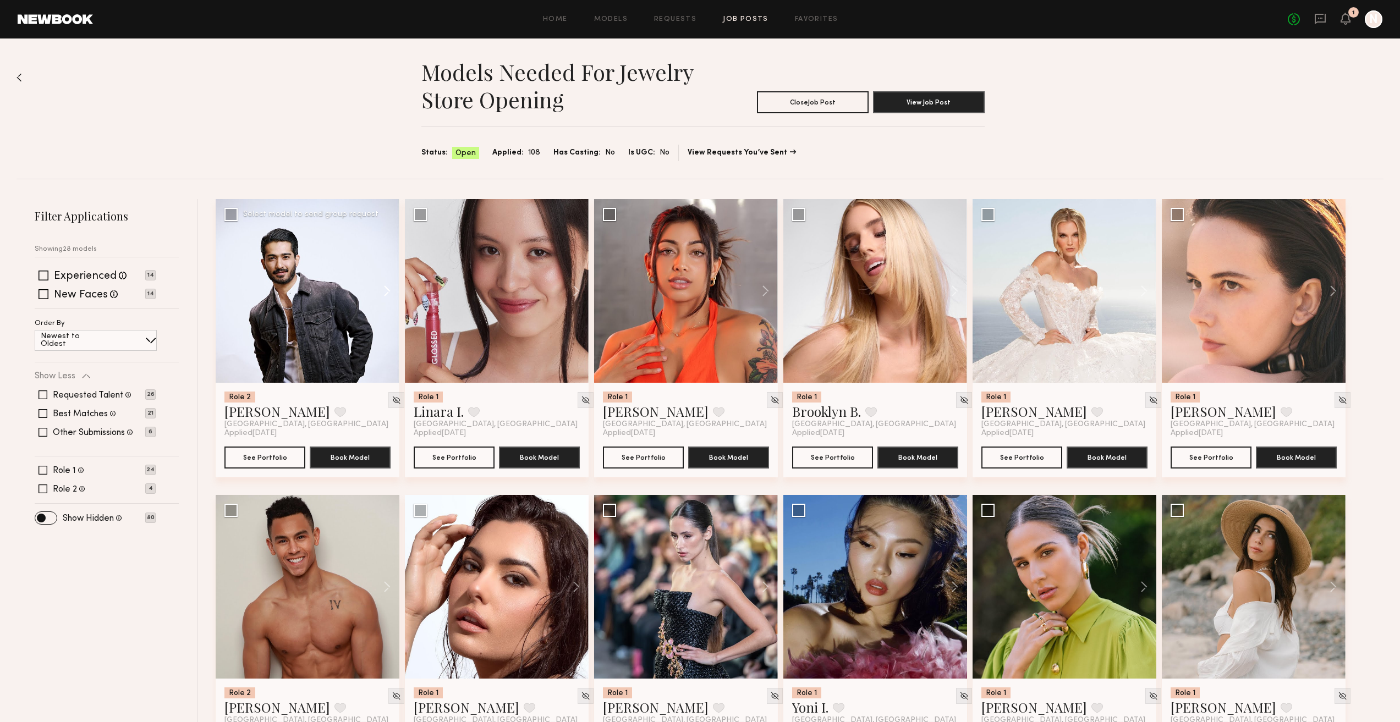
click at [379, 277] on button at bounding box center [381, 291] width 35 height 184
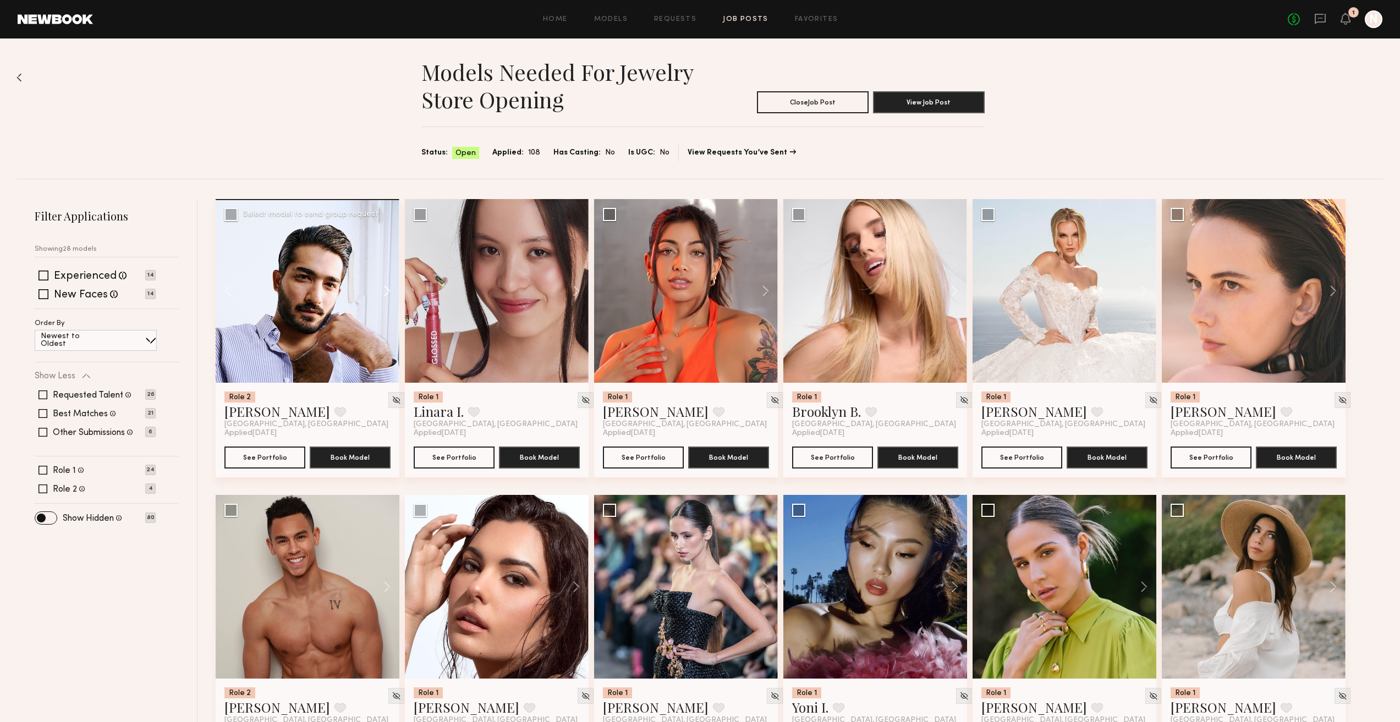
click at [385, 284] on button at bounding box center [381, 291] width 35 height 184
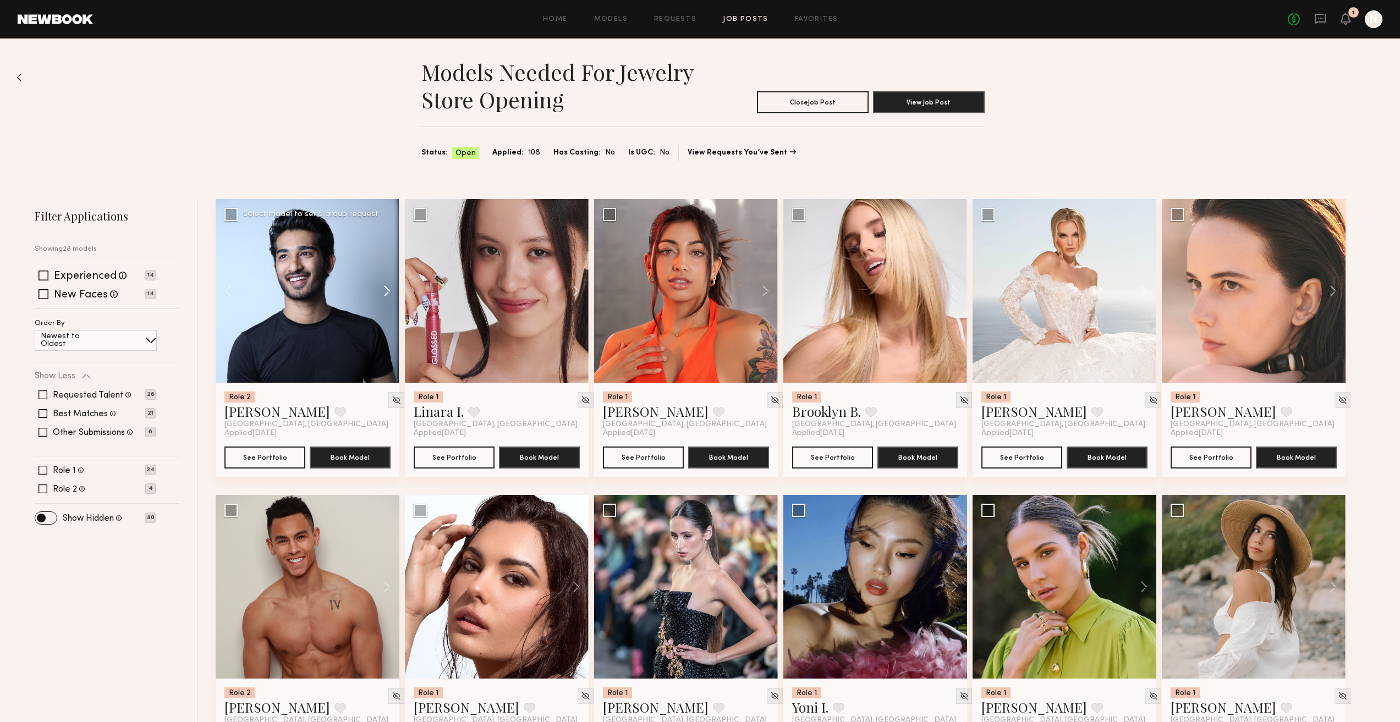
click at [385, 284] on button at bounding box center [381, 291] width 35 height 184
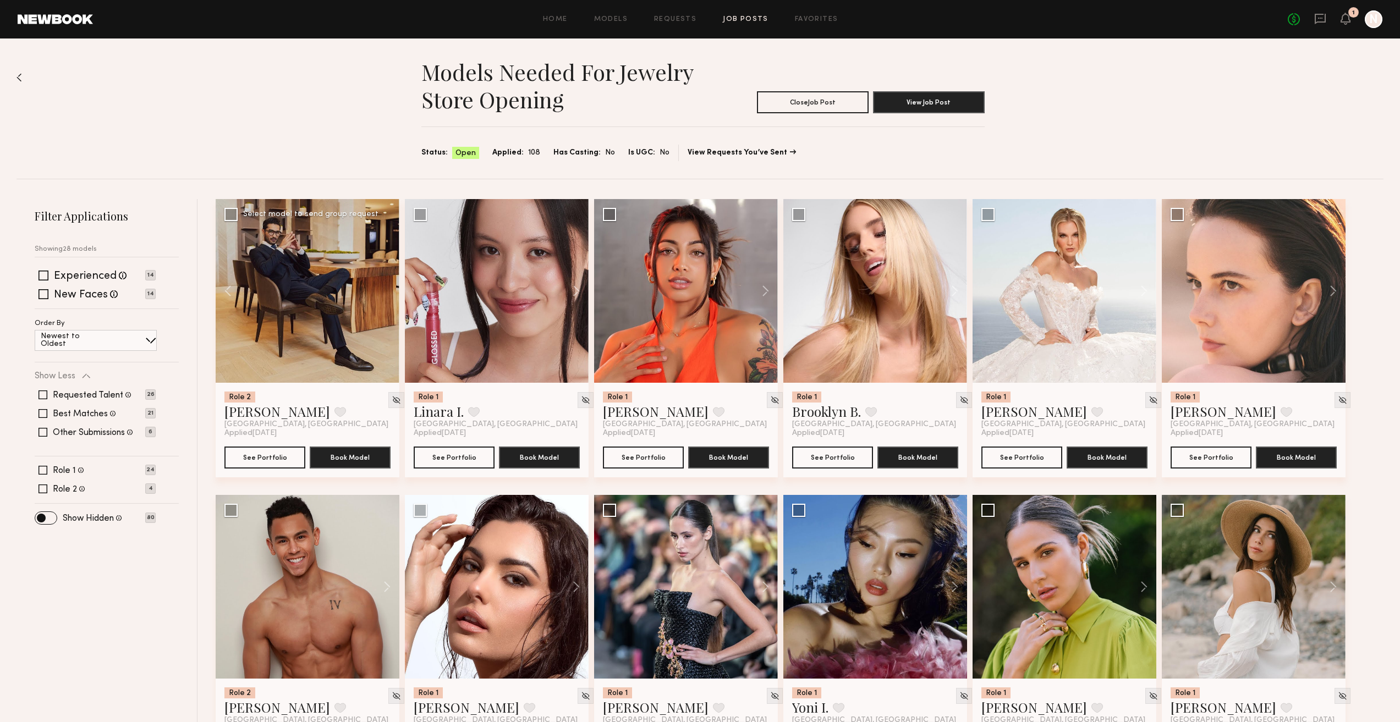
click at [385, 284] on div at bounding box center [308, 291] width 184 height 184
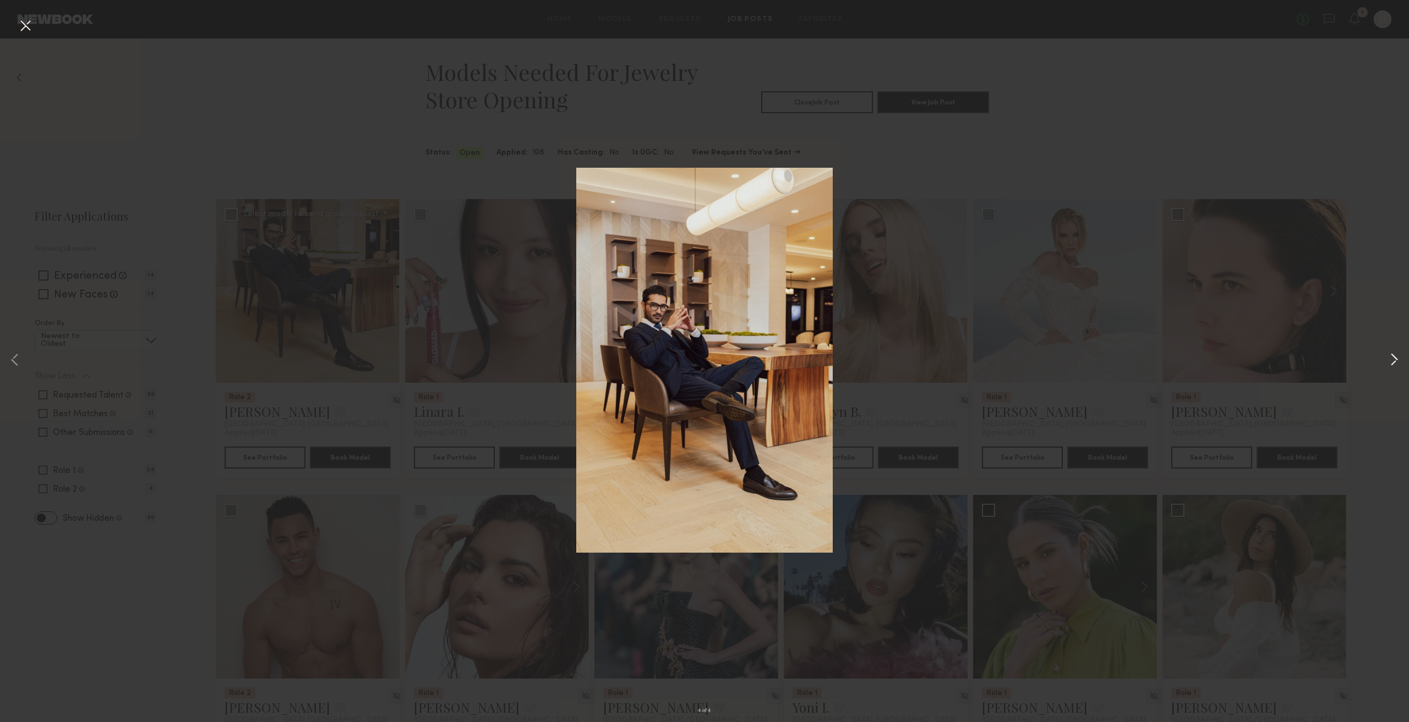
click at [1395, 359] on button at bounding box center [1393, 361] width 13 height 578
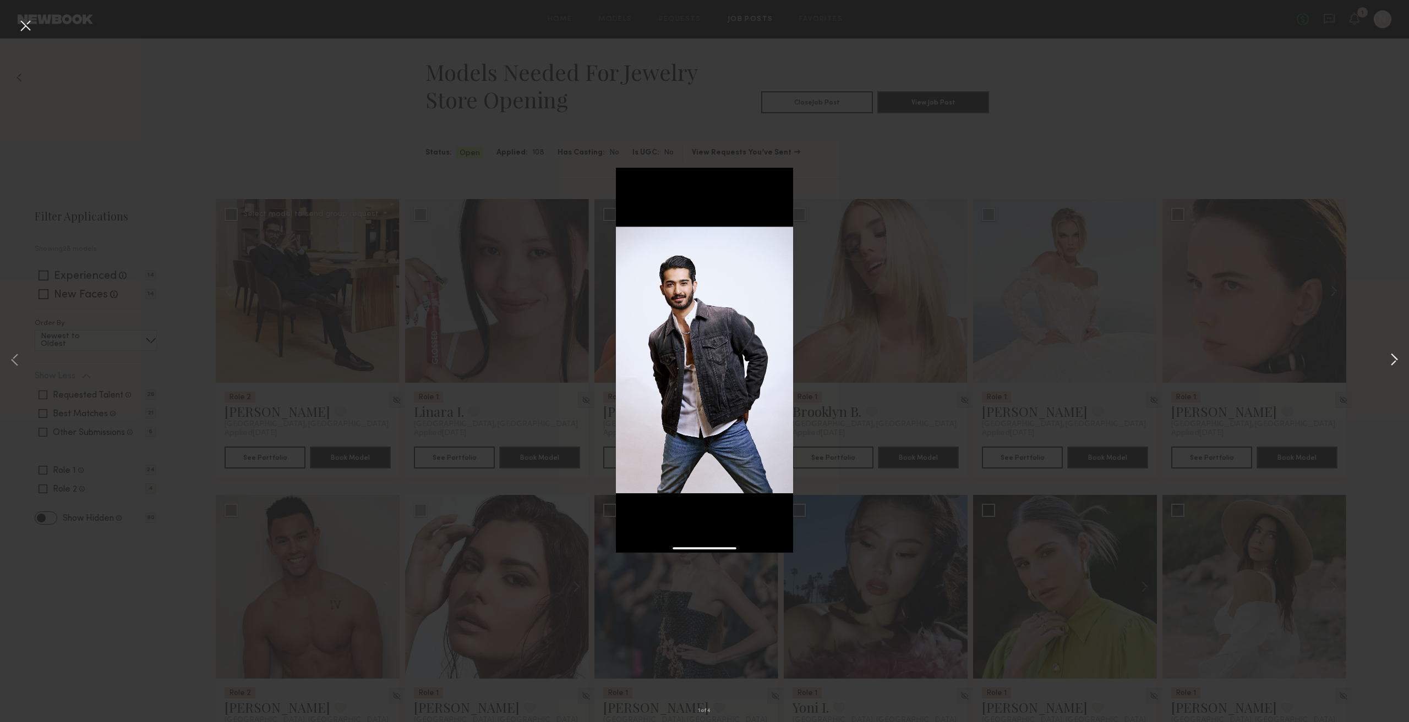
click at [1394, 359] on button at bounding box center [1393, 361] width 13 height 578
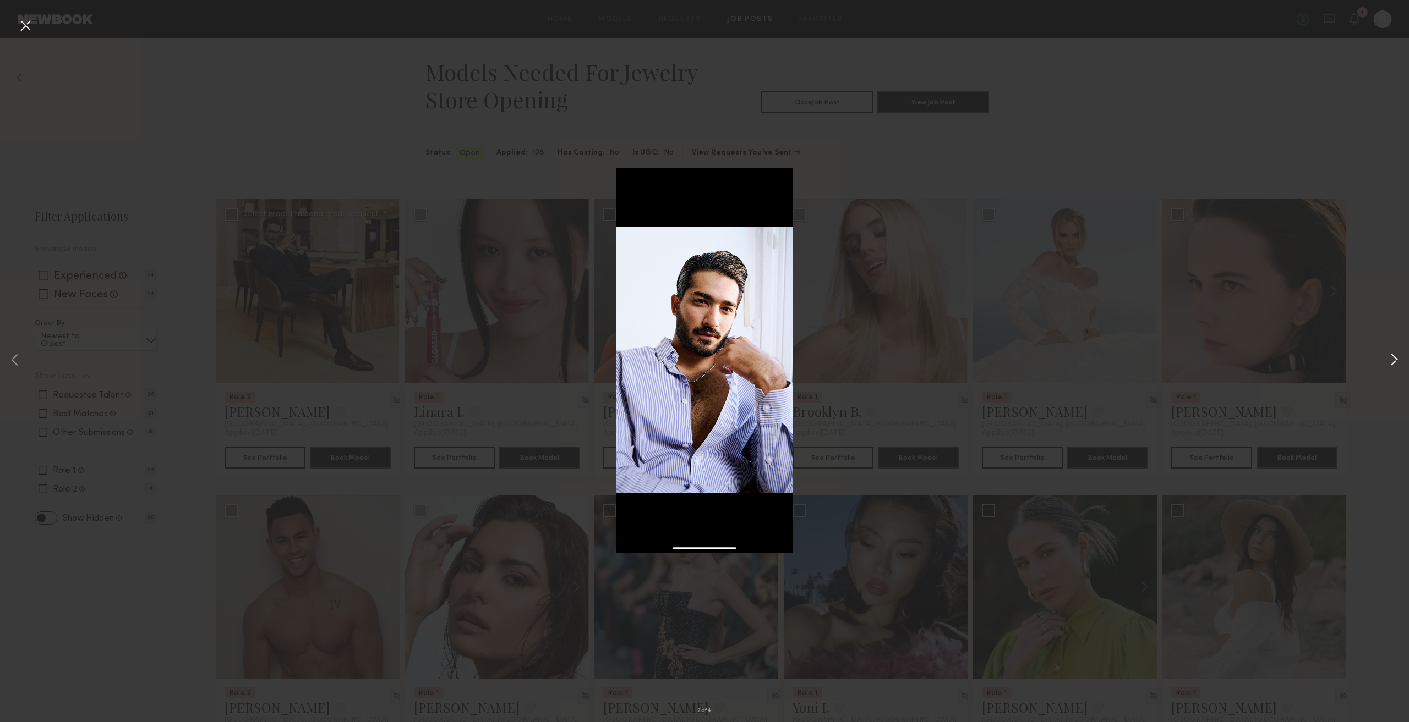
click at [1393, 358] on button at bounding box center [1393, 361] width 13 height 578
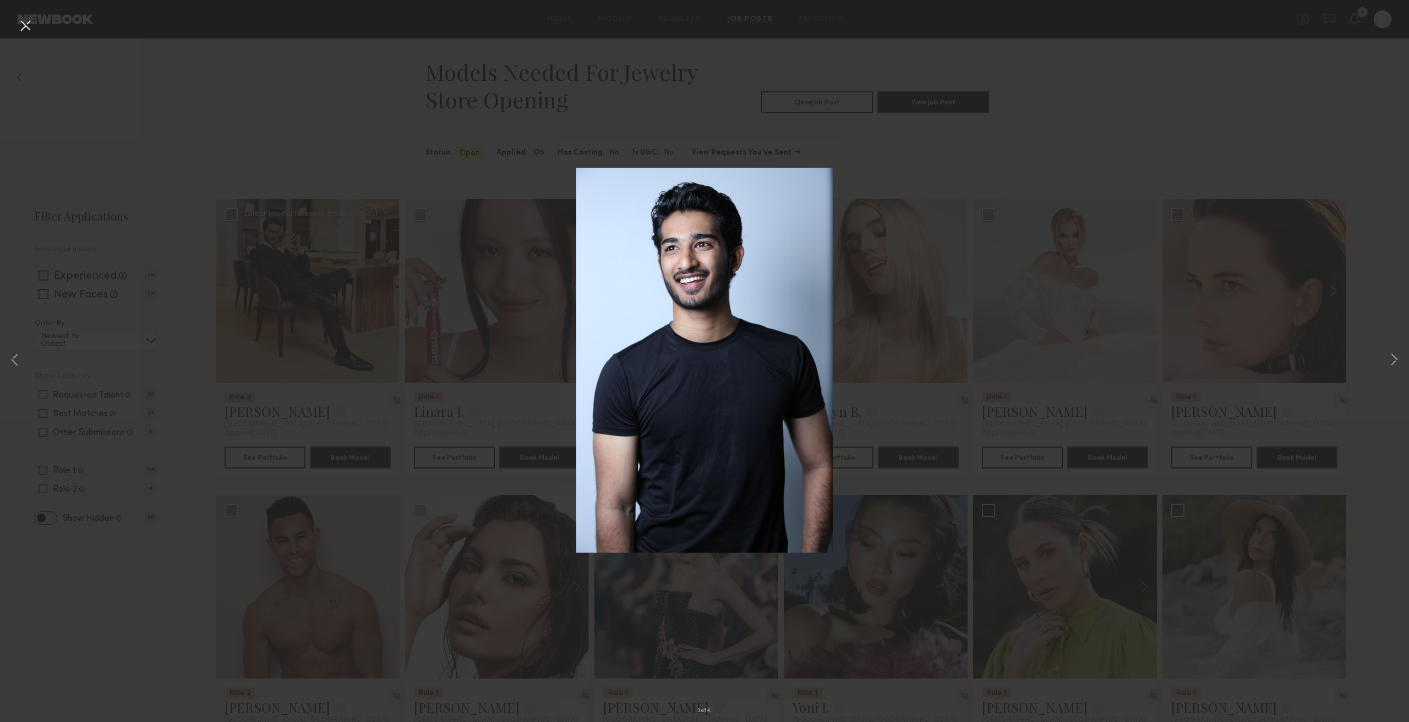
click at [18, 24] on button at bounding box center [26, 27] width 18 height 20
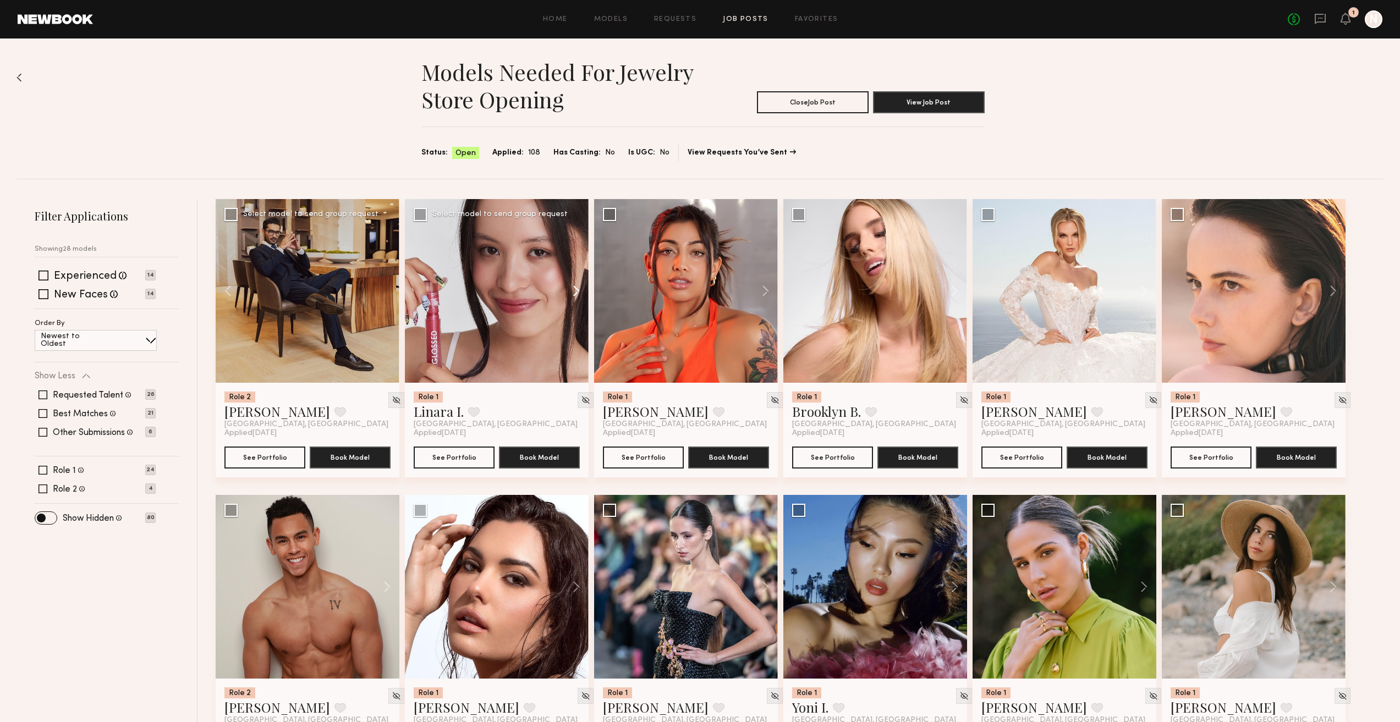
click at [576, 290] on button at bounding box center [571, 291] width 35 height 184
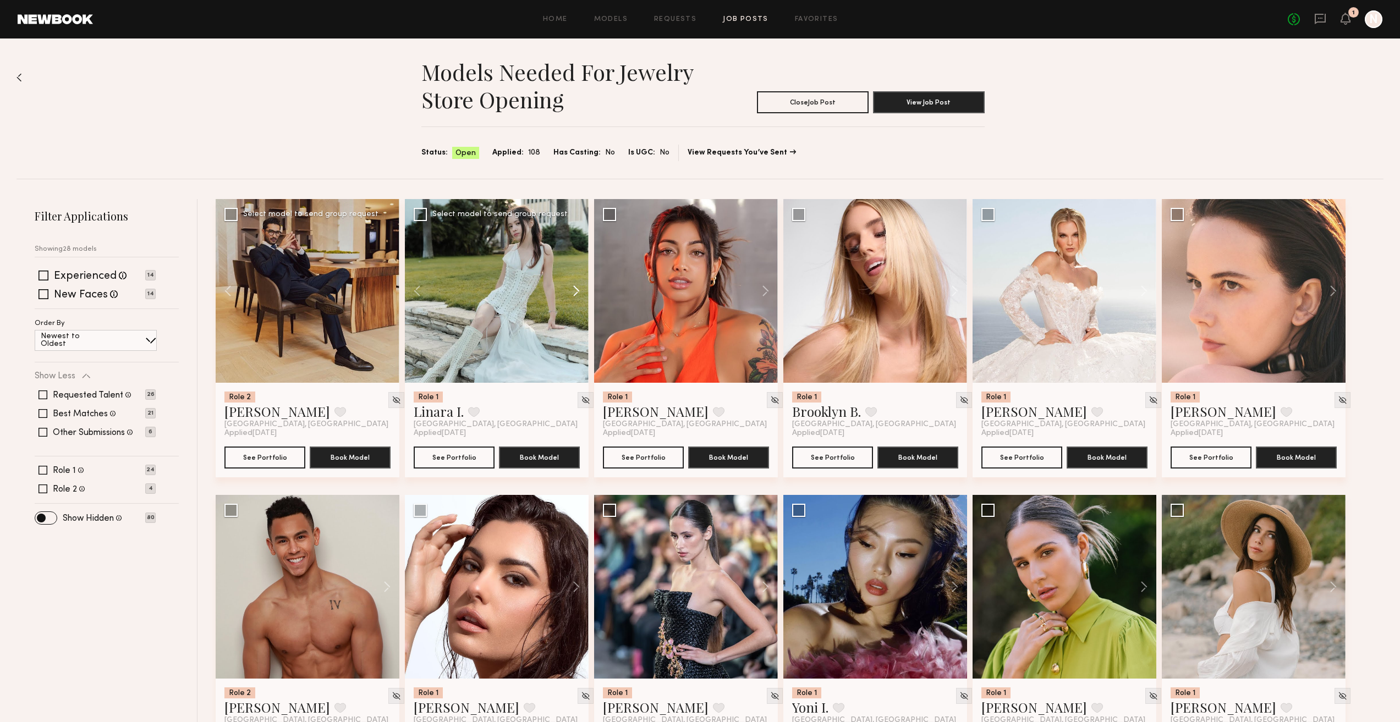
click at [578, 292] on button at bounding box center [571, 291] width 35 height 184
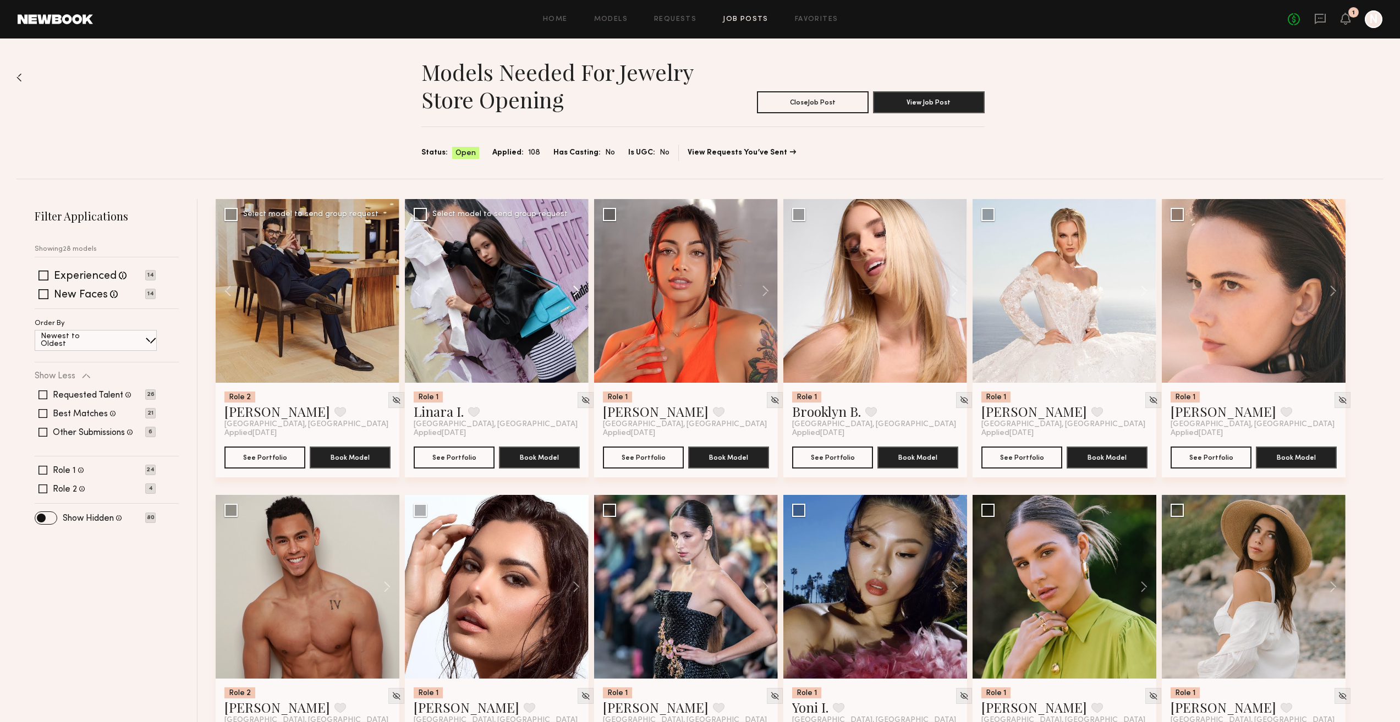
click at [578, 292] on button at bounding box center [571, 291] width 35 height 184
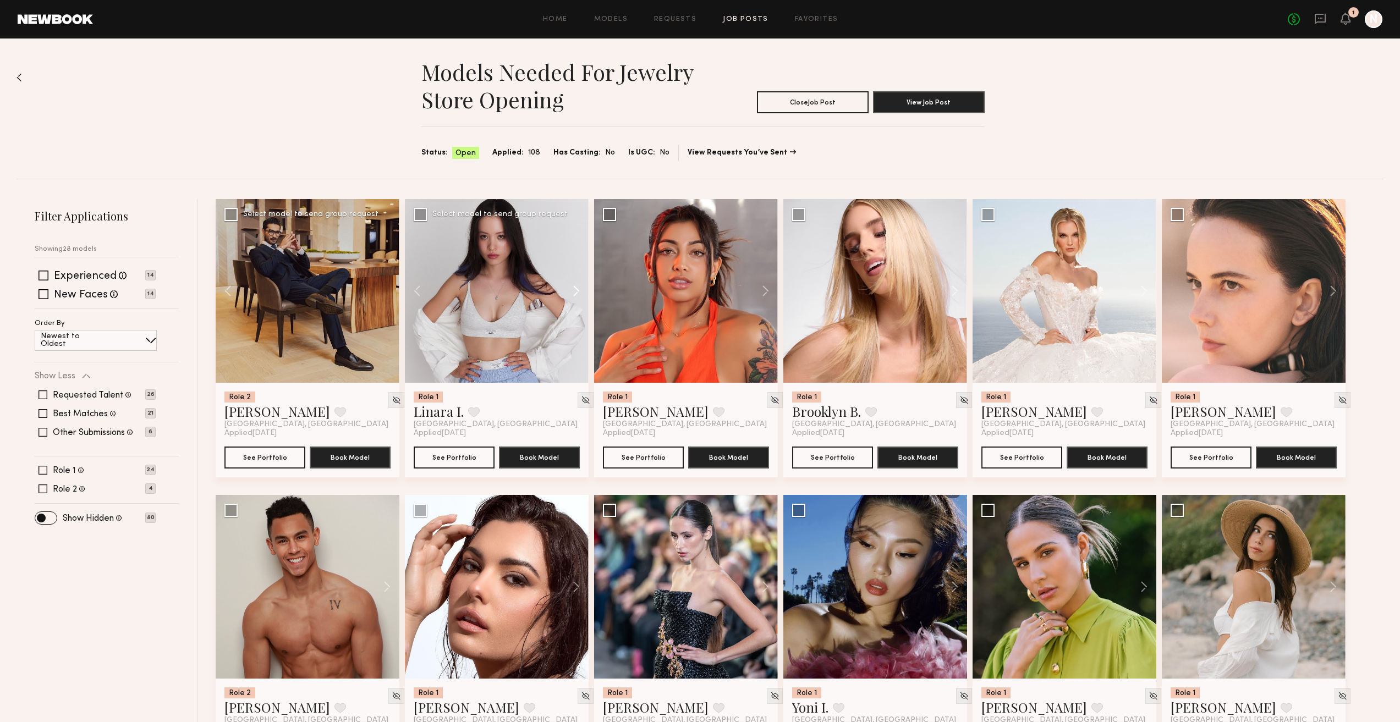
click at [578, 292] on button at bounding box center [571, 291] width 35 height 184
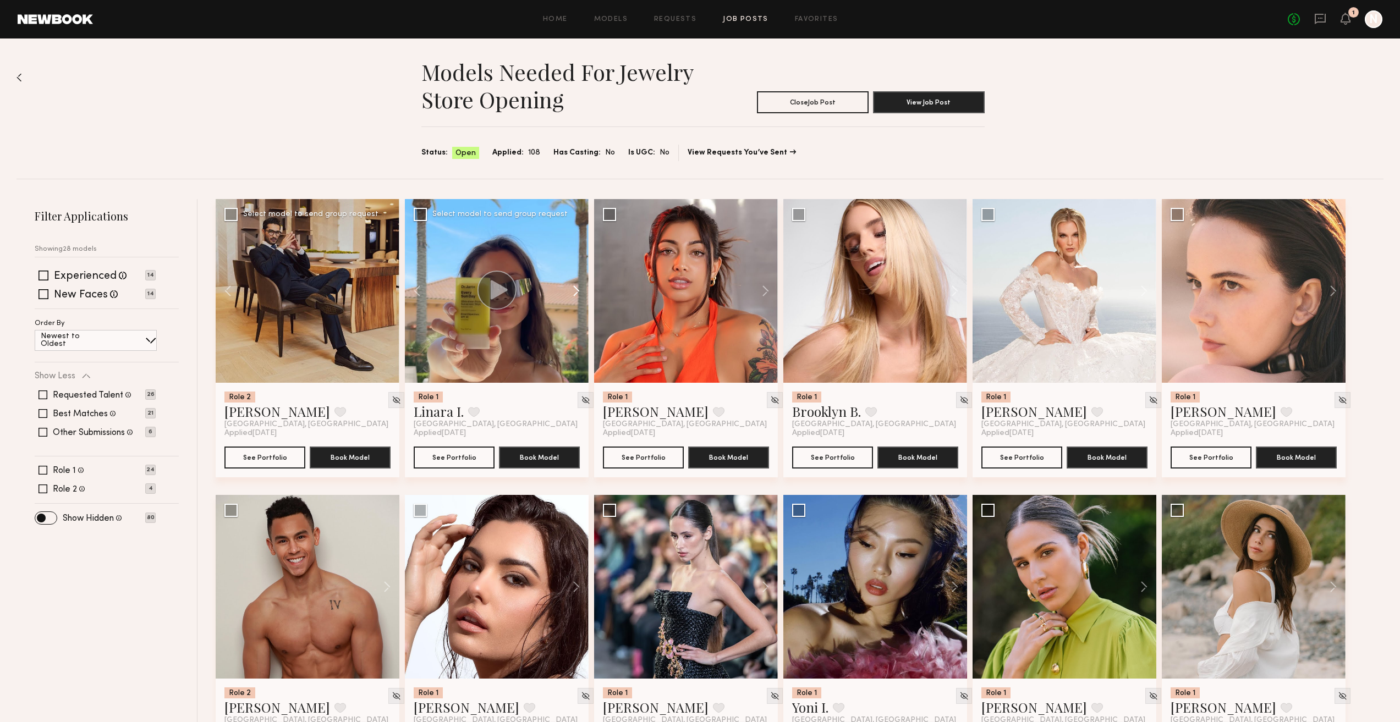
click at [578, 292] on button at bounding box center [571, 291] width 35 height 184
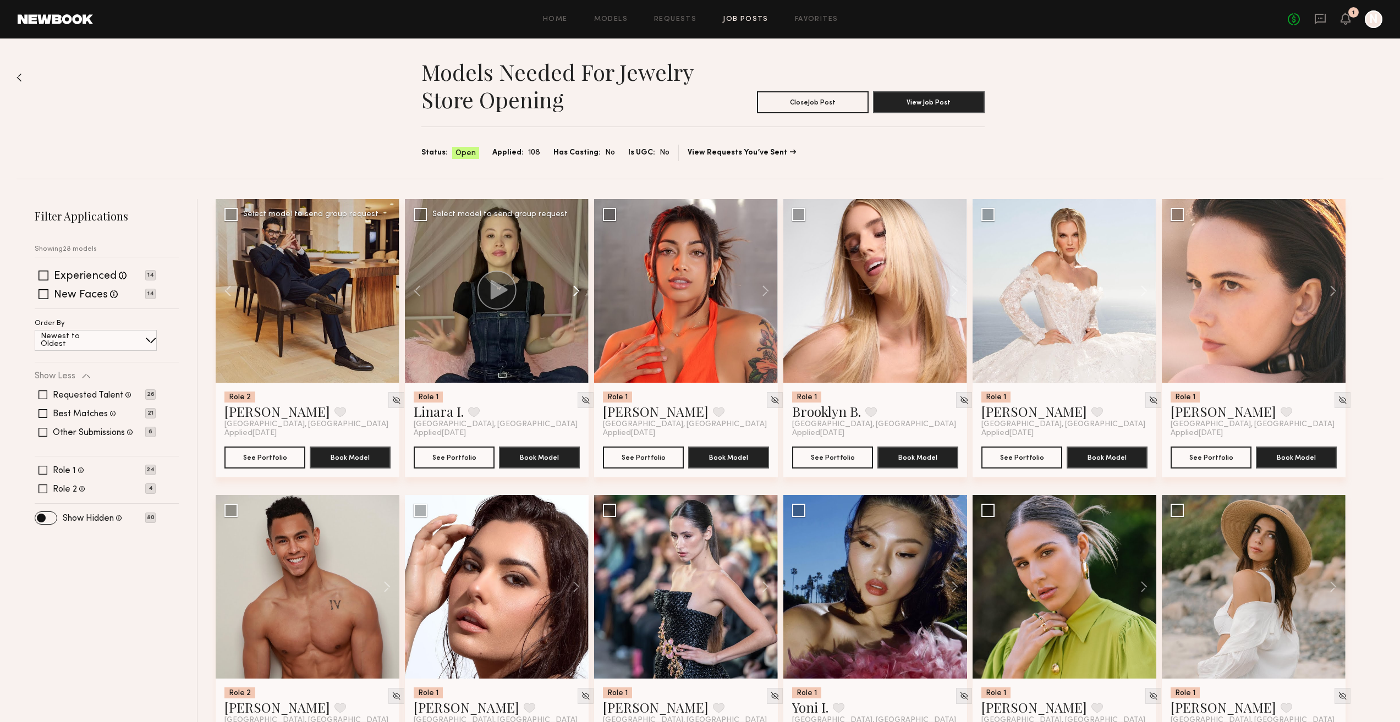
click at [578, 292] on button at bounding box center [571, 291] width 35 height 184
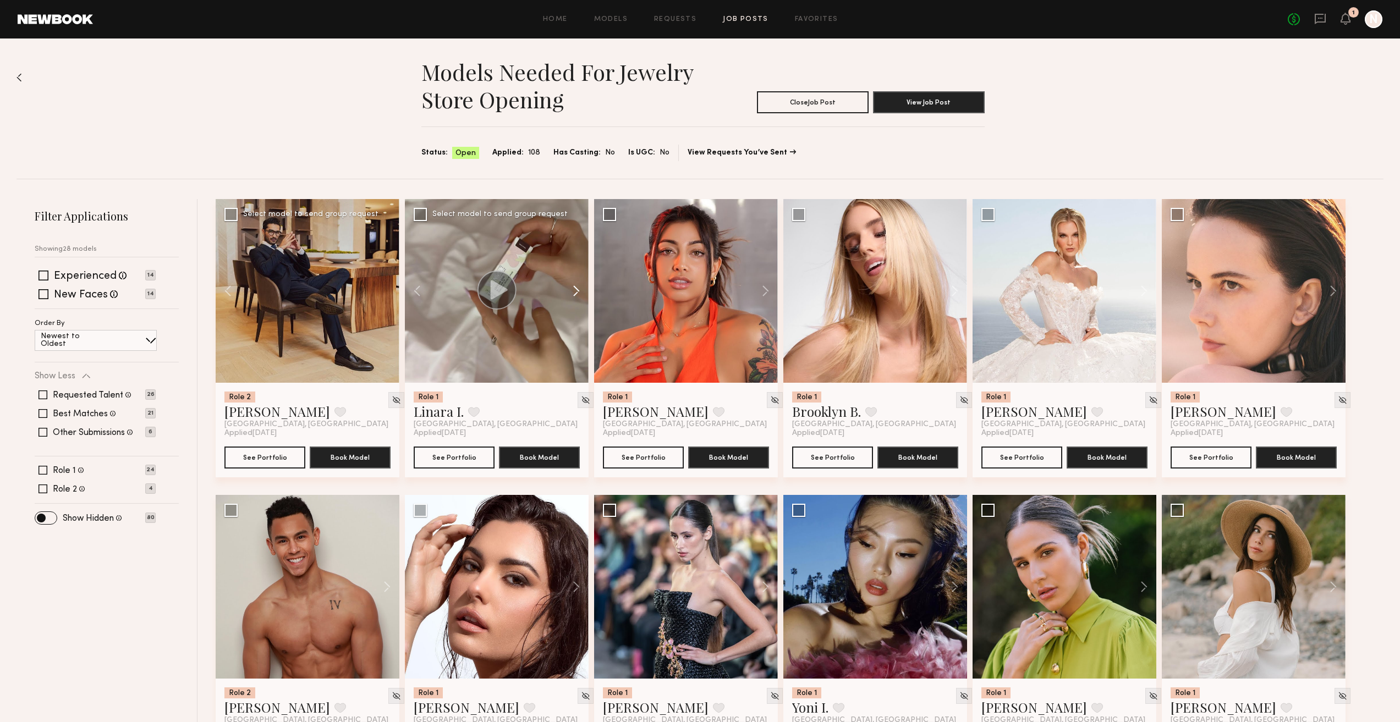
click at [578, 292] on button at bounding box center [571, 291] width 35 height 184
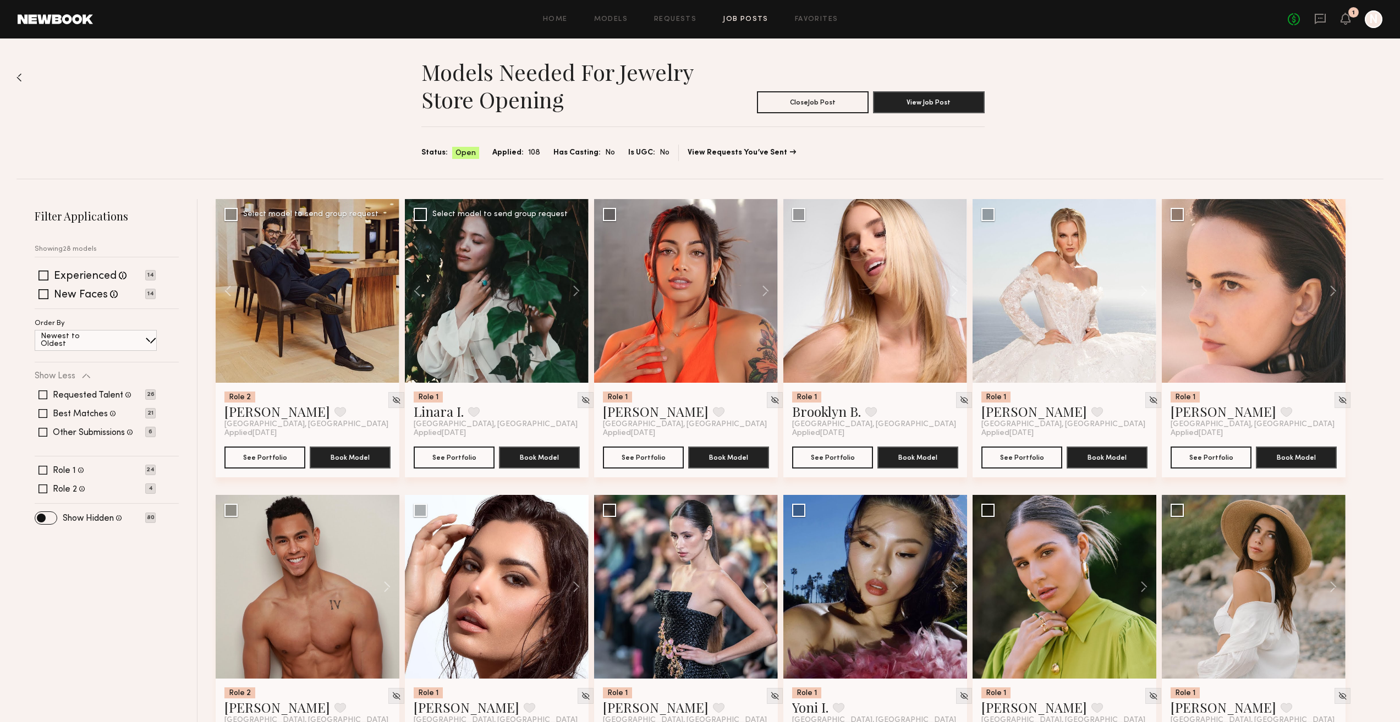
click at [508, 330] on div at bounding box center [497, 291] width 184 height 184
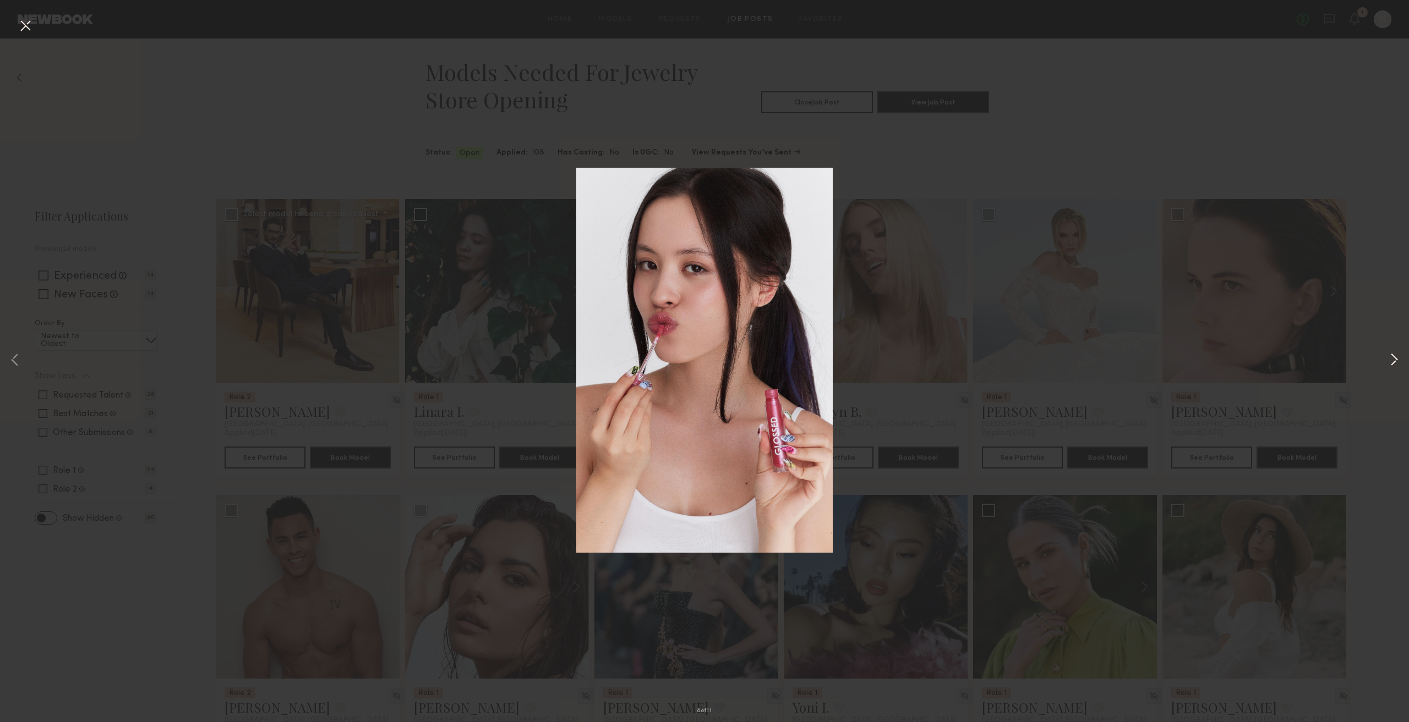
click at [1394, 358] on button at bounding box center [1393, 361] width 13 height 578
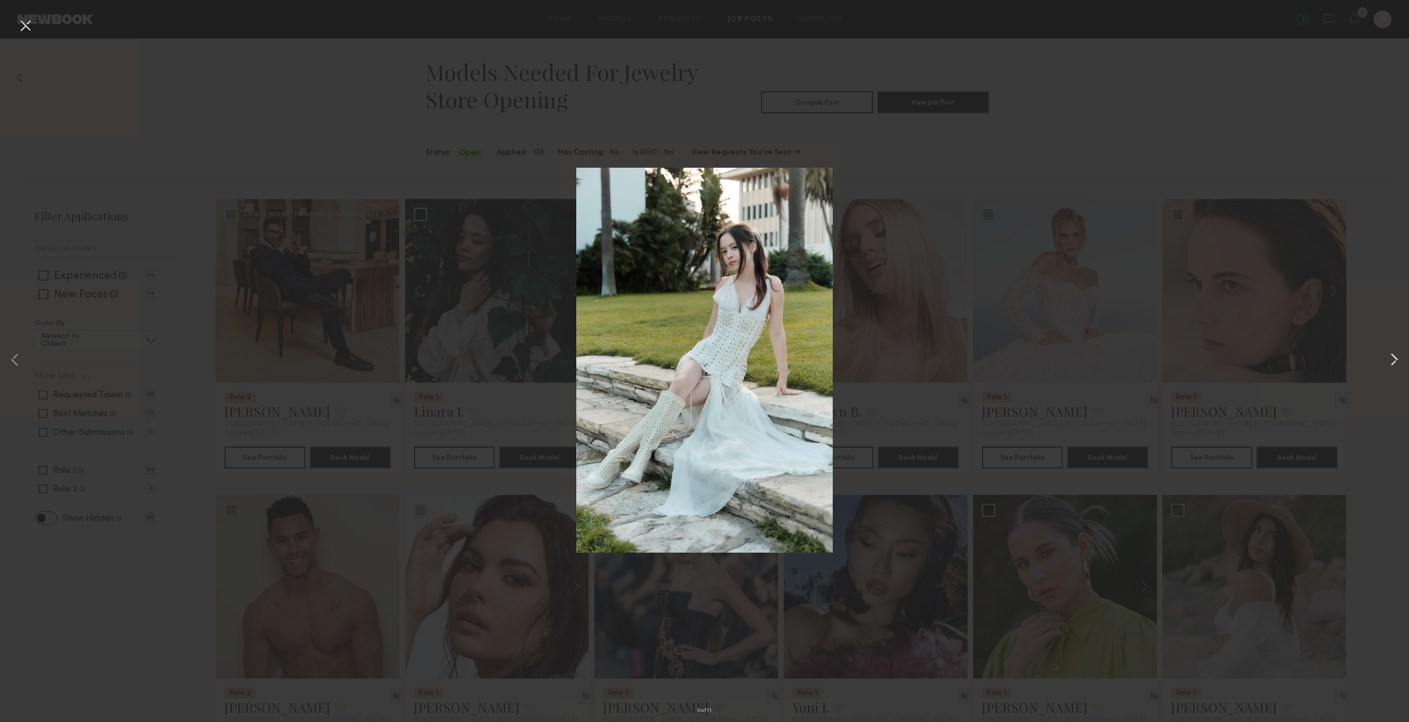
click at [1394, 358] on button at bounding box center [1393, 361] width 13 height 578
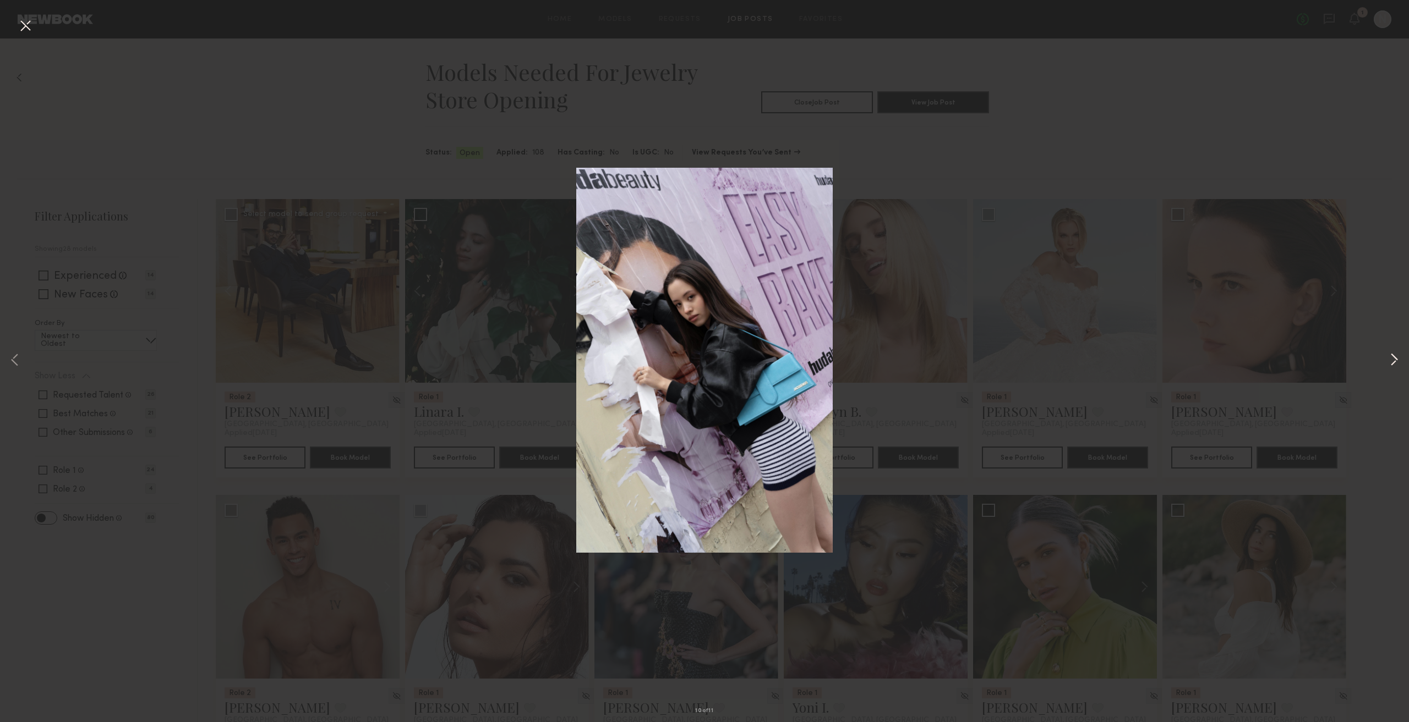
click at [1394, 358] on button at bounding box center [1393, 361] width 13 height 578
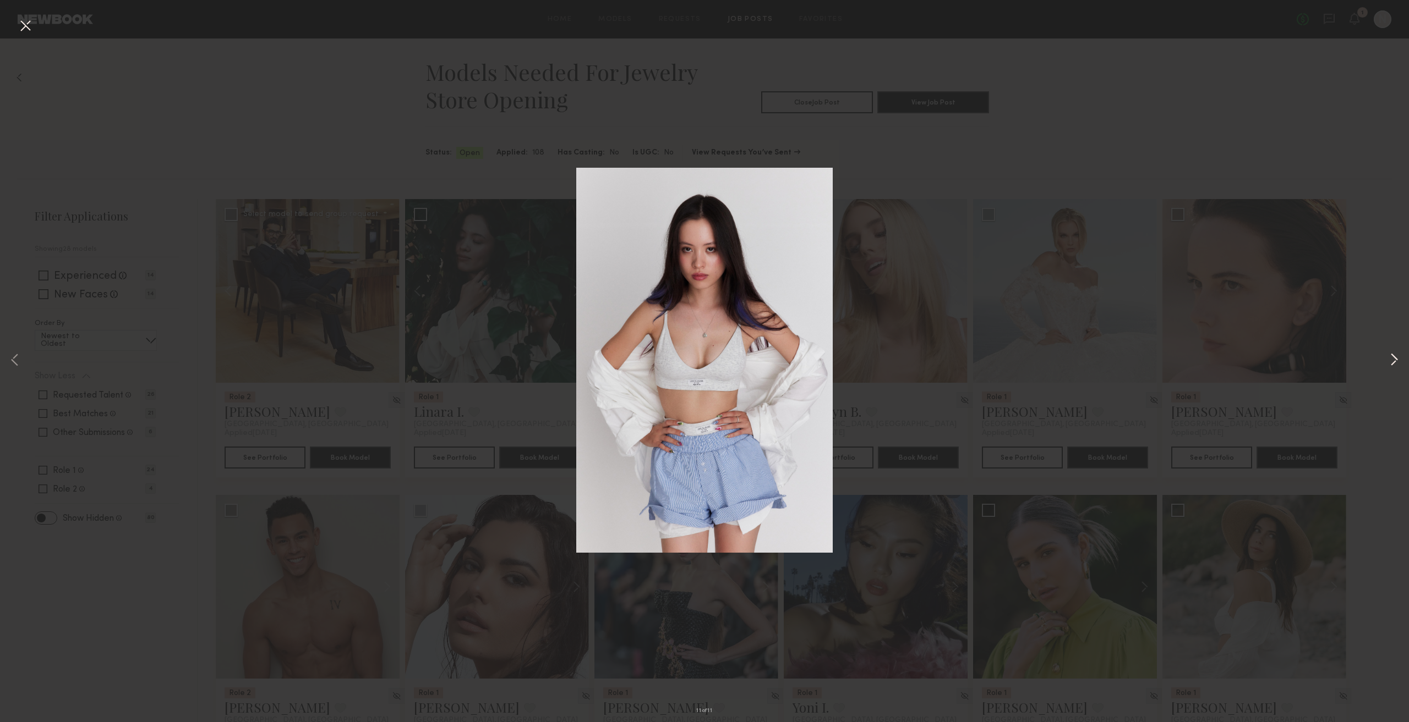
click at [1394, 358] on button at bounding box center [1393, 361] width 13 height 578
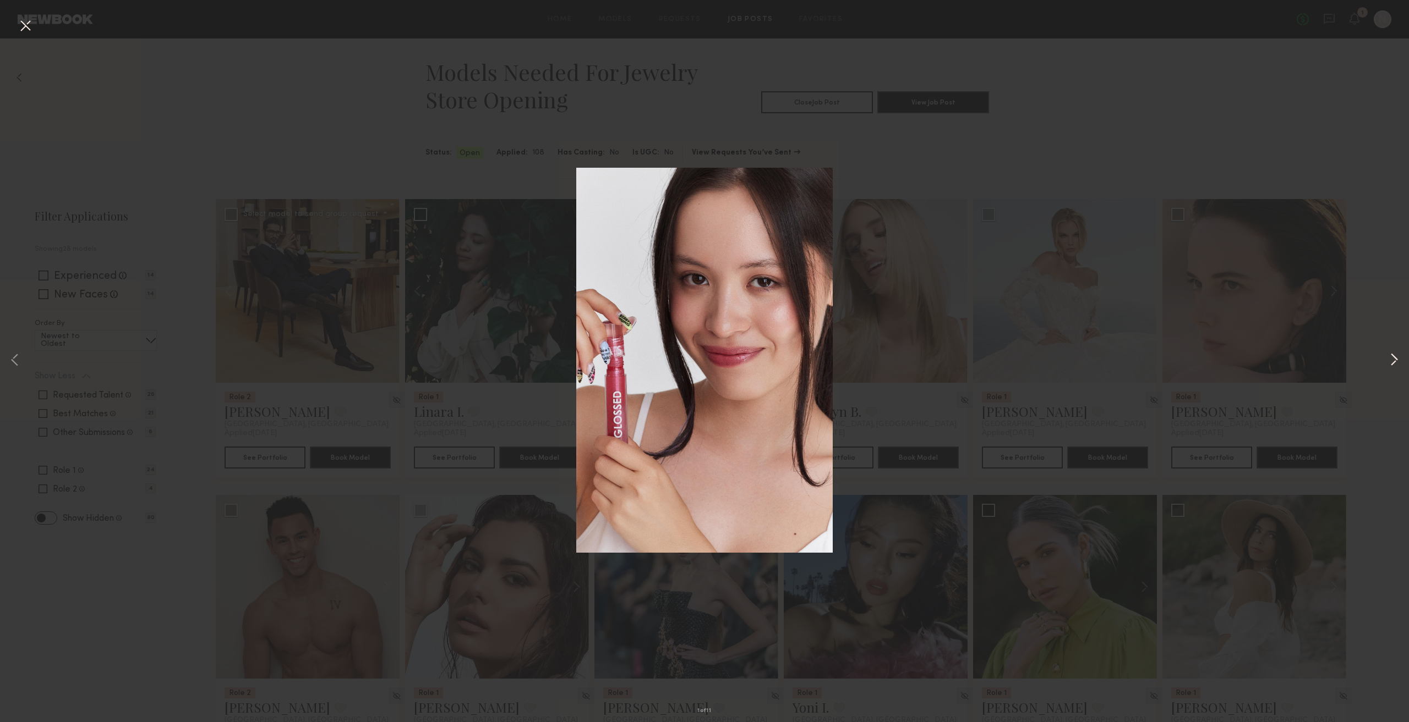
click at [1394, 358] on button at bounding box center [1393, 361] width 13 height 578
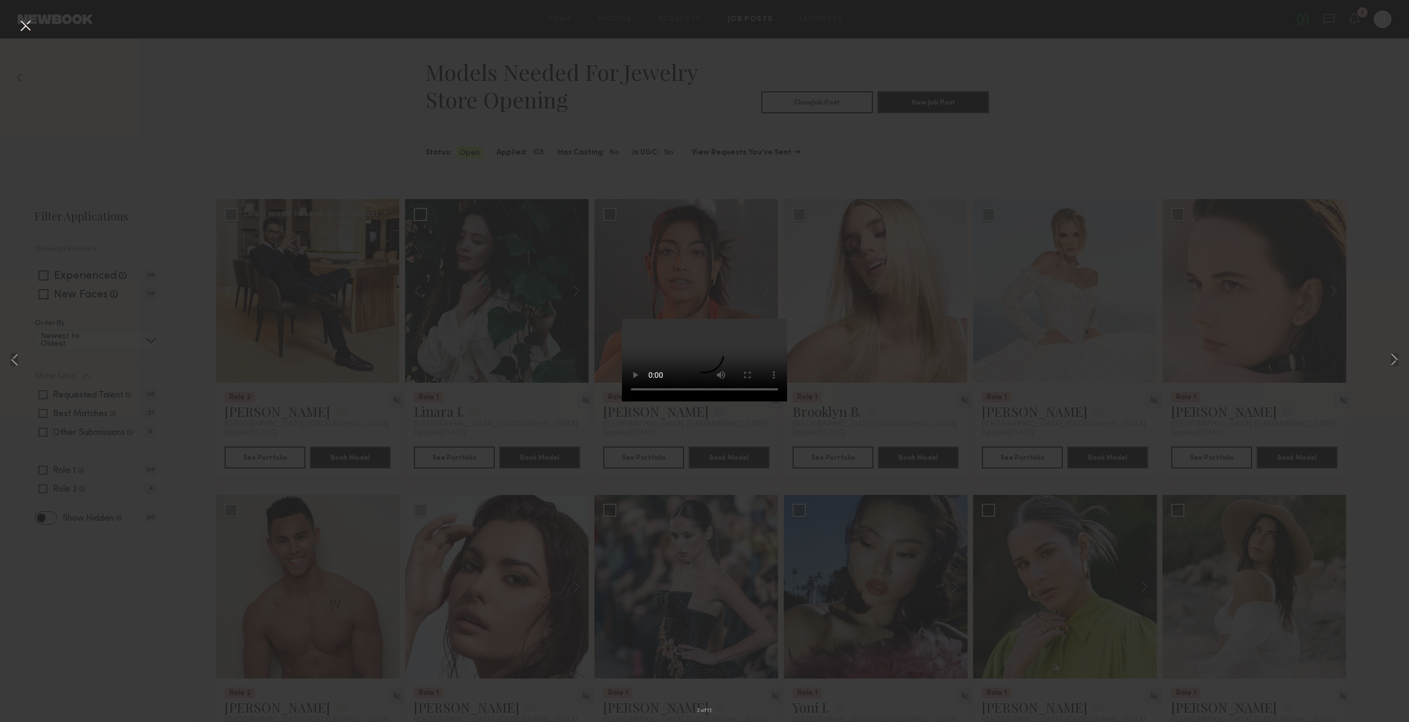
click at [26, 29] on button at bounding box center [26, 27] width 18 height 20
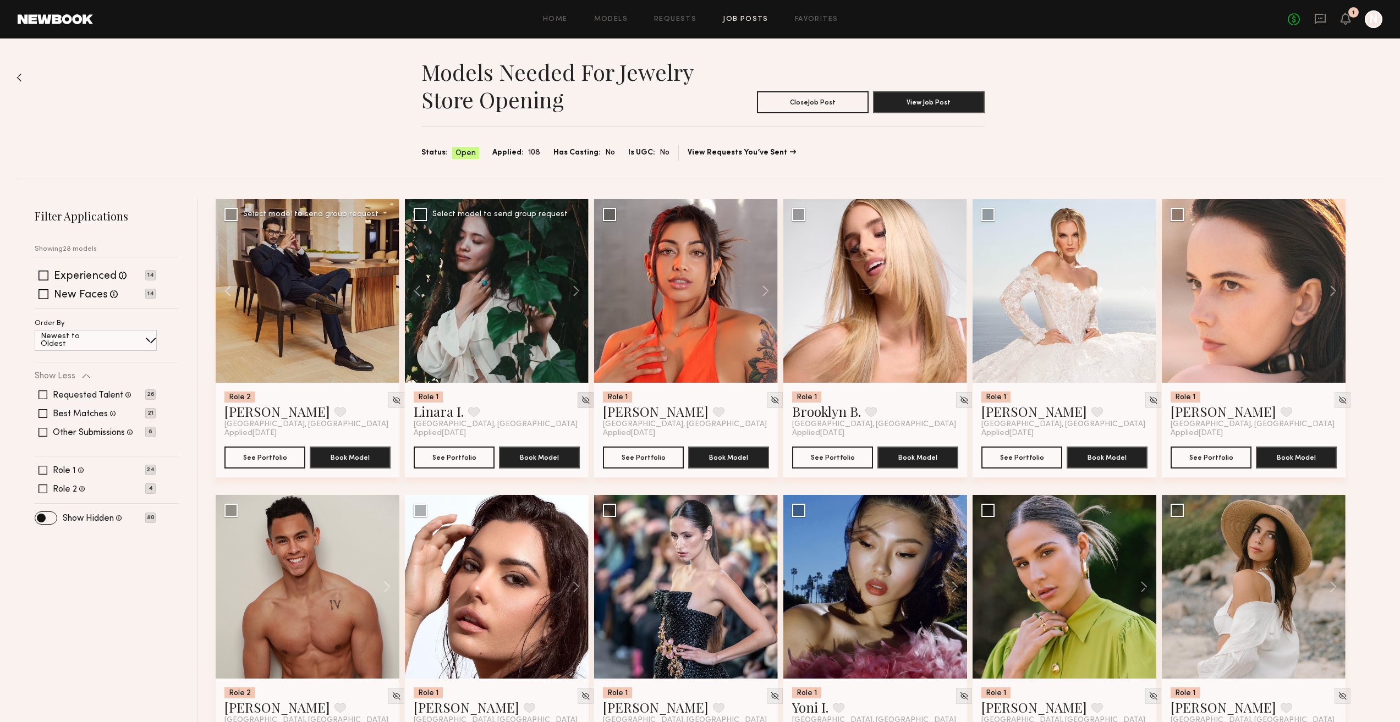
click at [581, 398] on img at bounding box center [585, 400] width 9 height 9
